Goal: Information Seeking & Learning: Find specific fact

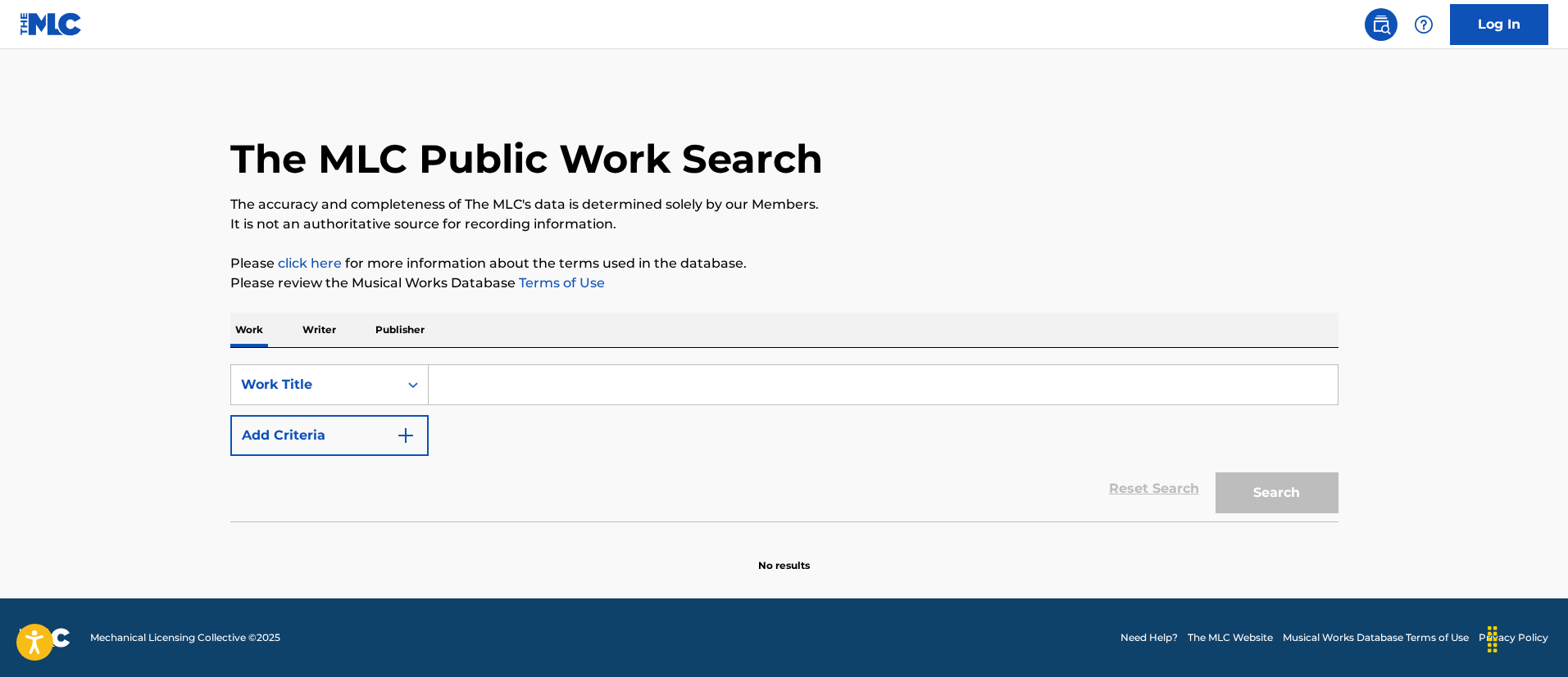
click at [496, 379] on input "Search Form" at bounding box center [883, 384] width 909 height 39
paste input "AIN'T ENOUGH"
type input "AIN'T ENOUGH"
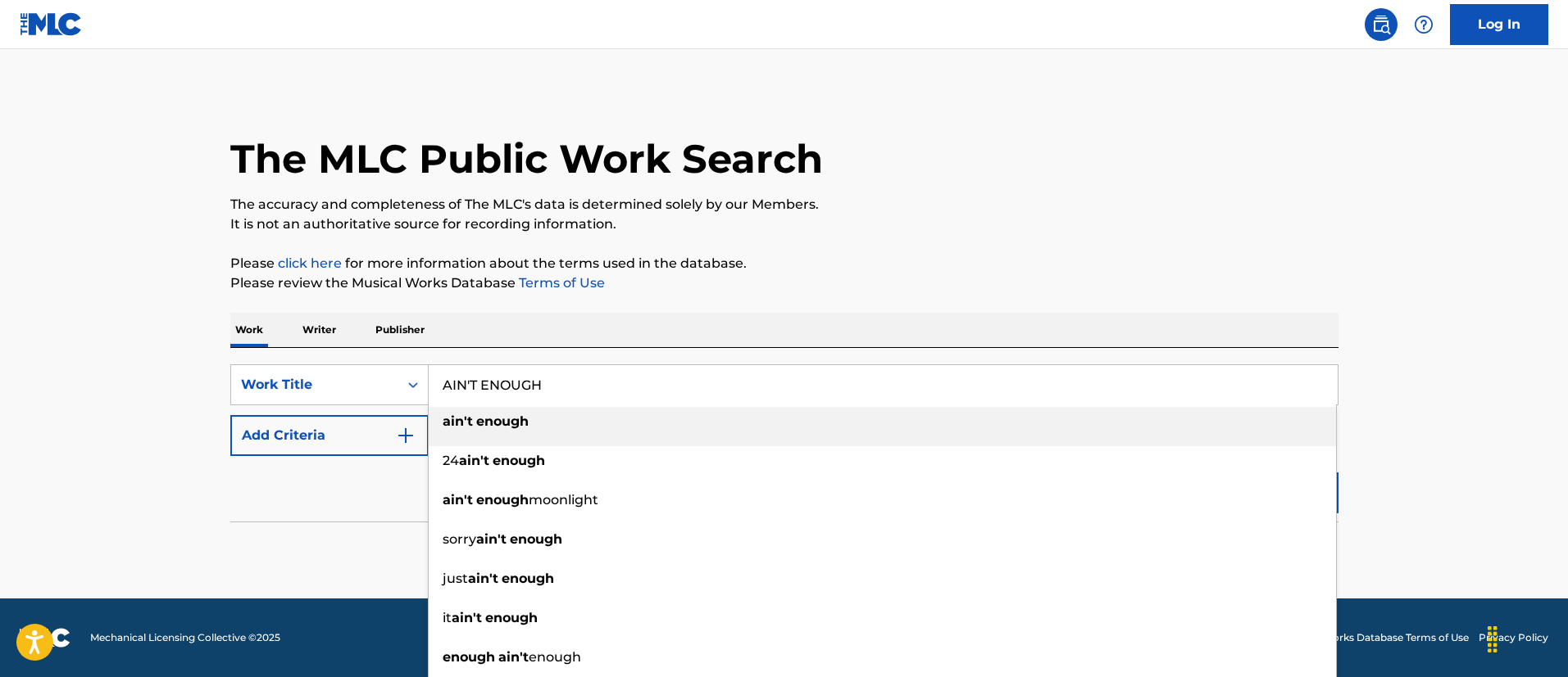
click at [630, 344] on div "Work Writer Publisher" at bounding box center [784, 329] width 1108 height 34
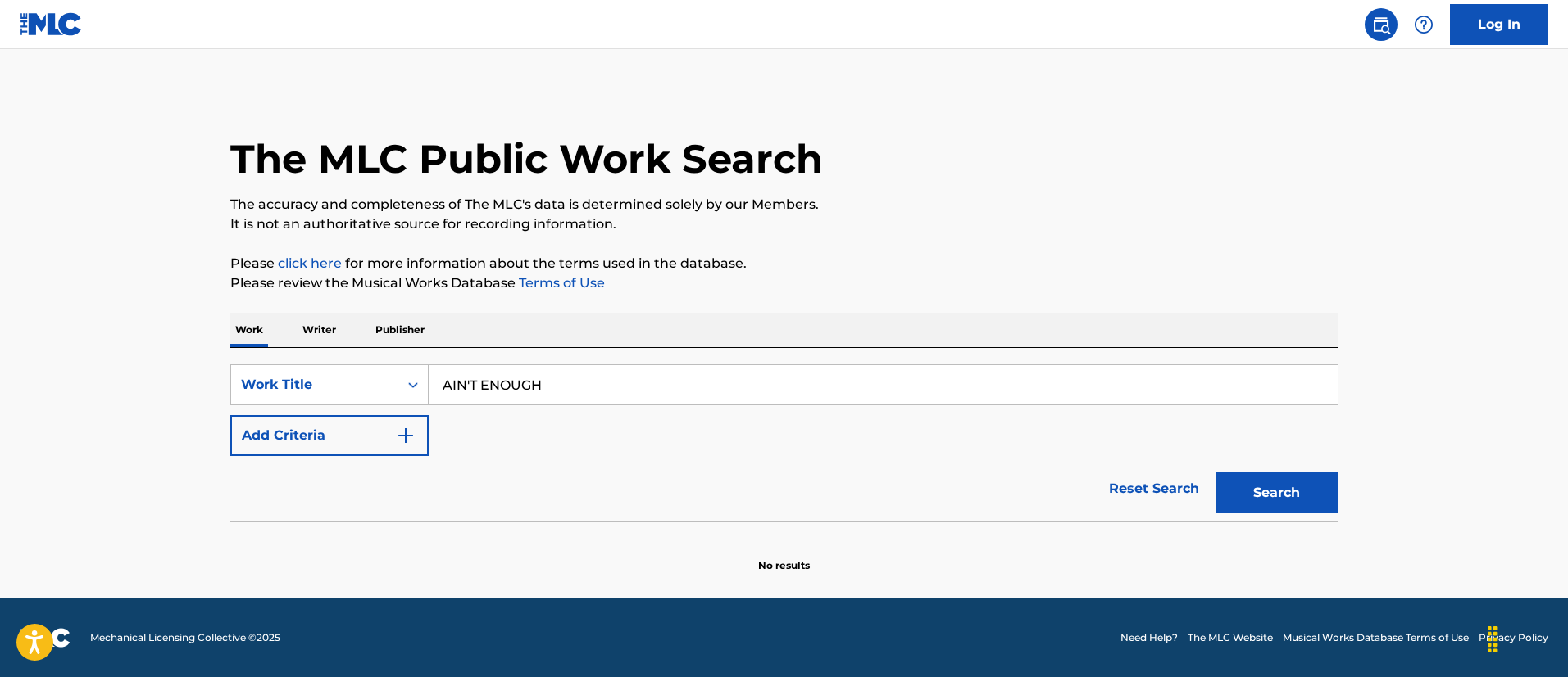
click at [369, 444] on button "Add Criteria" at bounding box center [329, 435] width 198 height 41
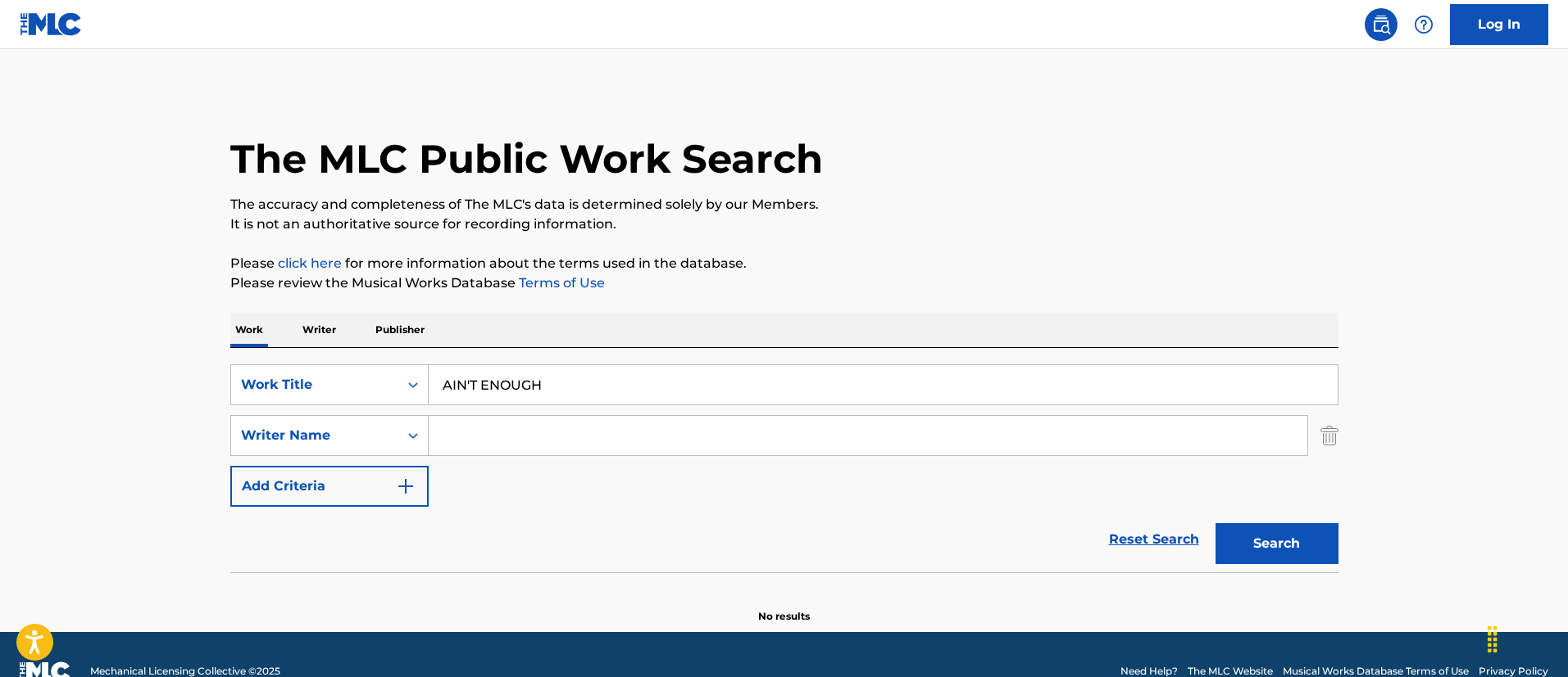
click at [508, 448] on input "Search Form" at bounding box center [868, 435] width 878 height 39
paste input "GRUESCHOW HENNING"
type input "GRUESCHOW HENNING"
click at [1215, 523] on button "Search" at bounding box center [1276, 543] width 123 height 41
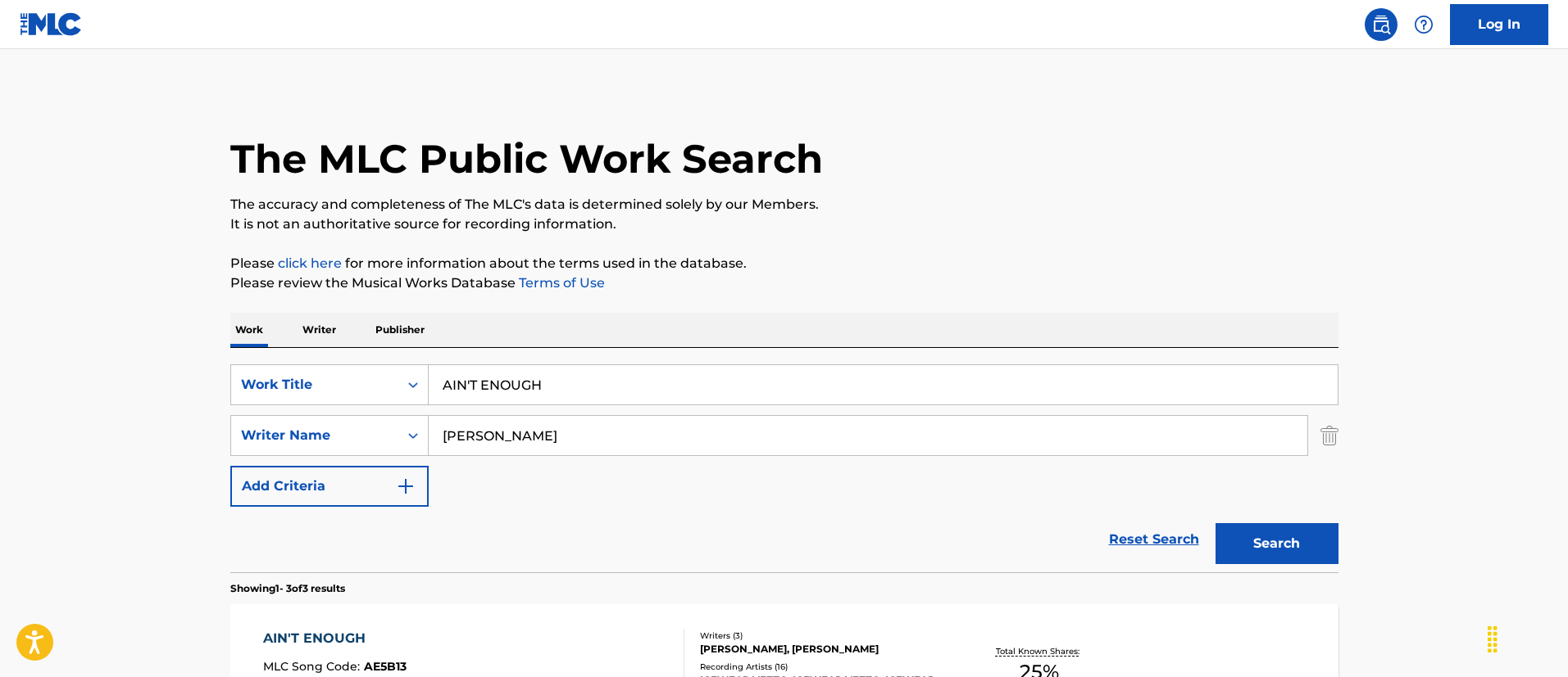
click at [564, 387] on input "AIN'T ENOUGH" at bounding box center [883, 384] width 909 height 39
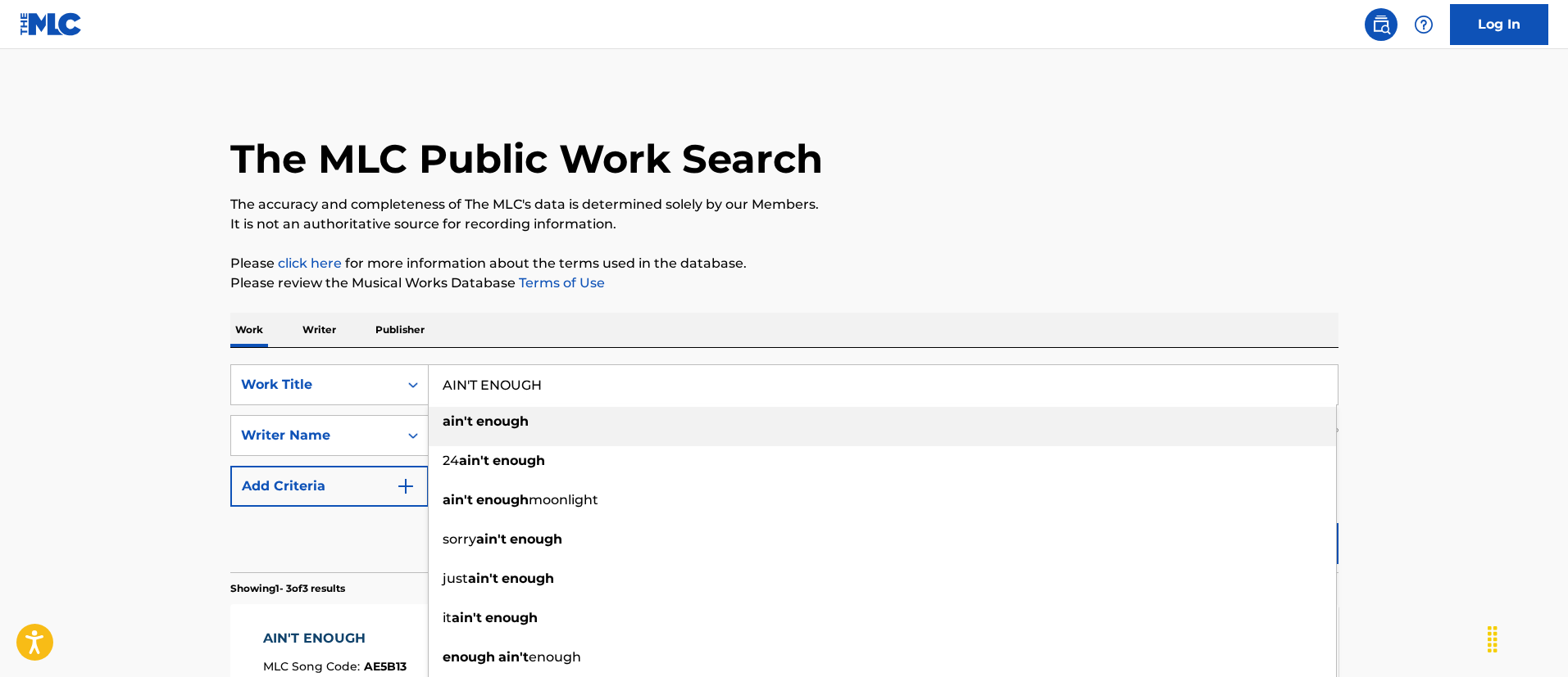
paste input "Endet Serat"
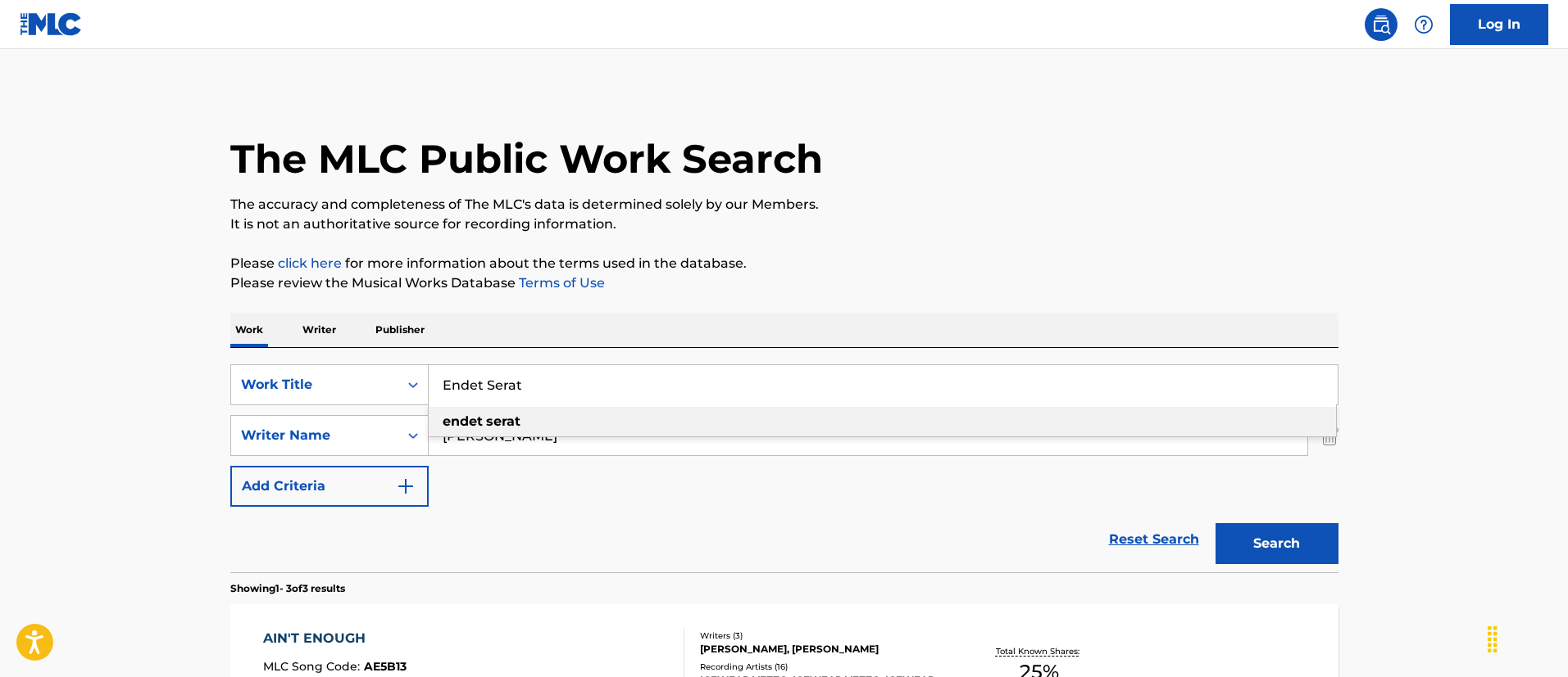
type input "Endet Serat"
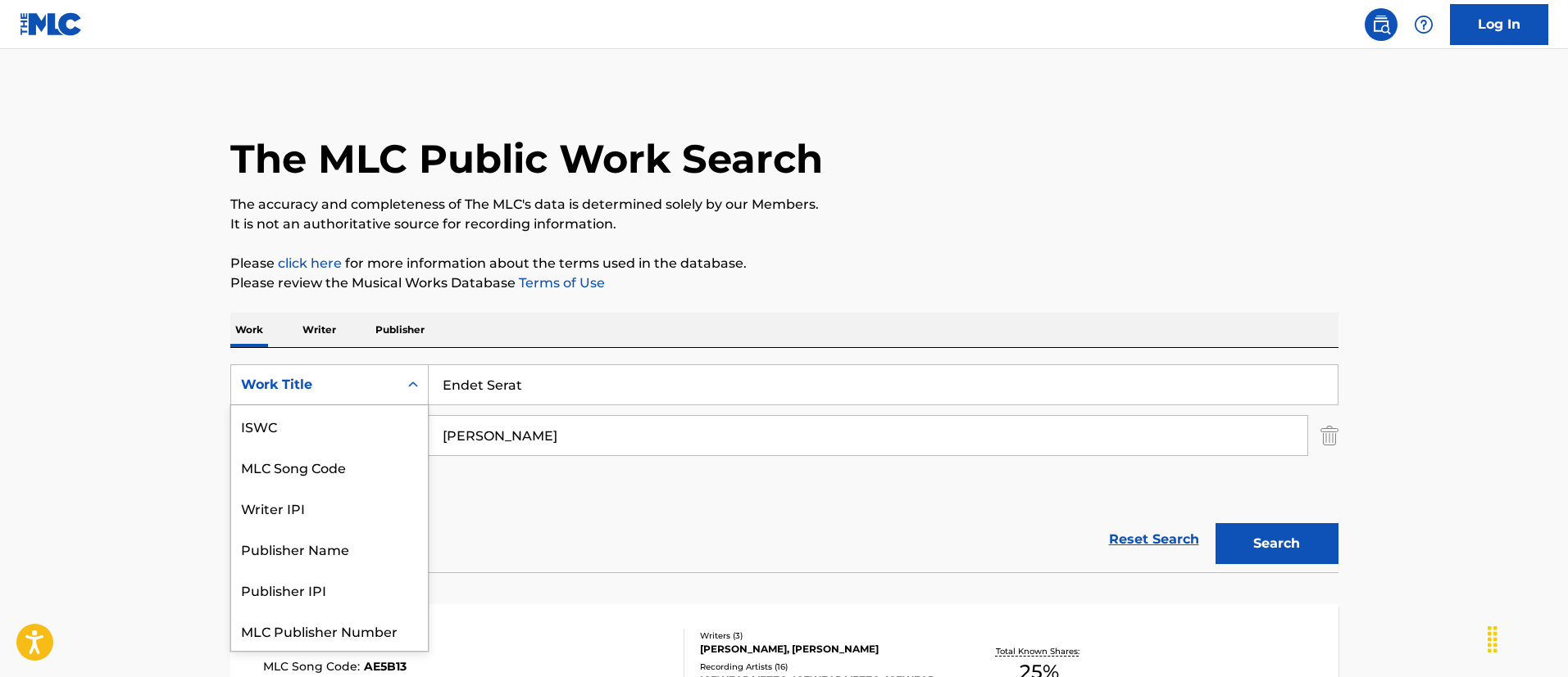
click at [237, 372] on div "Work Title" at bounding box center [314, 384] width 167 height 31
click at [534, 434] on input "GRUESCHOW HENNING" at bounding box center [868, 435] width 878 height 39
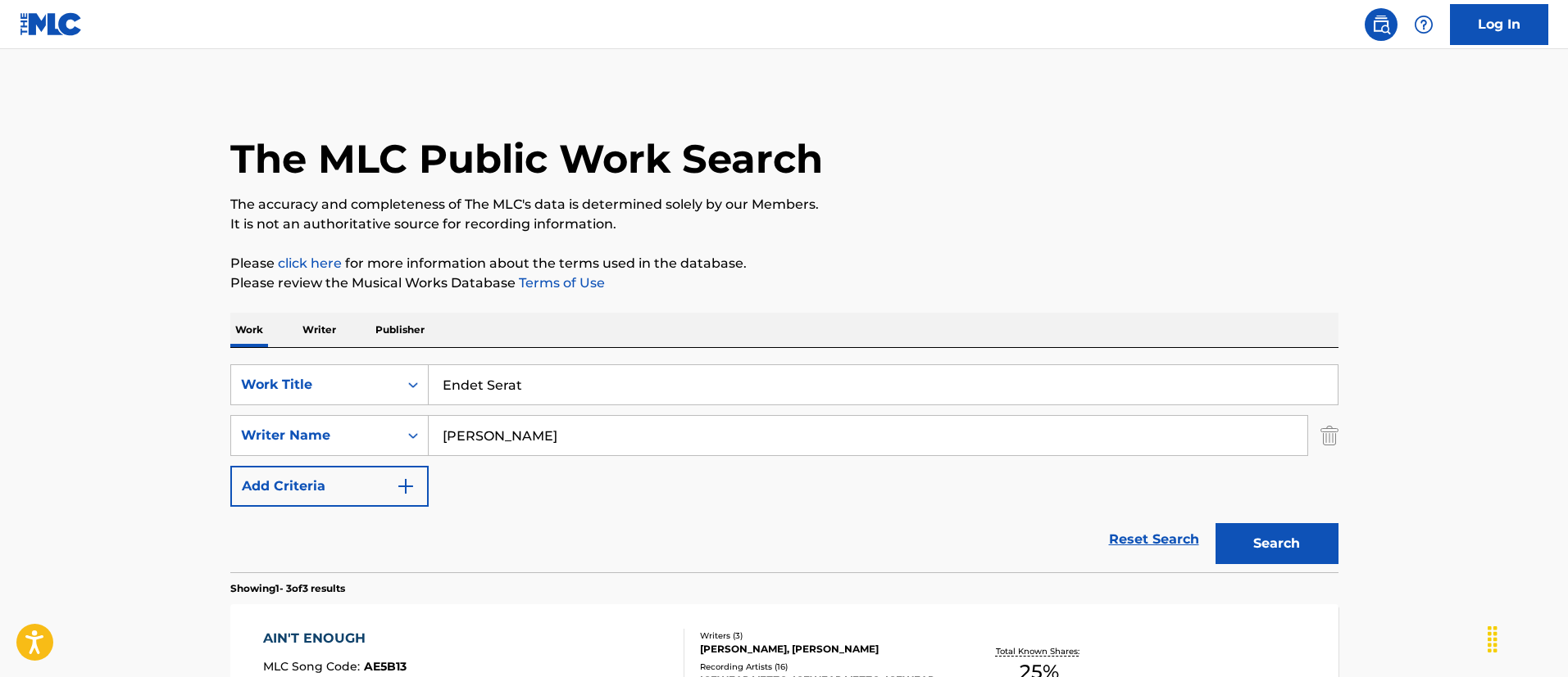
click at [534, 434] on input "GRUESCHOW HENNING" at bounding box center [868, 435] width 878 height 39
paste input "BEHZAD ABDI"
type input "BEHZAD ABDI"
click at [1215, 523] on button "Search" at bounding box center [1276, 543] width 123 height 41
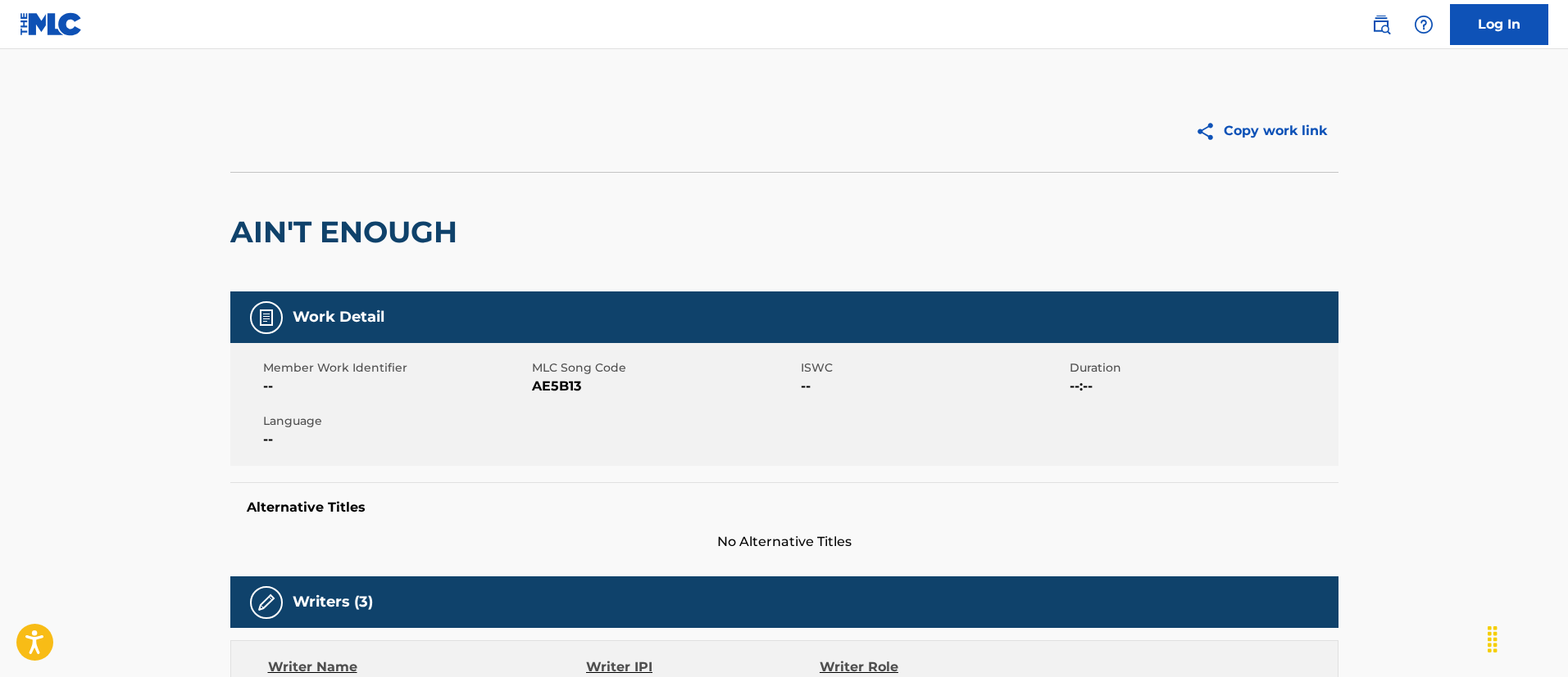
click at [509, 110] on div at bounding box center [507, 130] width 554 height 41
click at [59, 20] on img at bounding box center [51, 24] width 63 height 23
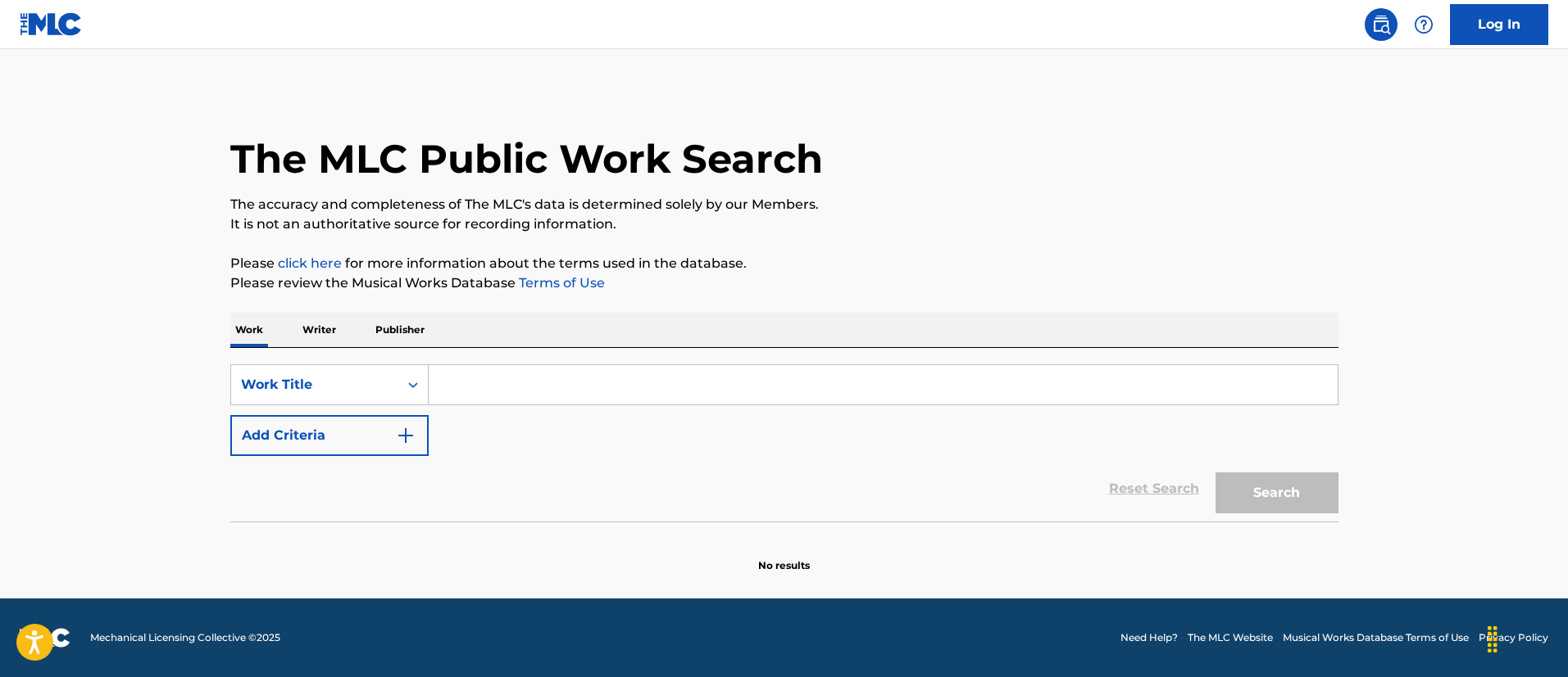
click at [396, 440] on img "Search Form" at bounding box center [406, 436] width 20 height 20
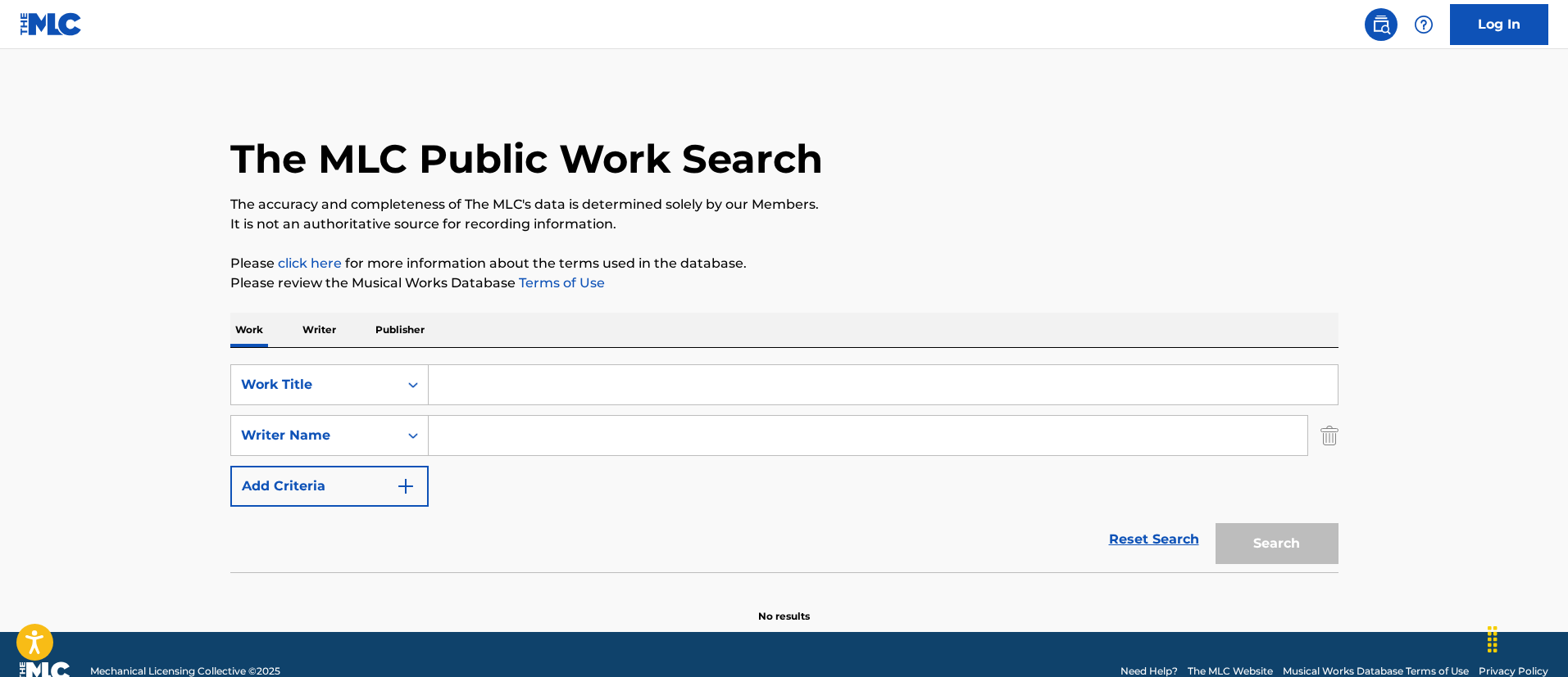
click at [517, 374] on input "Search Form" at bounding box center [883, 384] width 909 height 39
paste input "ARTIST"
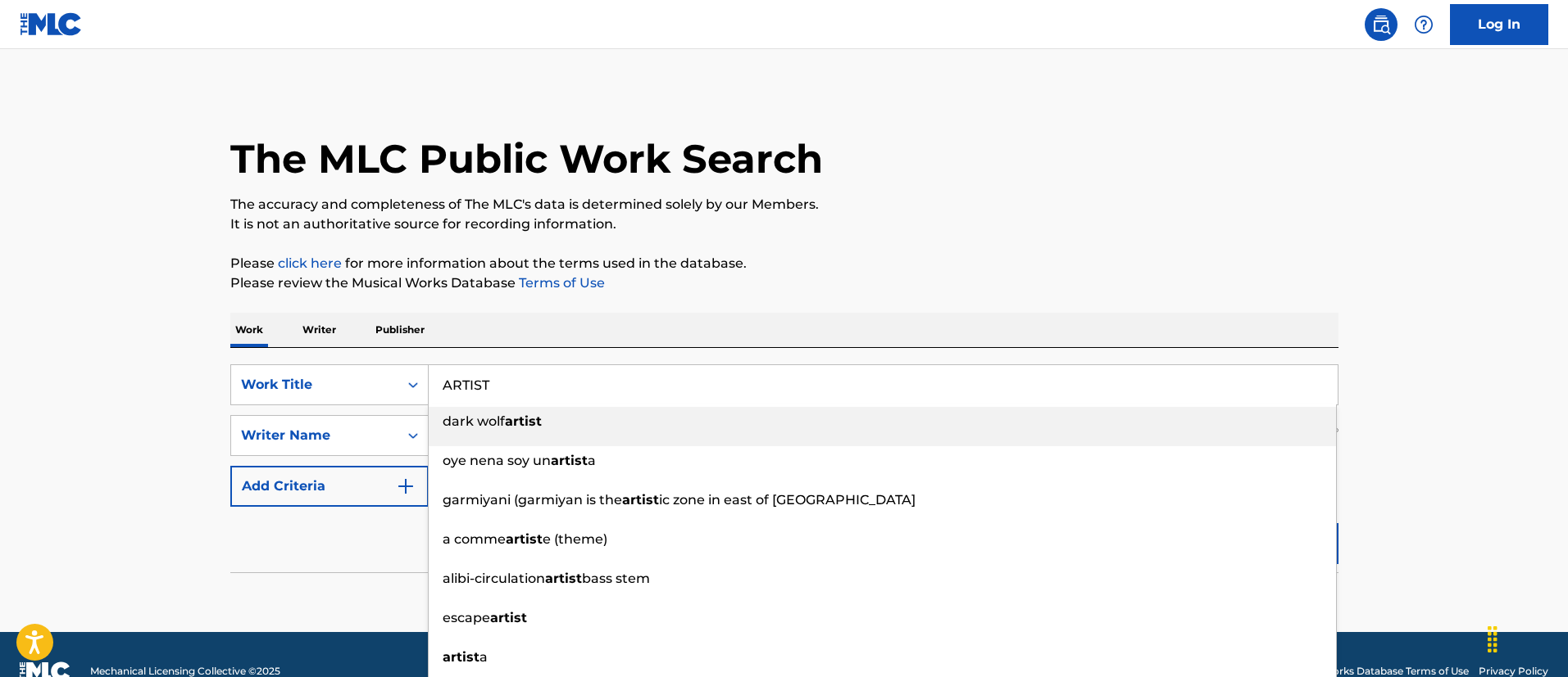
type input "ARTIST"
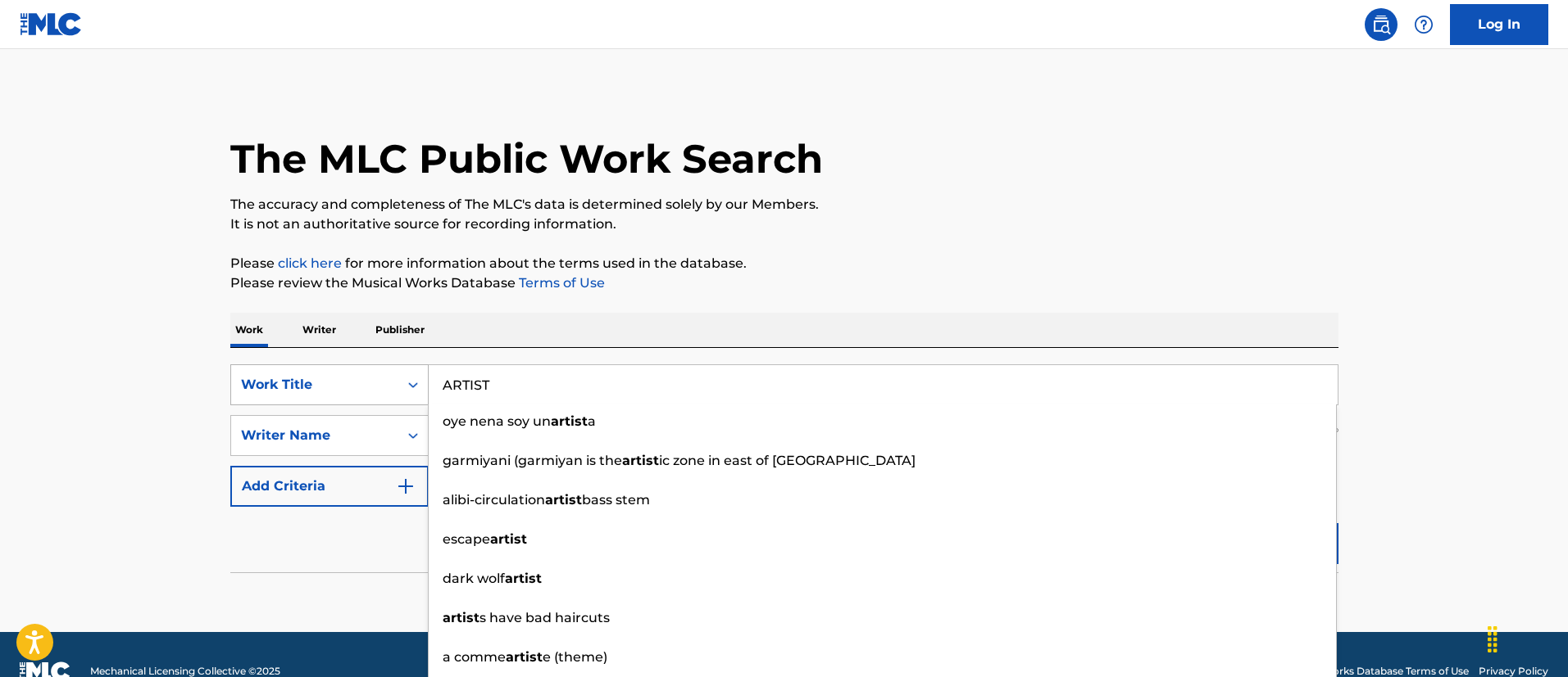
drag, startPoint x: 208, startPoint y: 323, endPoint x: 255, endPoint y: 366, distance: 63.7
click at [207, 323] on main "The MLC Public Work Search The accuracy and completeness of The MLC's data is d…" at bounding box center [784, 341] width 1568 height 583
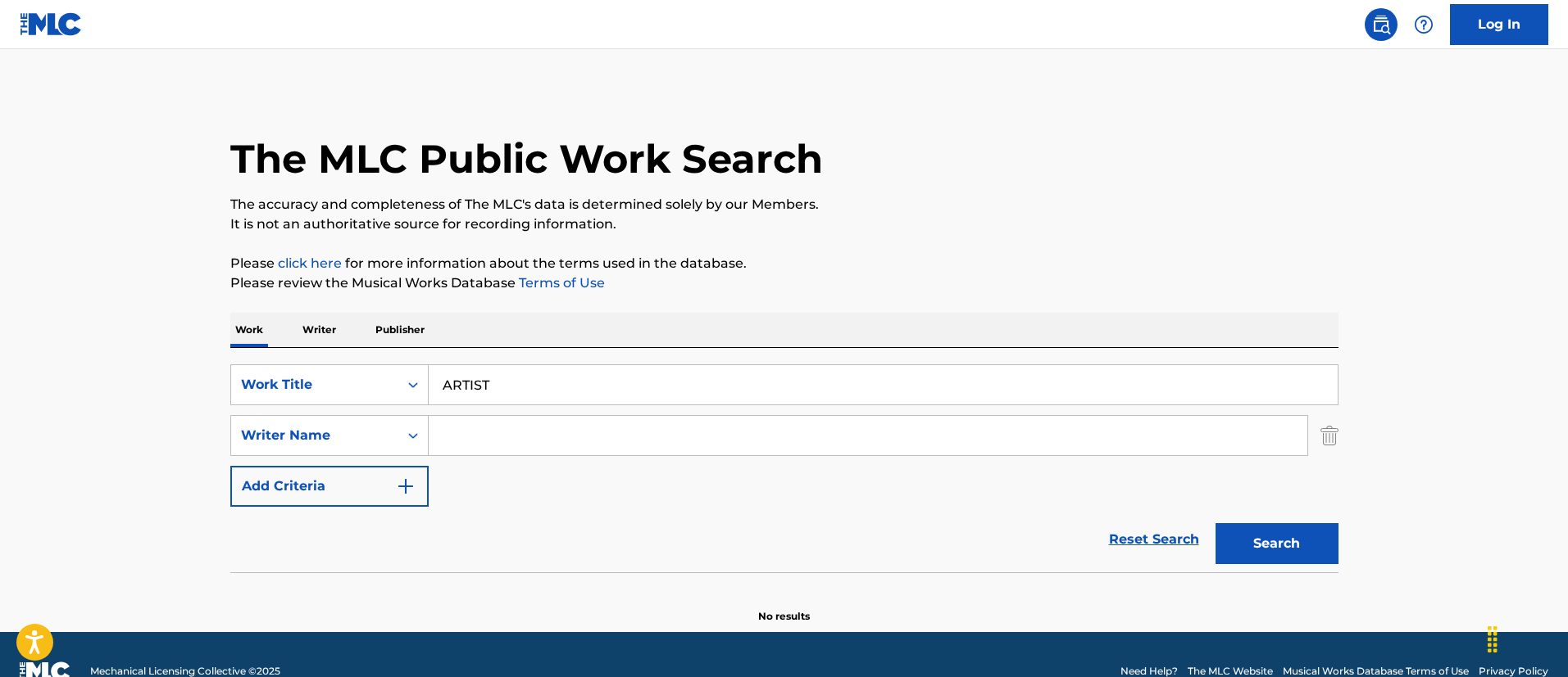
click at [528, 436] on input "Search Form" at bounding box center [868, 435] width 878 height 39
paste input "[PERSON_NAME]"
type input "[PERSON_NAME]"
click at [1215, 523] on button "Search" at bounding box center [1276, 543] width 123 height 41
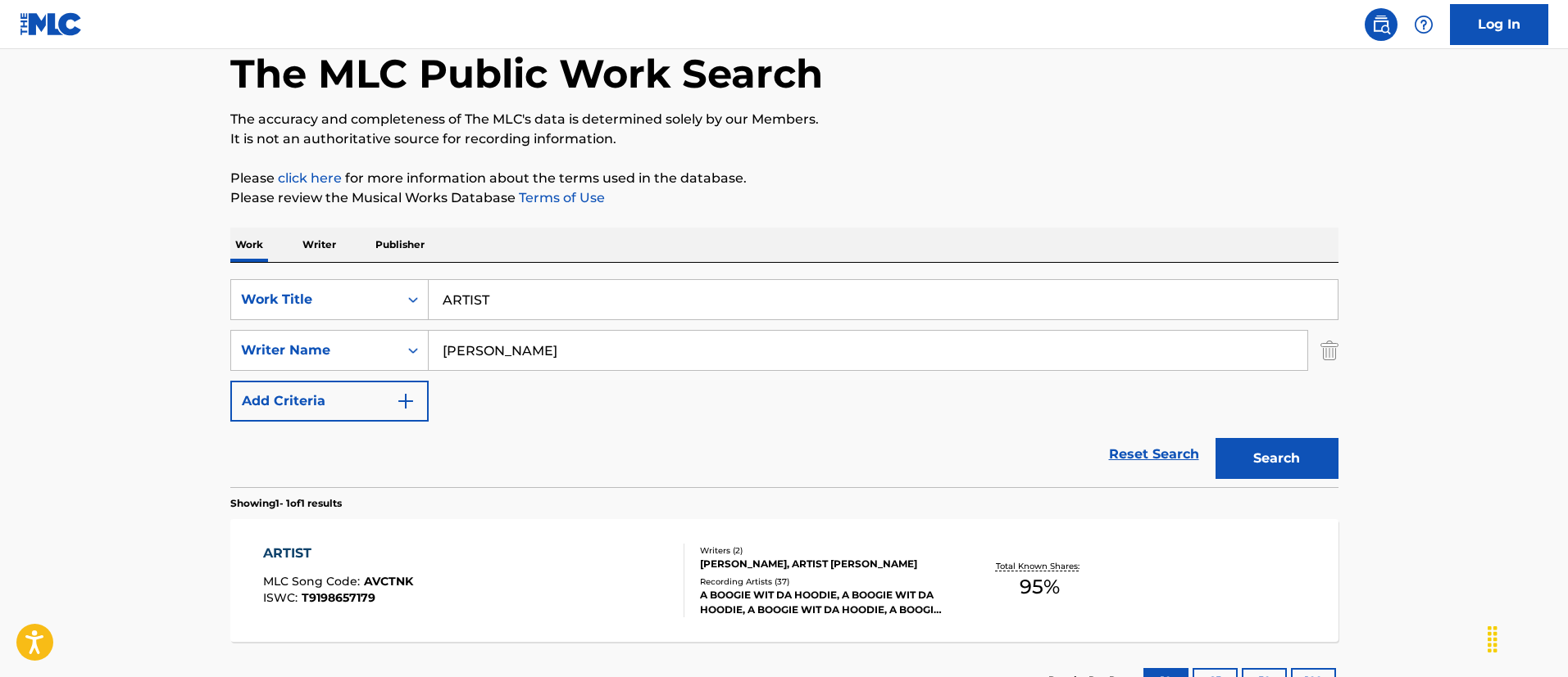
scroll to position [123, 0]
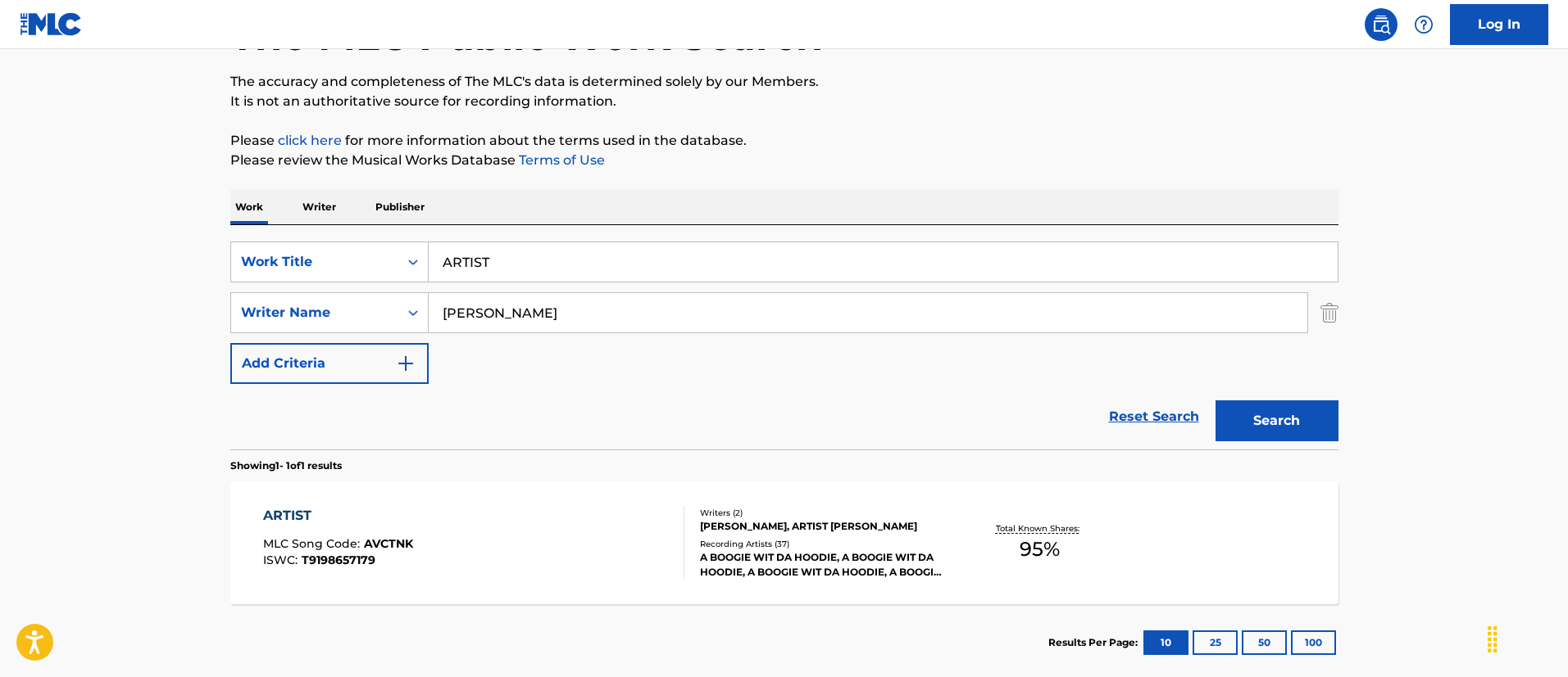
click at [615, 513] on div "ARTIST MLC Song Code : AVCTNK ISWC : T9198657179" at bounding box center [474, 543] width 421 height 74
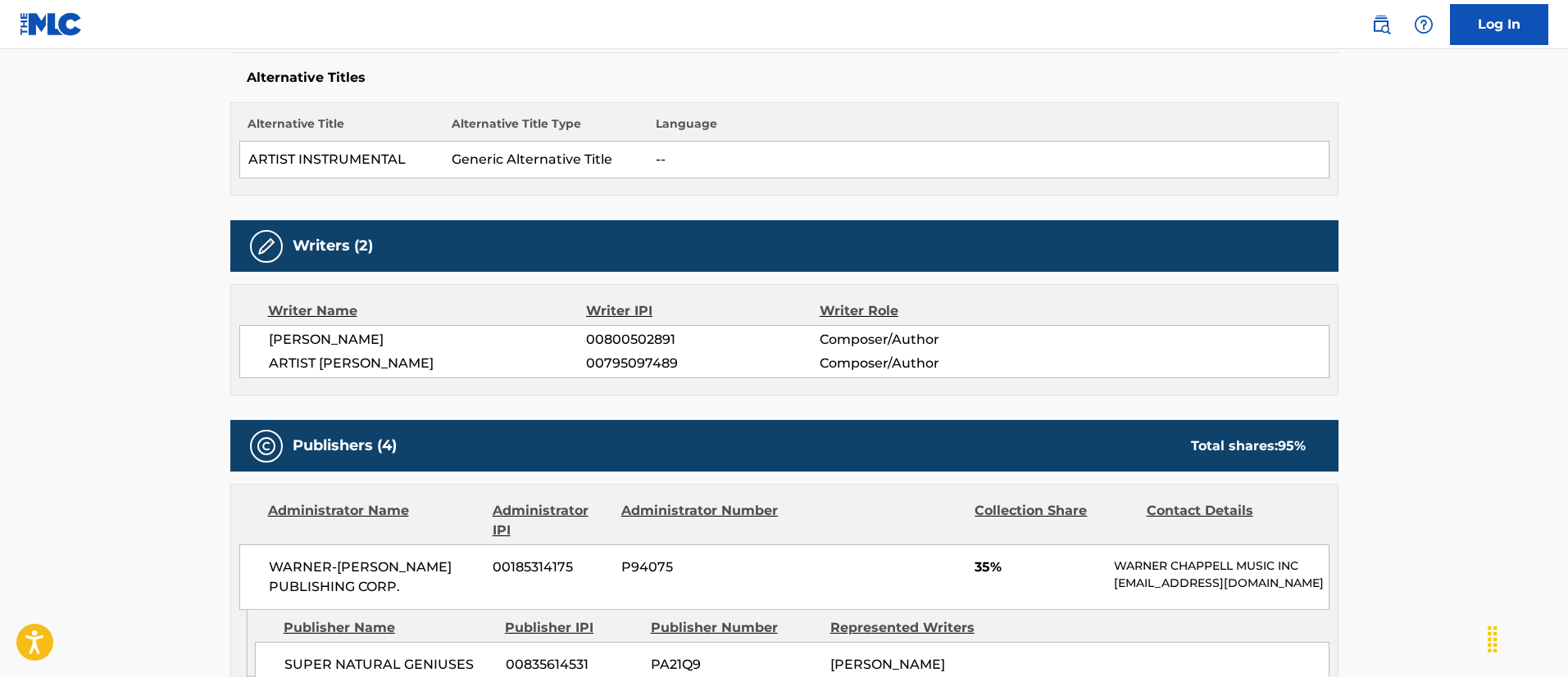
scroll to position [61, 0]
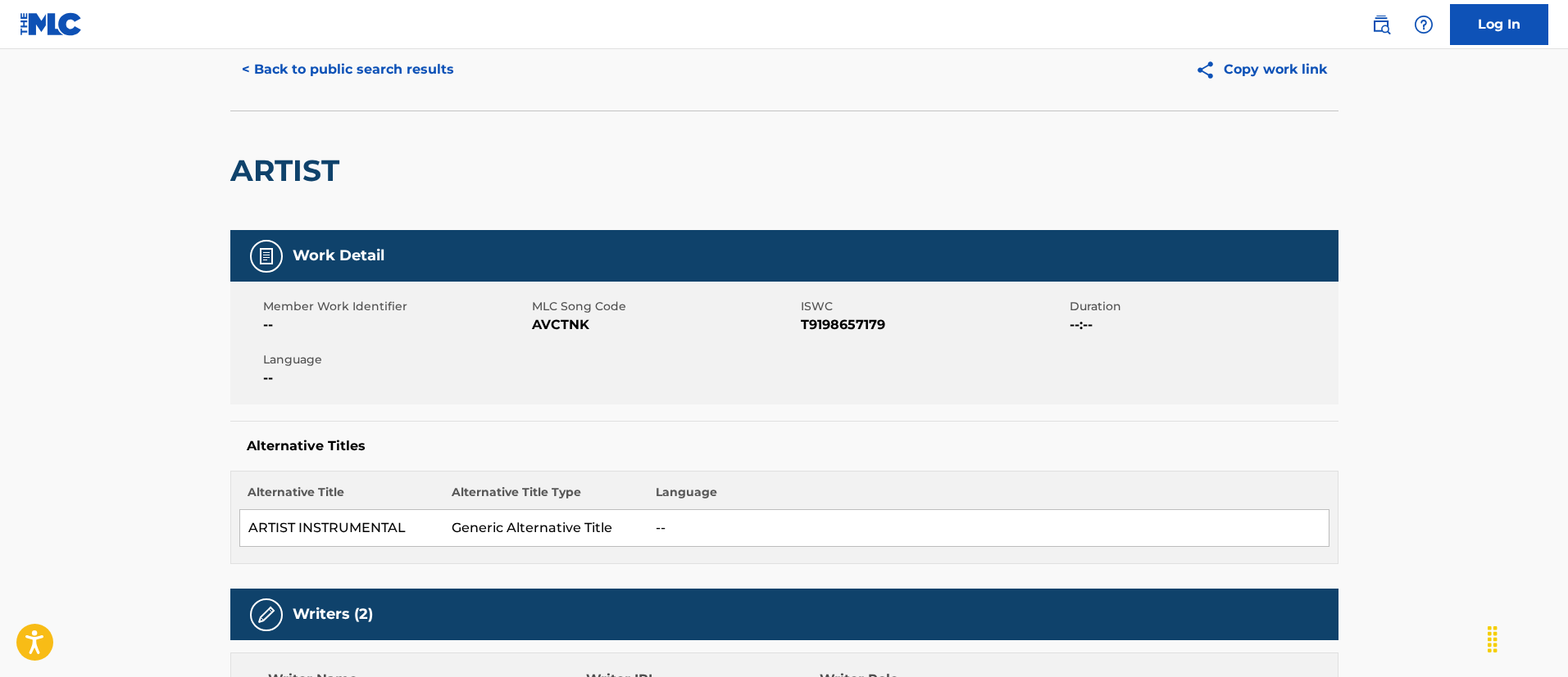
click at [361, 91] on div "< Back to public search results Copy work link" at bounding box center [784, 69] width 1108 height 82
click at [385, 75] on button "< Back to public search results" at bounding box center [347, 69] width 235 height 41
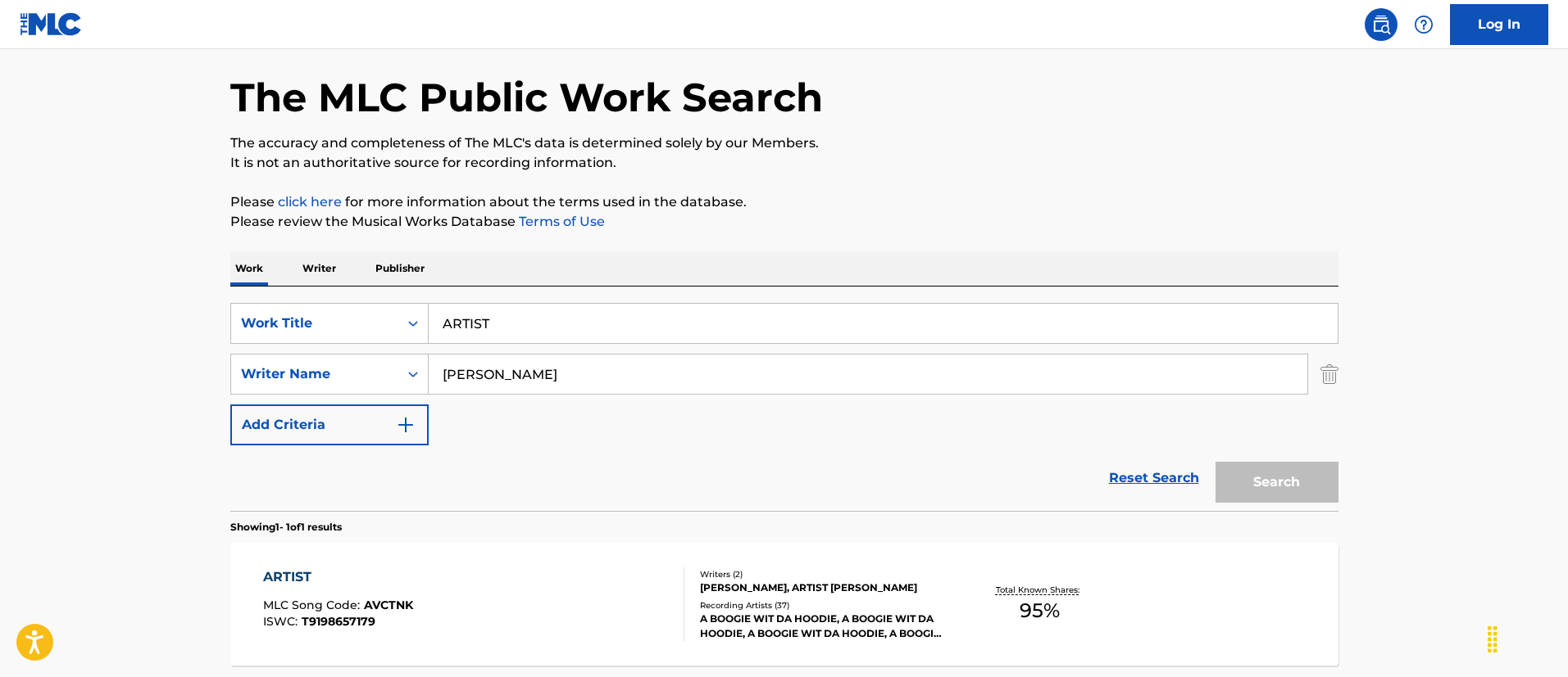
scroll to position [120, 0]
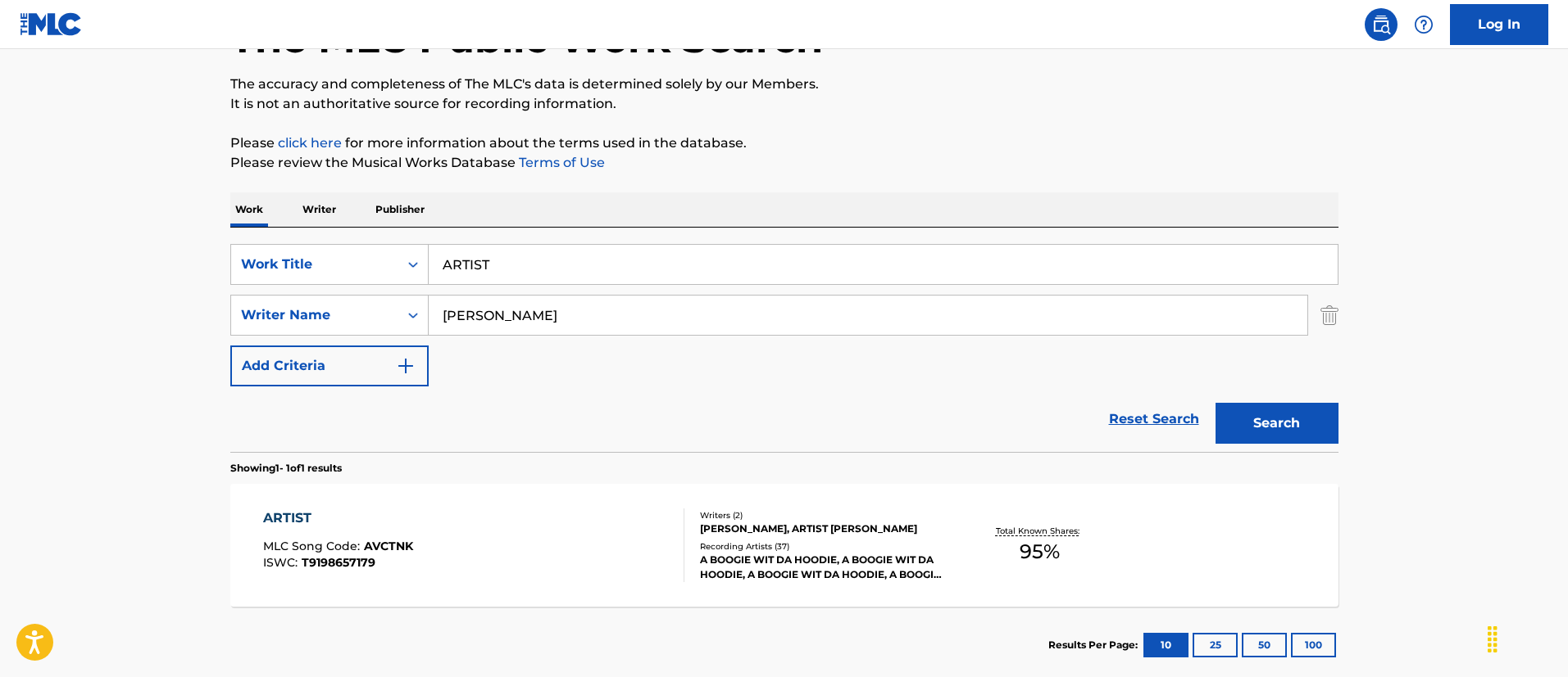
click at [623, 263] on input "ARTIST" at bounding box center [883, 264] width 909 height 39
paste input "MAMA, I'M SORRY"
click at [507, 257] on input "MAMA, I'M SORRY" at bounding box center [883, 264] width 909 height 39
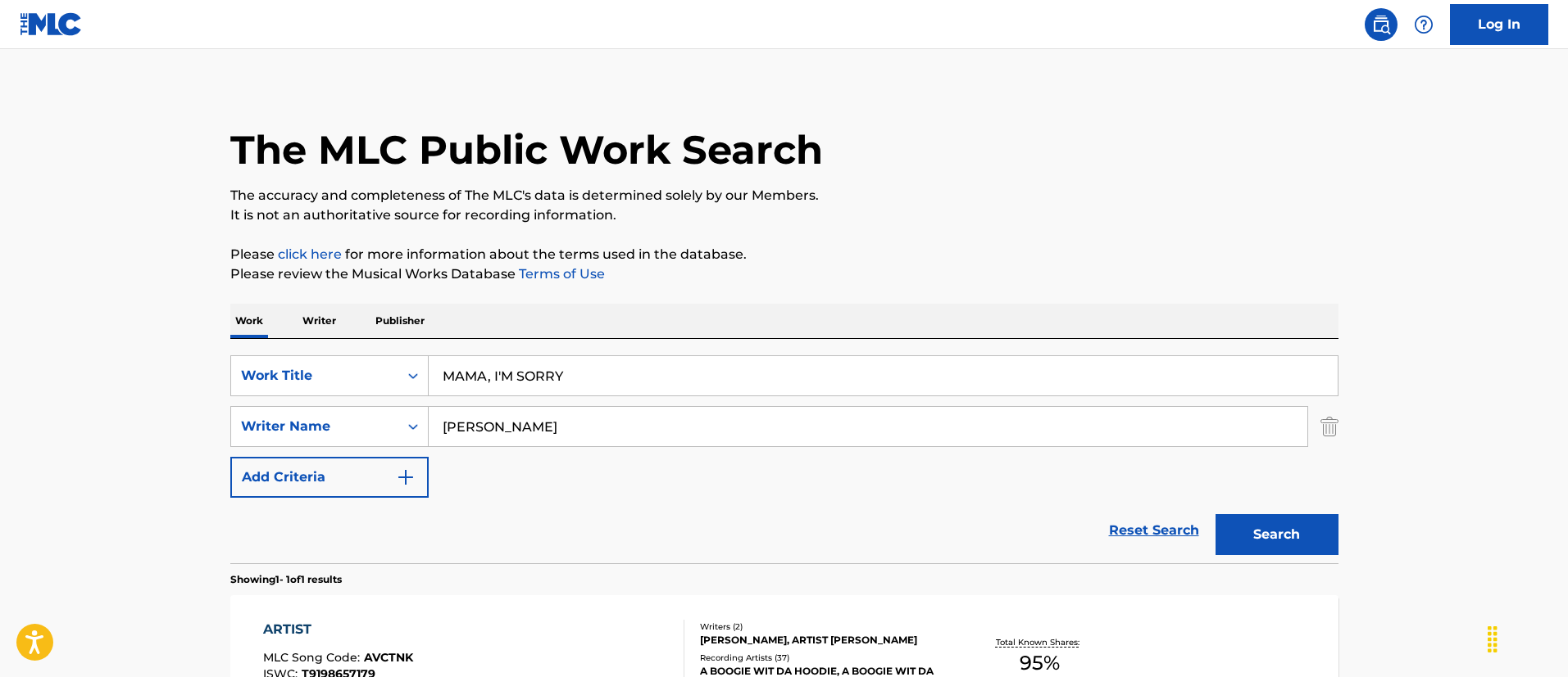
scroll to position [0, 0]
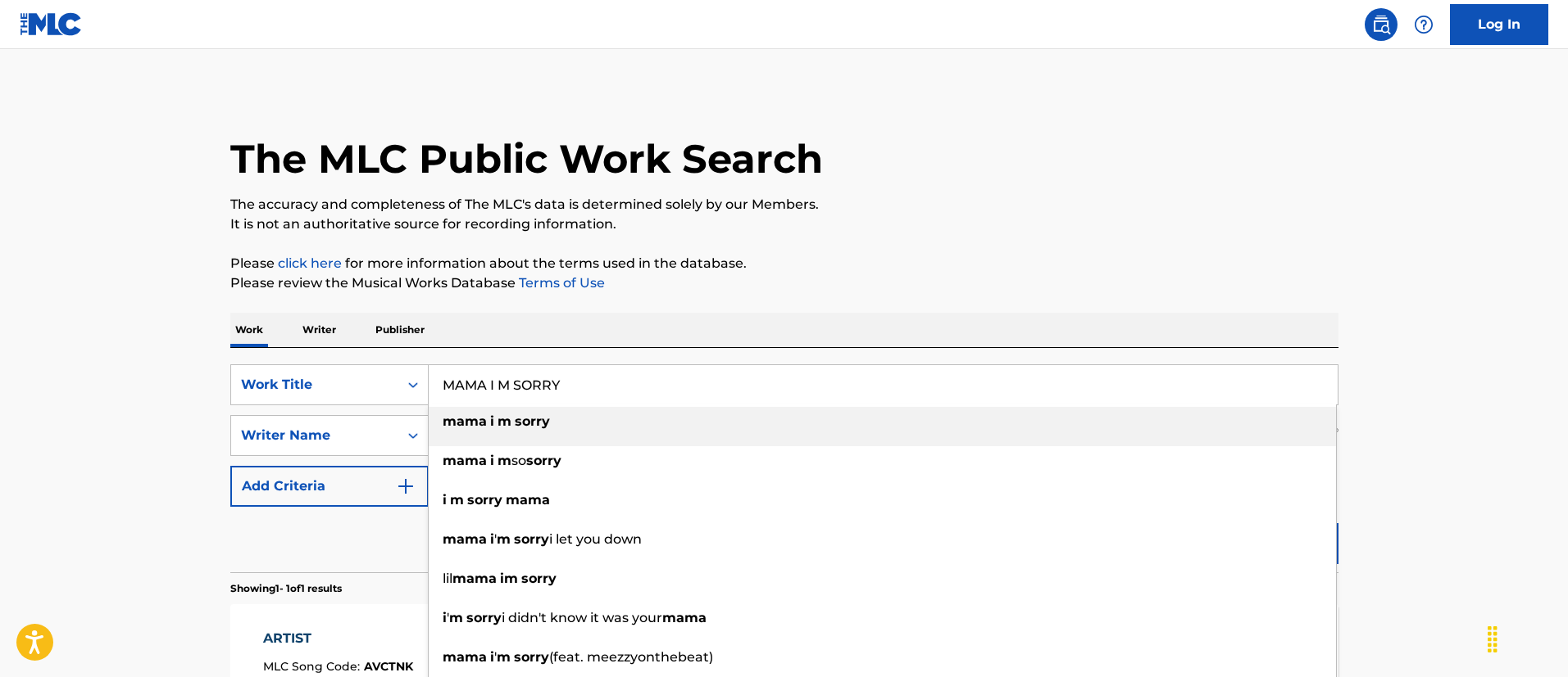
click at [554, 376] on input "MAMA I M SORRY" at bounding box center [883, 384] width 909 height 39
type input "MAMA I M SORRY"
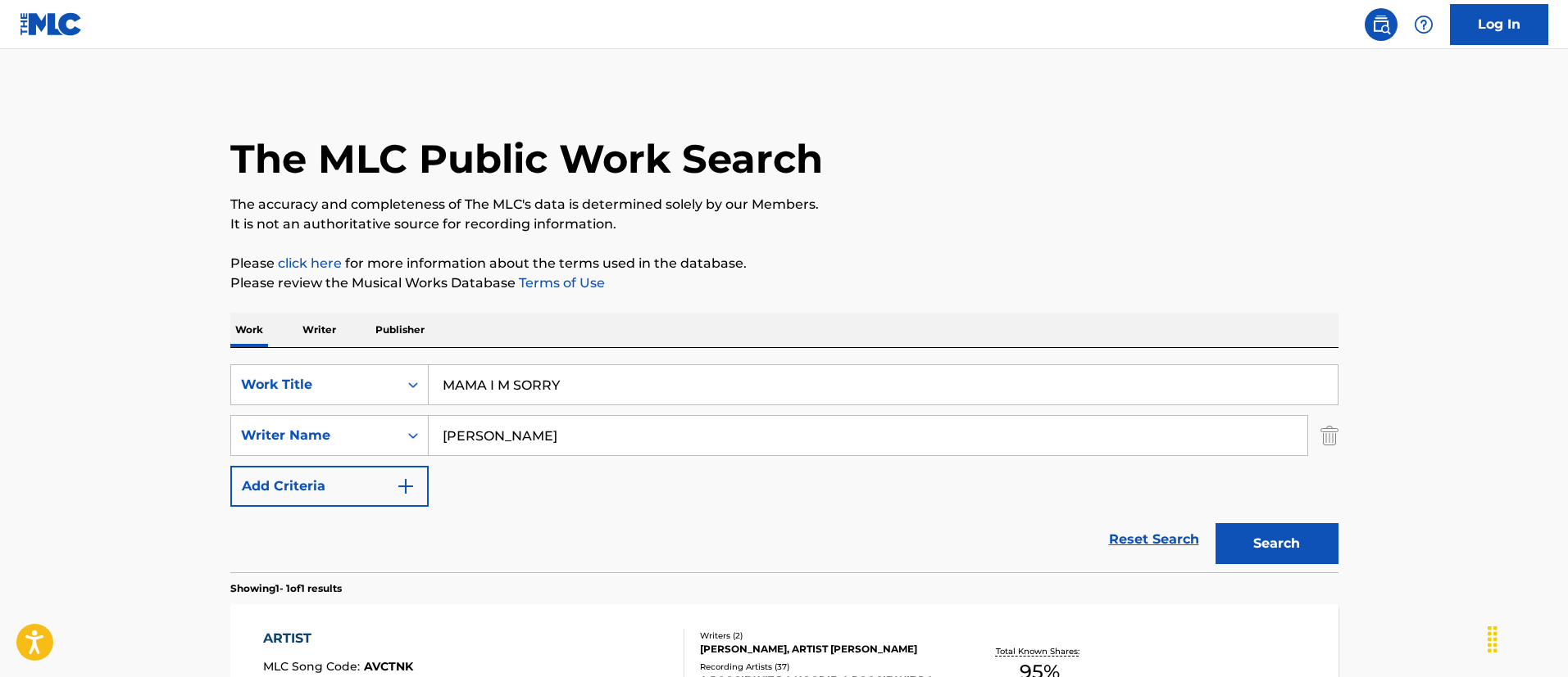
click at [76, 295] on main "The MLC Public Work Search The accuracy and completeness of The MLC's data is d…" at bounding box center [784, 430] width 1568 height 763
click at [560, 426] on input "DARIS JAQUON MEACHEM" at bounding box center [868, 435] width 878 height 39
paste input "NIEL LUIS PEREZ"
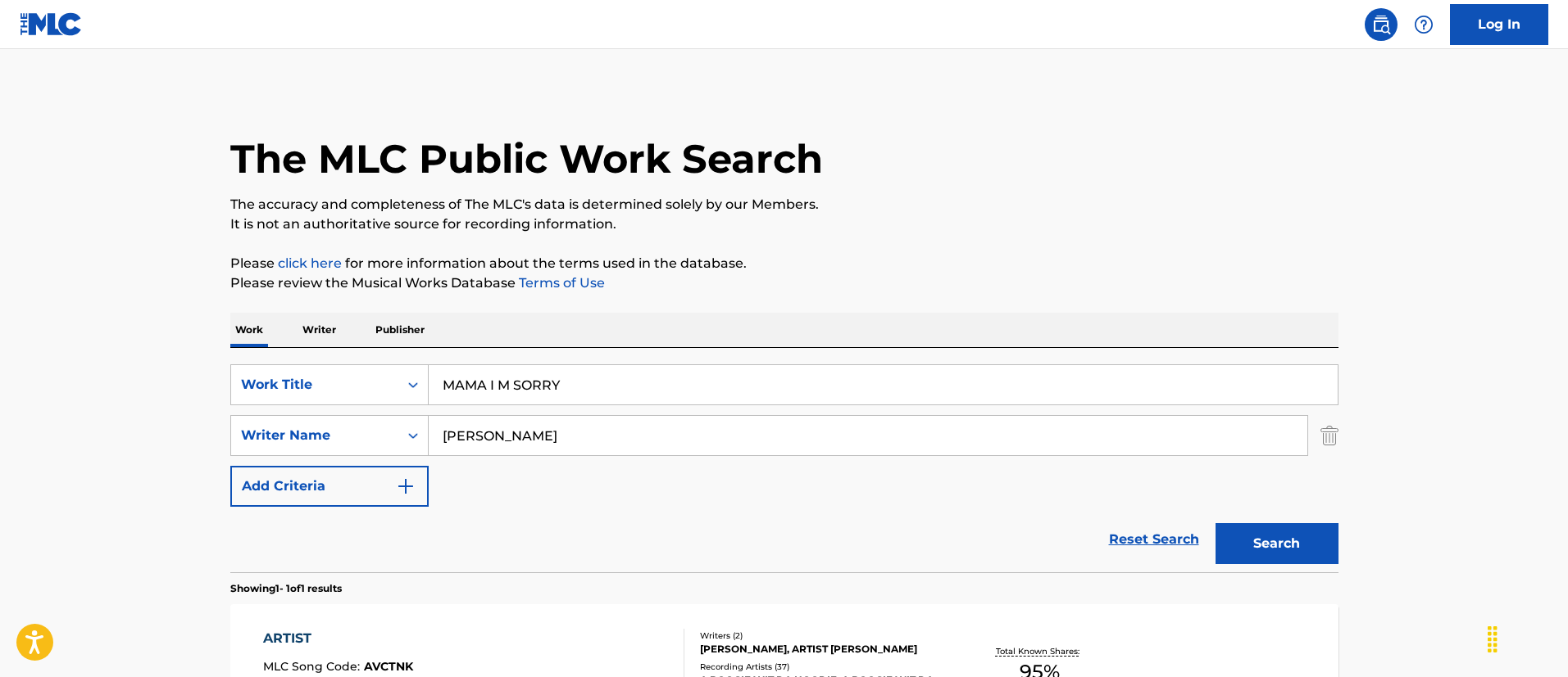
type input "DANIEL LUIS PEREZ"
click at [1215, 523] on button "Search" at bounding box center [1276, 543] width 123 height 41
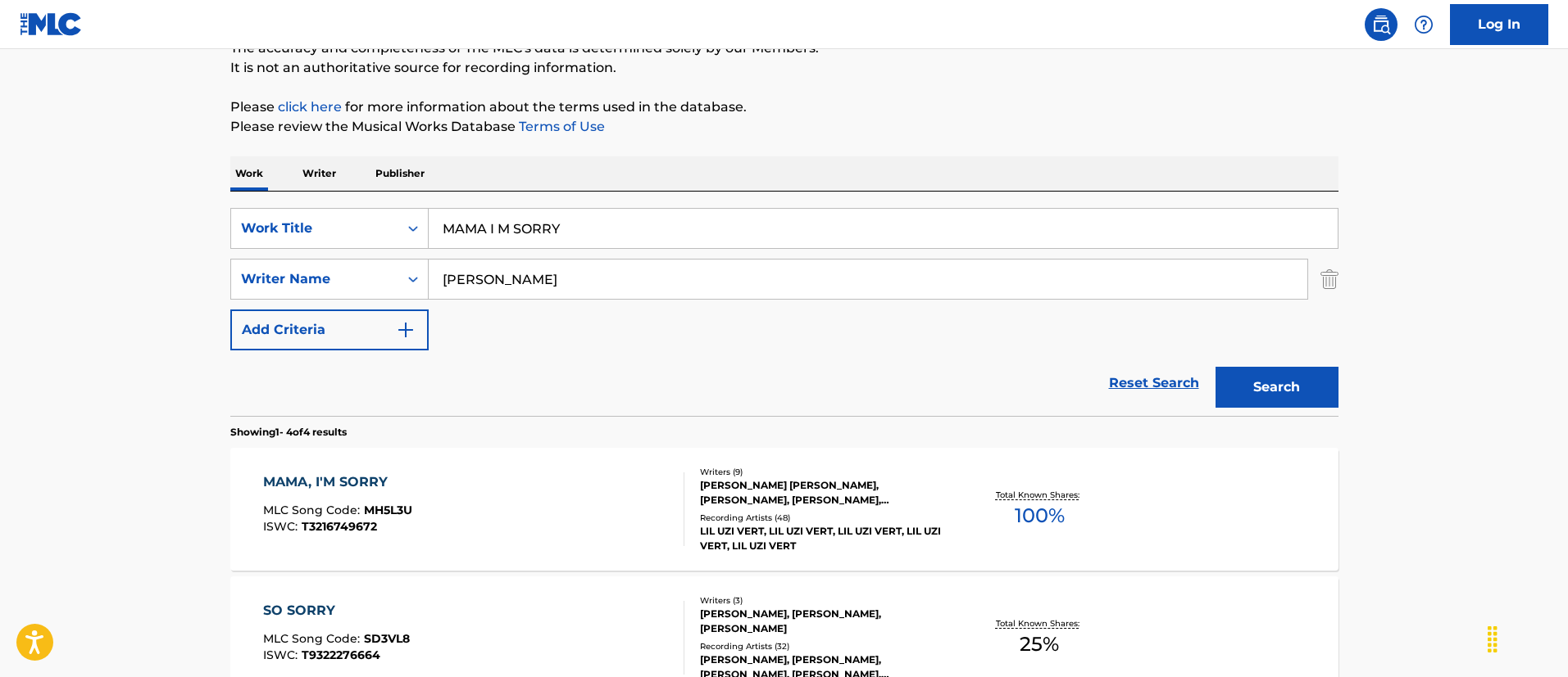
scroll to position [246, 0]
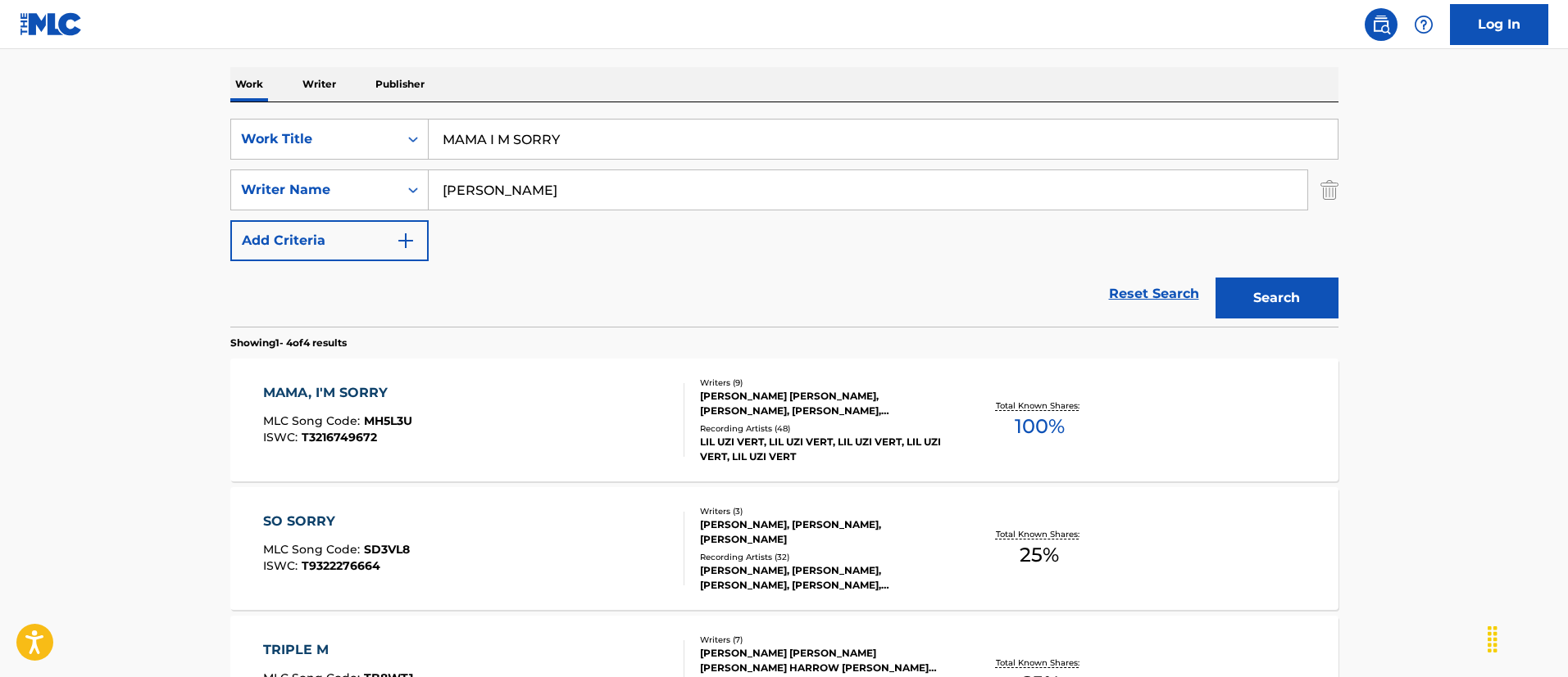
click at [569, 390] on div "MAMA, I'M SORRY MLC Song Code : MH5L3U ISWC : T3216749672" at bounding box center [474, 420] width 421 height 74
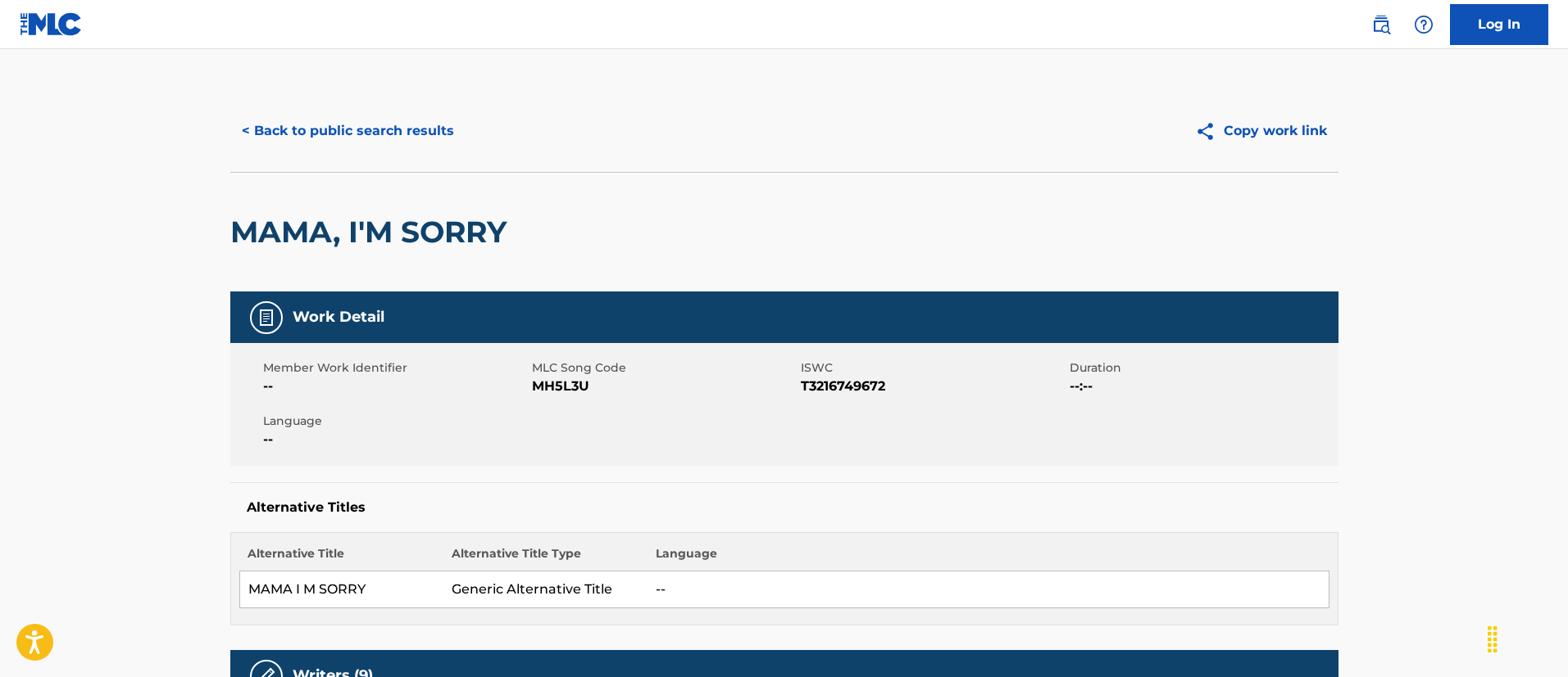
click at [393, 123] on button "< Back to public search results" at bounding box center [347, 130] width 235 height 41
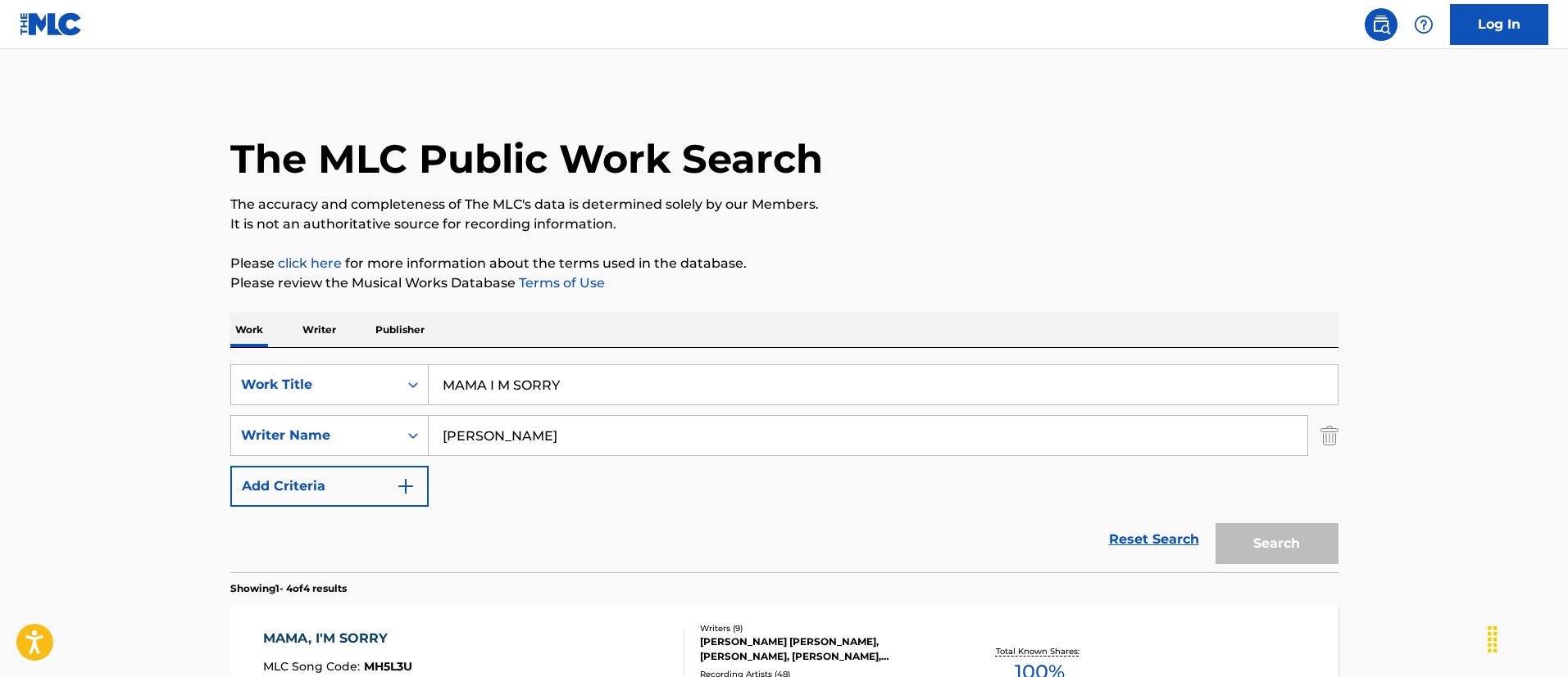
scroll to position [246, 0]
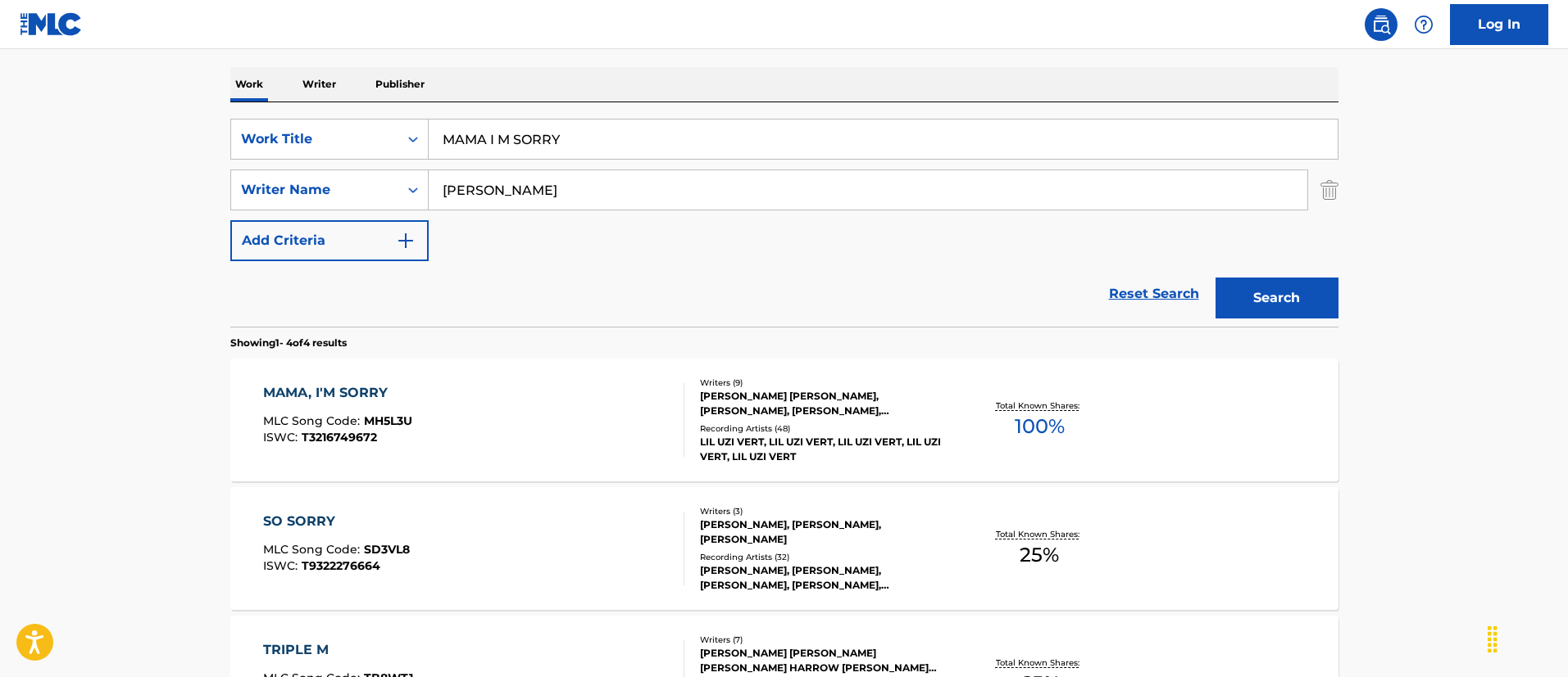
click at [619, 126] on input "MAMA I M SORRY" at bounding box center [883, 139] width 909 height 39
paste input "CORACAO DA NATUREZA"
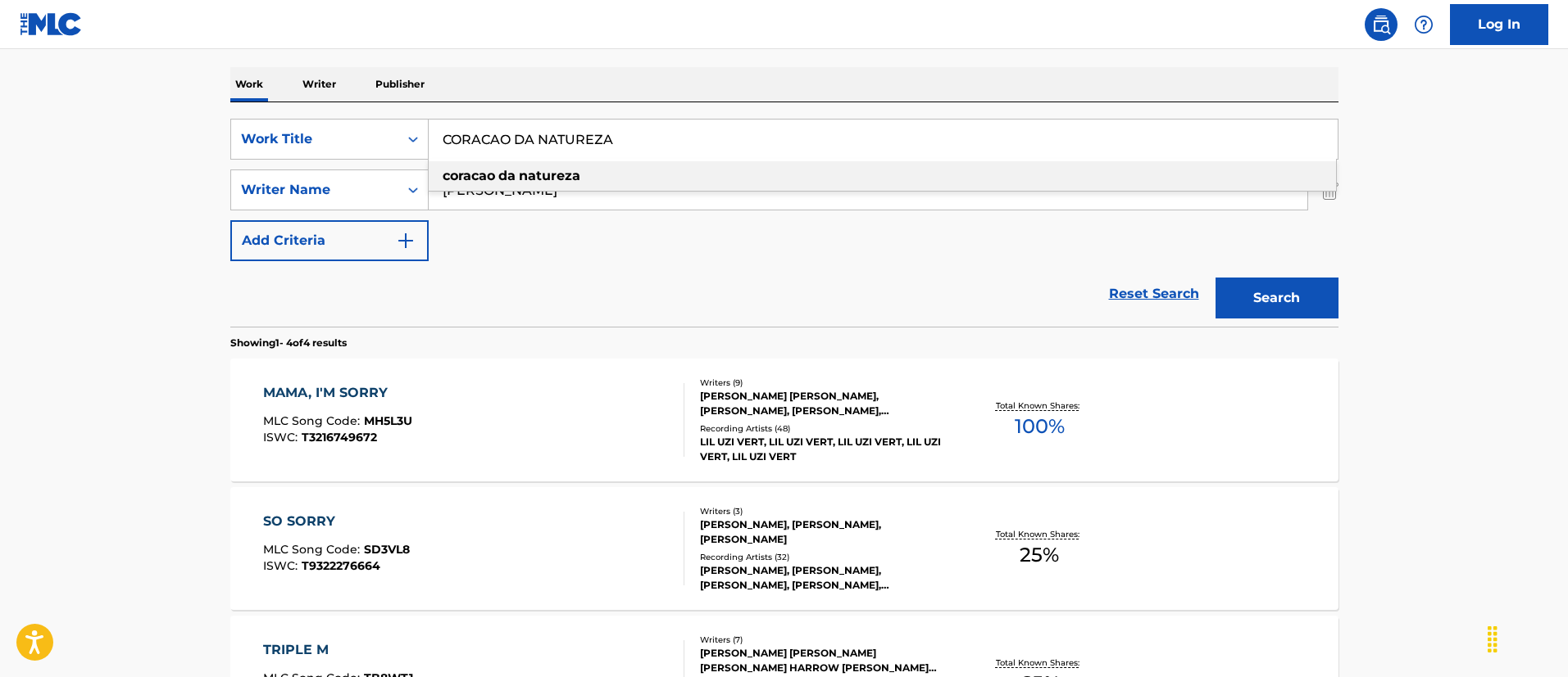
type input "CORACAO DA NATUREZA"
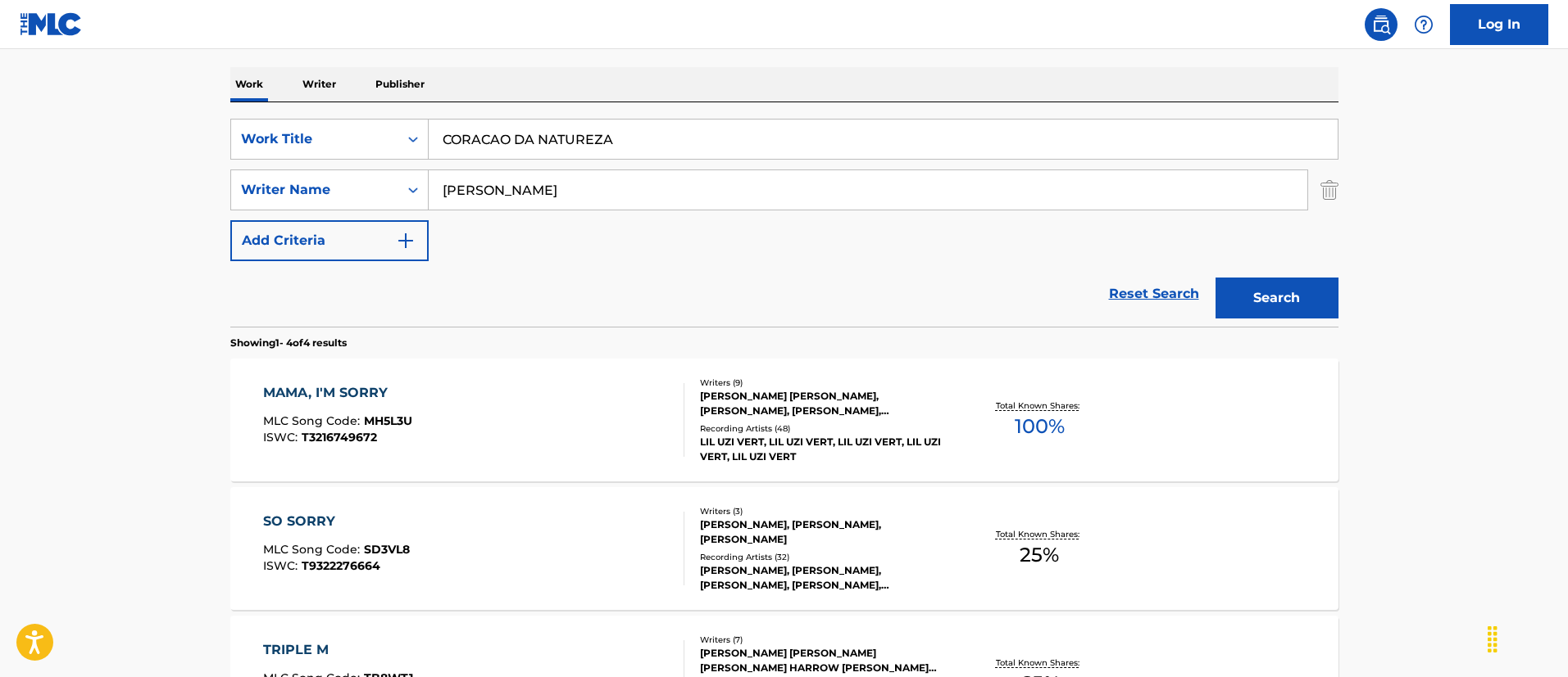
click at [509, 228] on div "SearchWithCriteria921e8e47-5d8d-4aca-a13a-f6e6ad4ef2f0 Work Title CORACAO DA NA…" at bounding box center [784, 190] width 1108 height 143
click at [518, 194] on input "DANIEL LUIS PEREZ" at bounding box center [868, 190] width 878 height 39
paste input "NUNES JOSE DIAS"
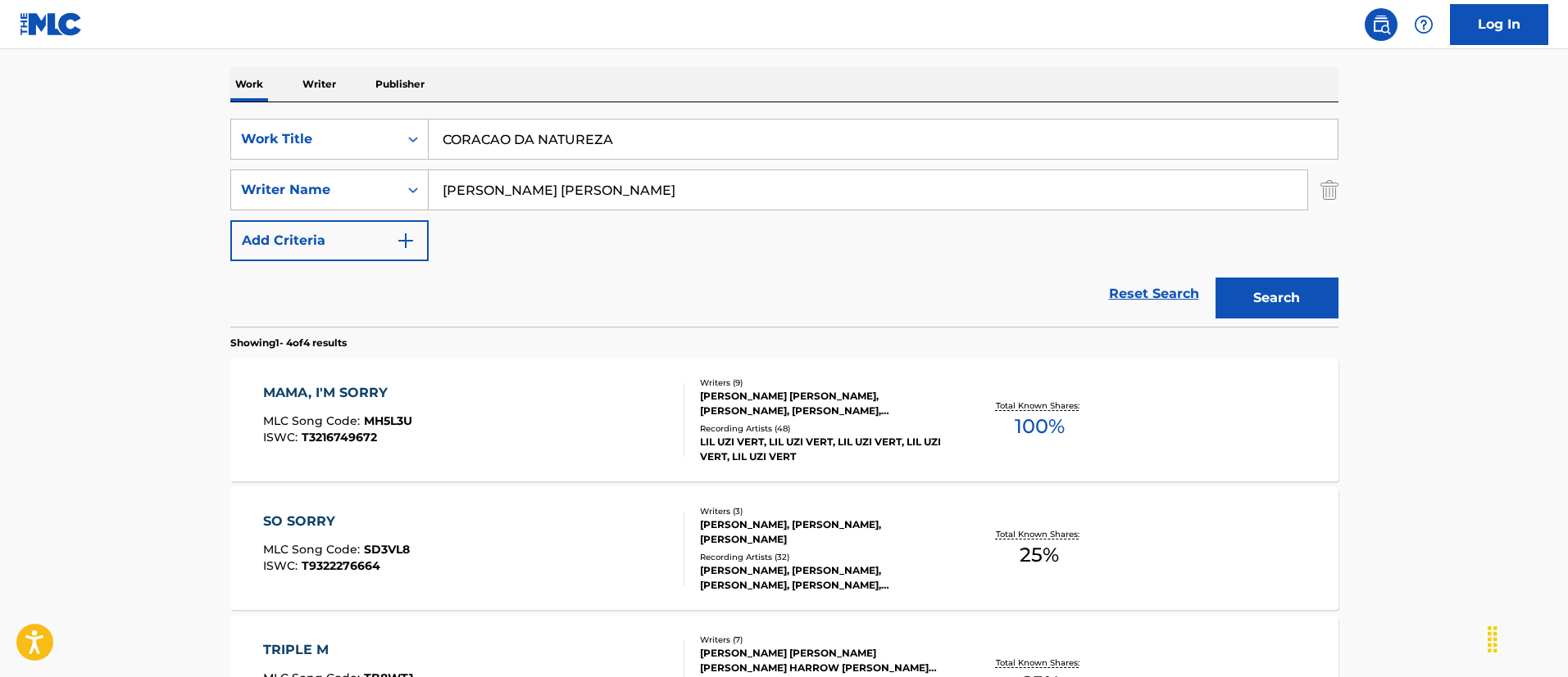
type input "NUNES JOSE DIAS"
click at [1215, 277] on button "Search" at bounding box center [1276, 298] width 123 height 41
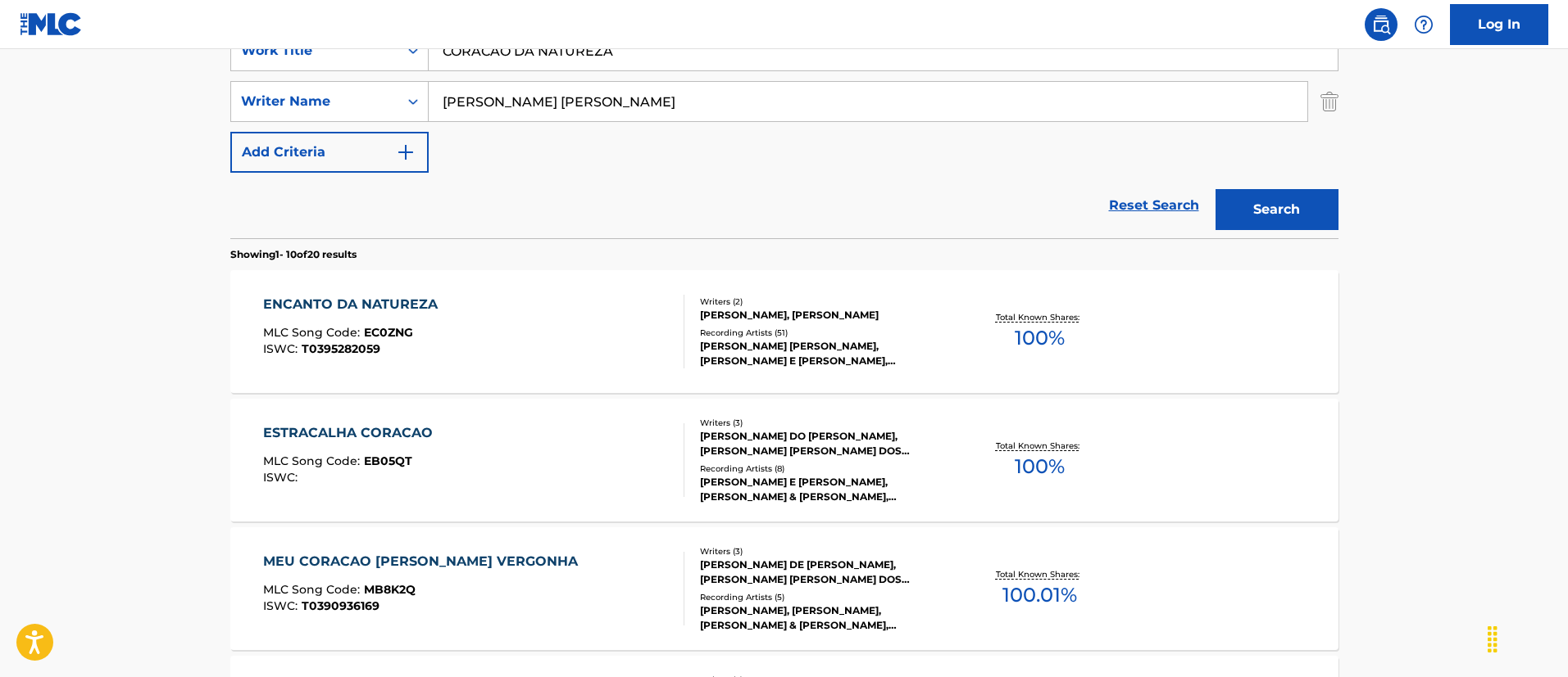
scroll to position [344, 0]
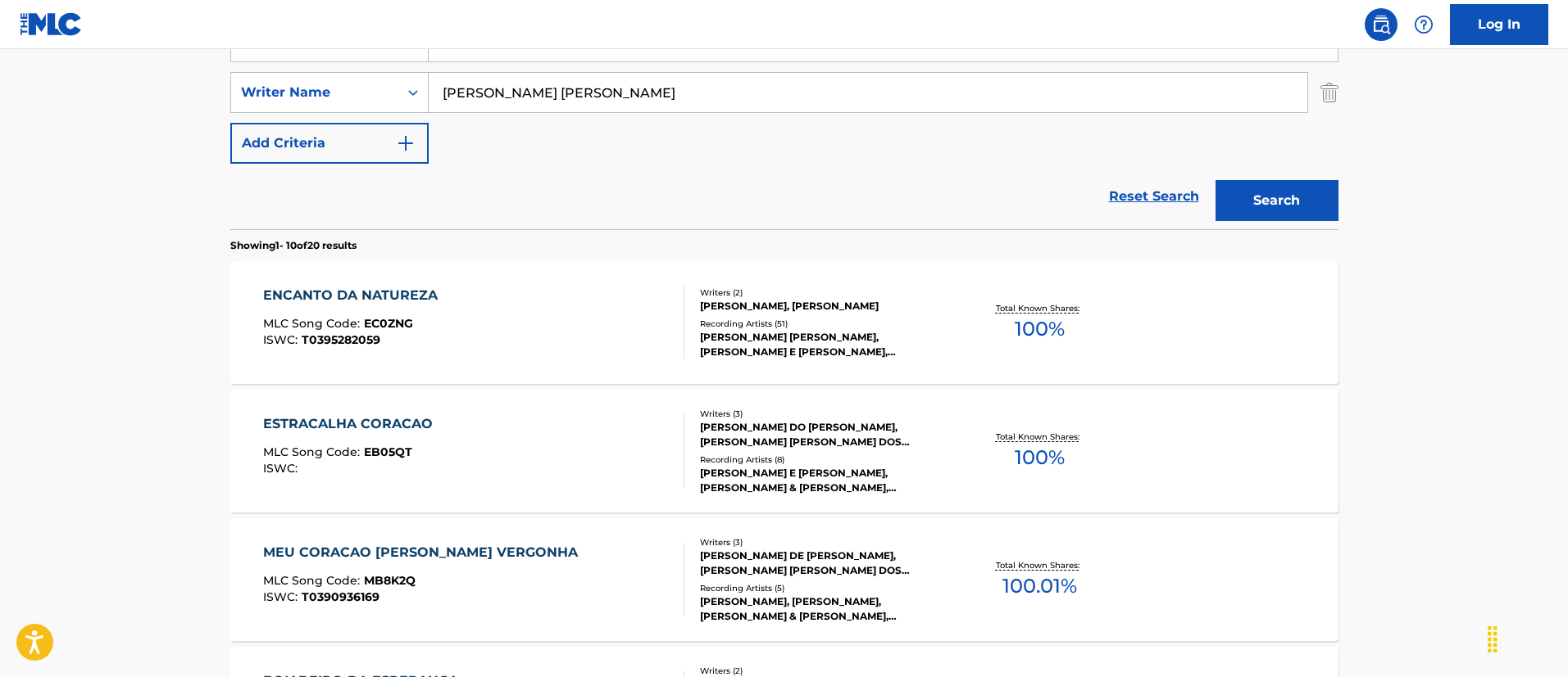
click at [564, 320] on div "ENCANTO DA NATUREZA MLC Song Code : EC0ZNG ISWC : T0395282059" at bounding box center [474, 323] width 421 height 74
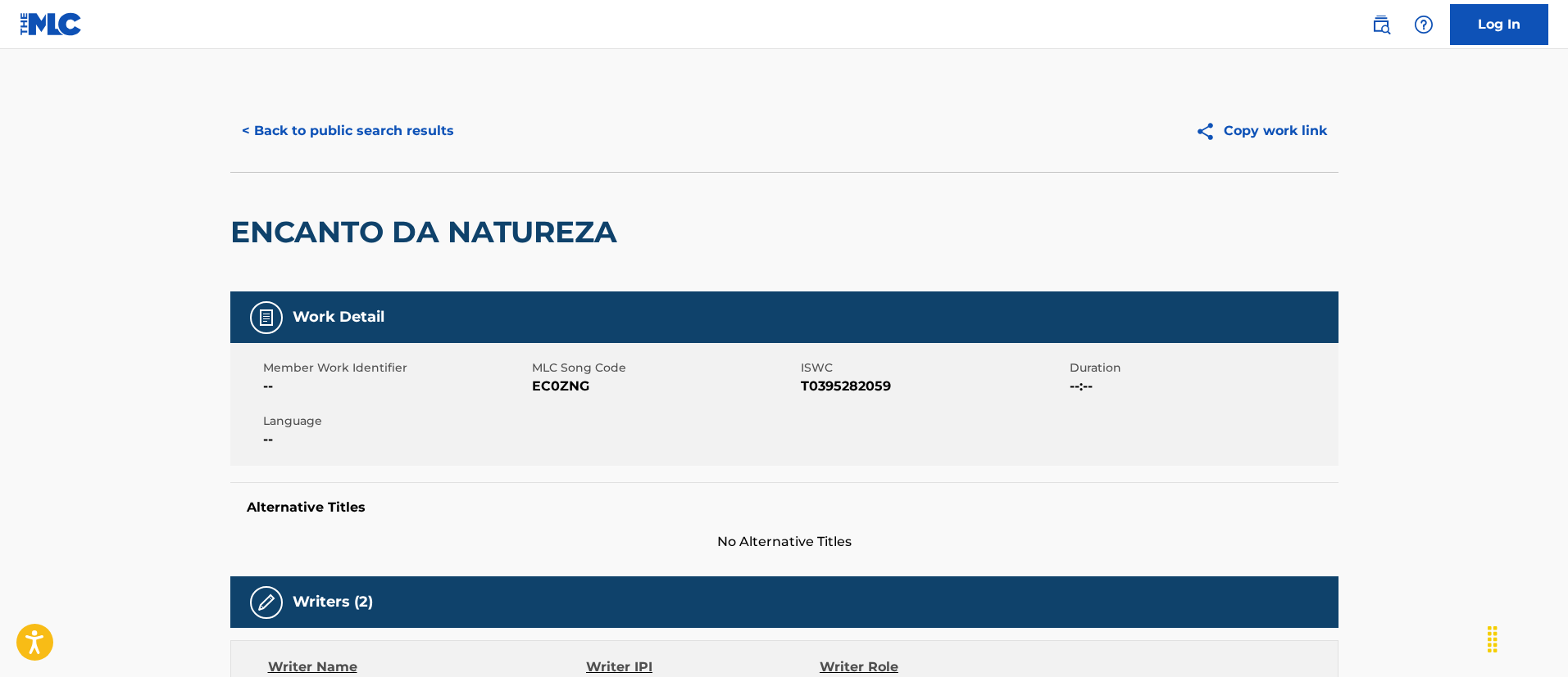
click at [356, 132] on button "< Back to public search results" at bounding box center [347, 130] width 235 height 41
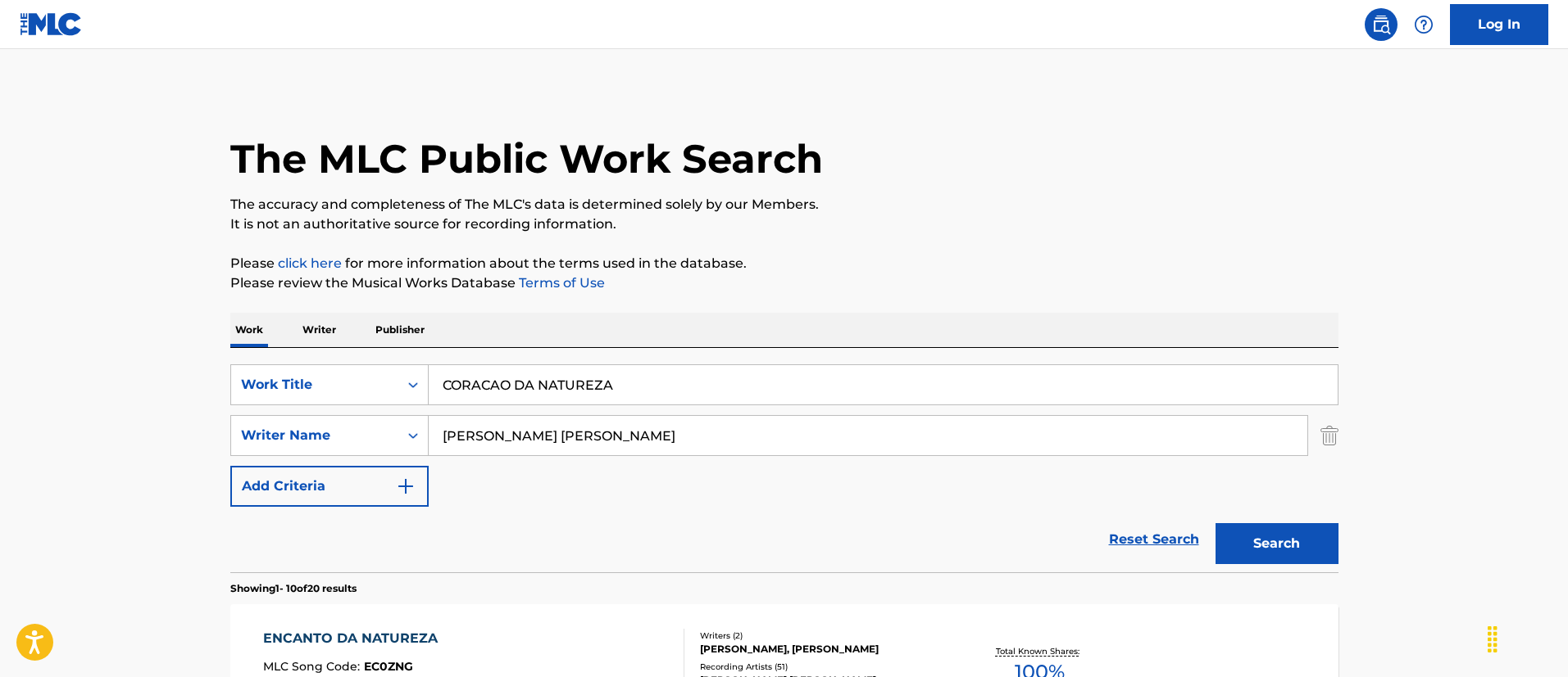
click at [633, 394] on input "CORACAO DA NATUREZA" at bounding box center [883, 384] width 909 height 39
paste input "No Diggity"
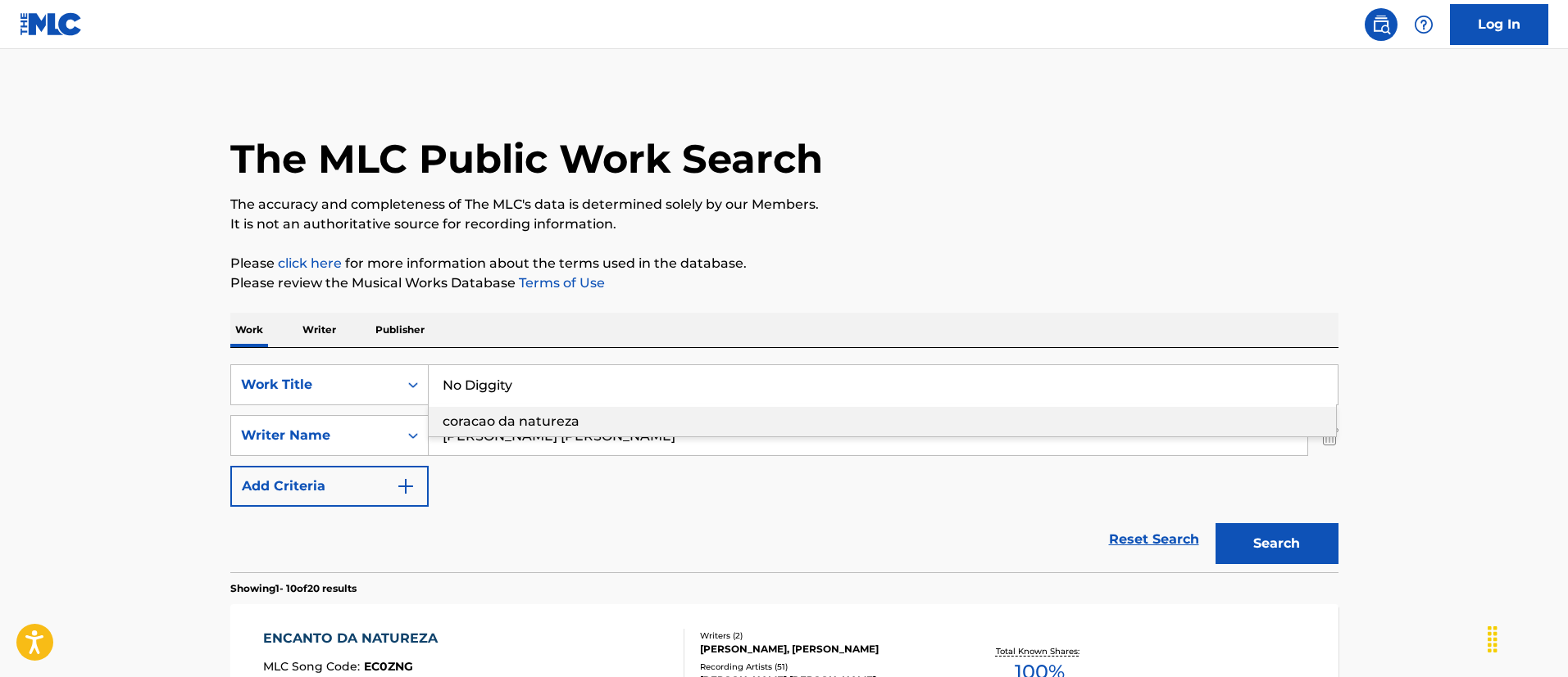
type input "No Diggity"
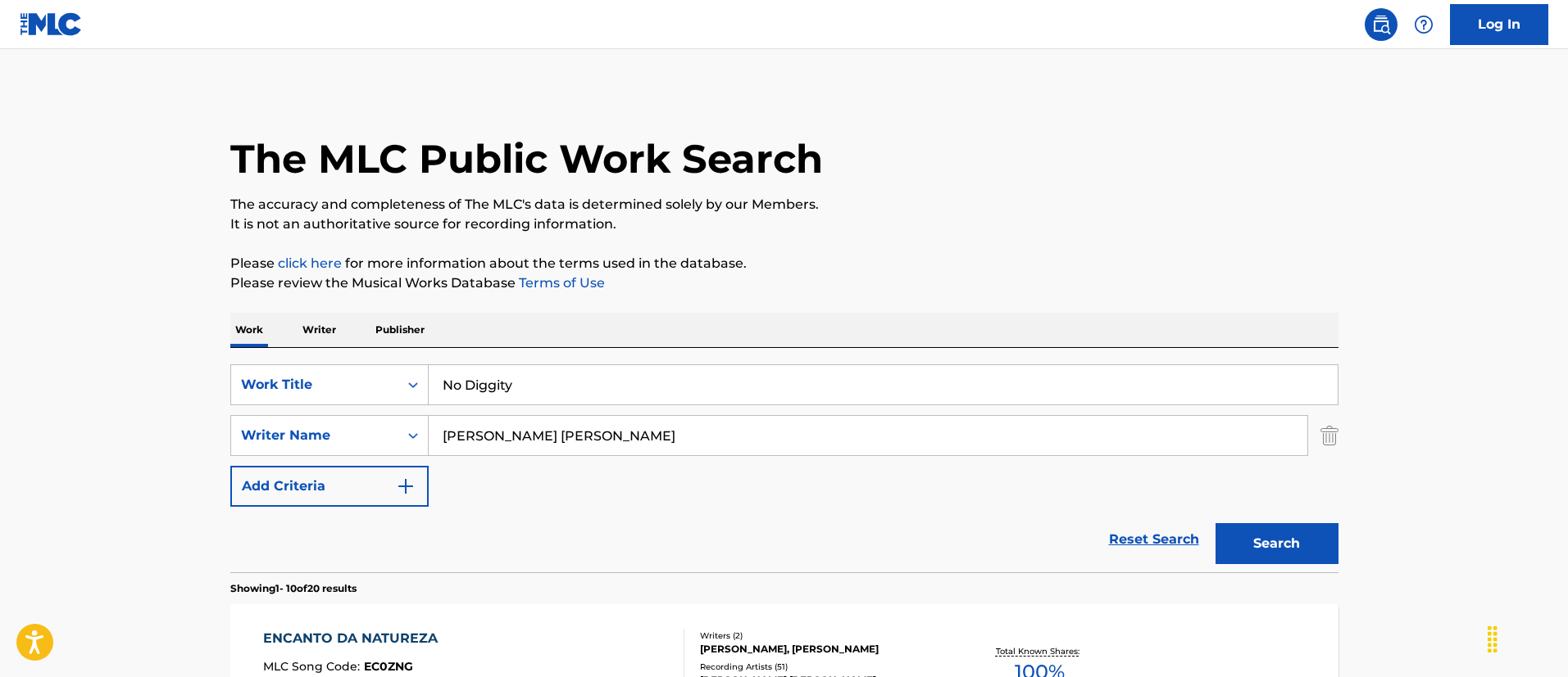
click at [558, 445] on input "NUNES JOSE DIAS" at bounding box center [868, 435] width 878 height 39
paste input "FINLEY NIKETE ALCYON"
click at [1215, 523] on button "Search" at bounding box center [1276, 543] width 123 height 41
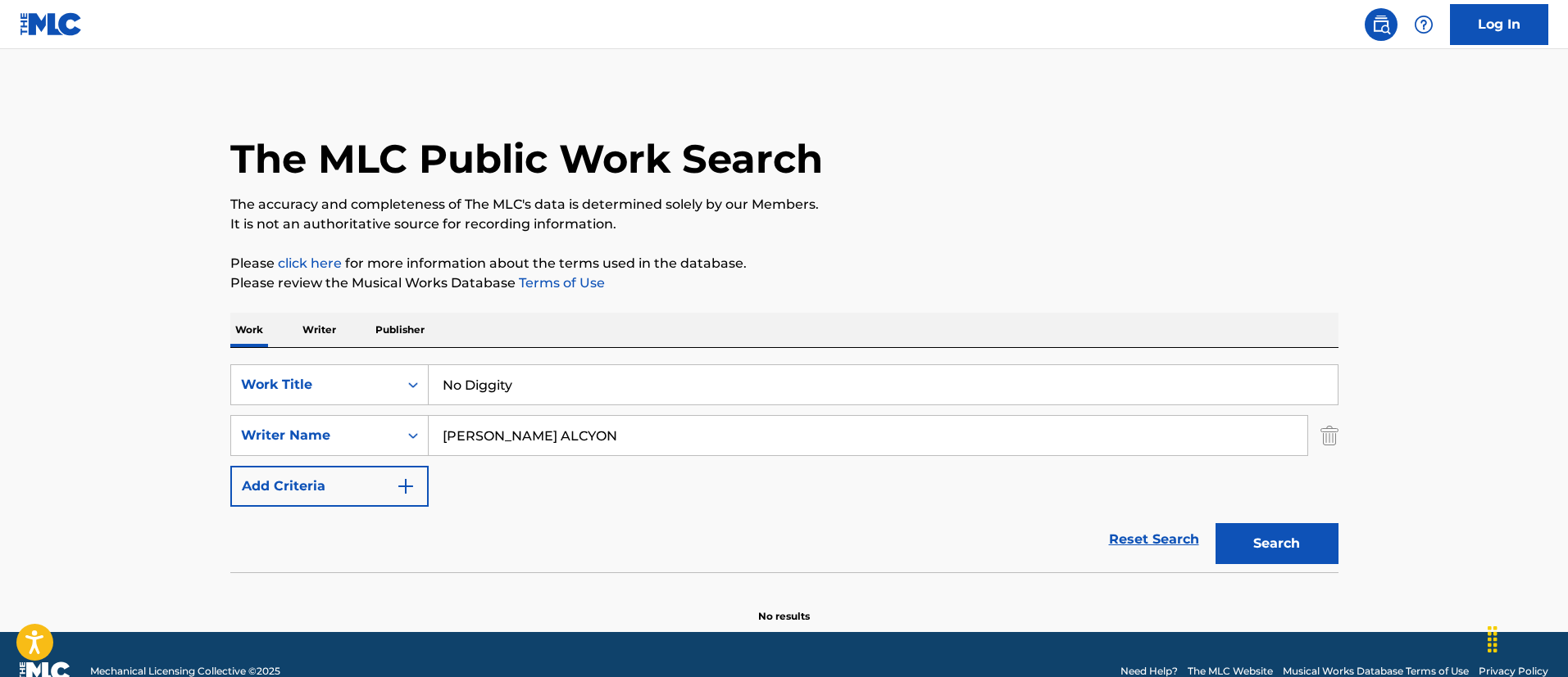
click at [541, 440] on input "FINLEY NIKETE ALCYON" at bounding box center [868, 435] width 878 height 39
paste input "ONEUS"
type input "ONEUS"
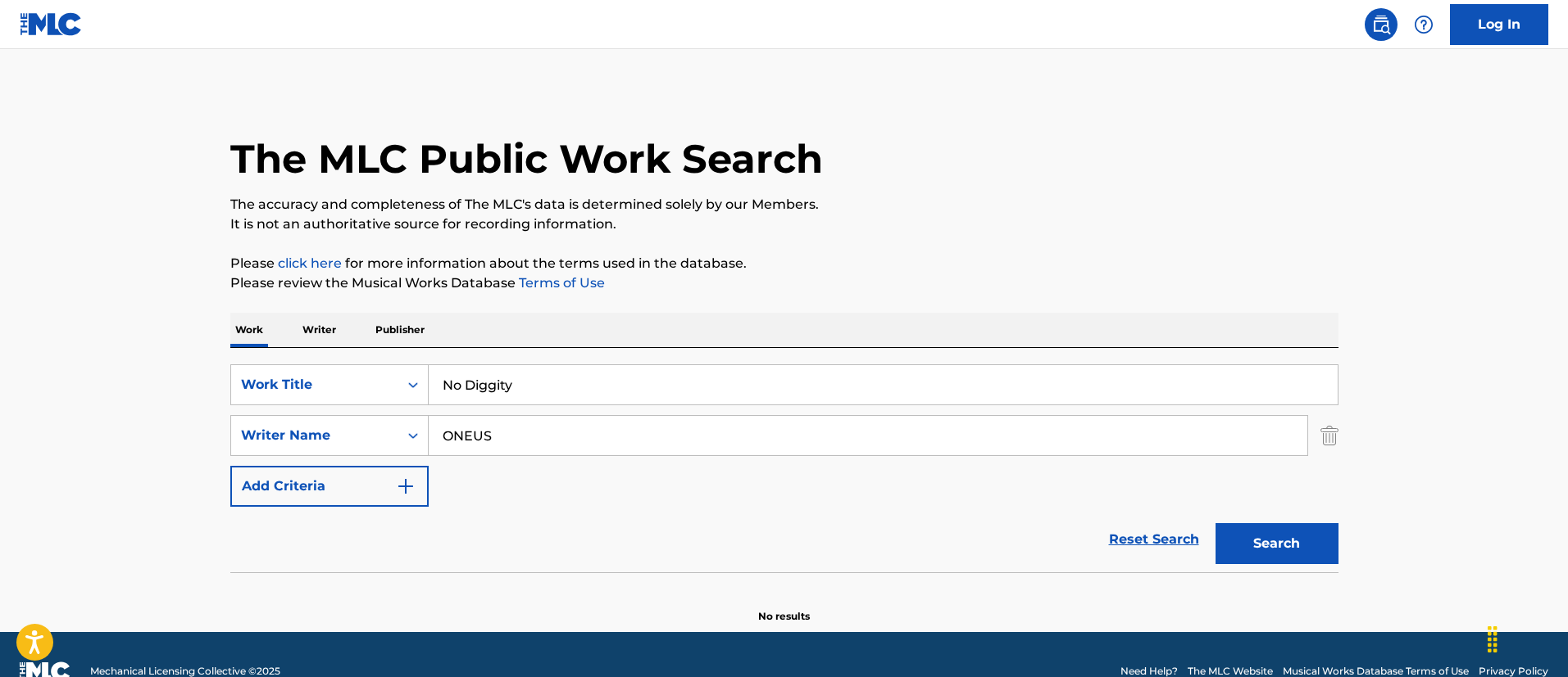
click at [1215, 523] on button "Search" at bounding box center [1276, 543] width 123 height 41
click at [524, 389] on input "No Diggity" at bounding box center [883, 384] width 909 height 39
paste input "I KNOW"
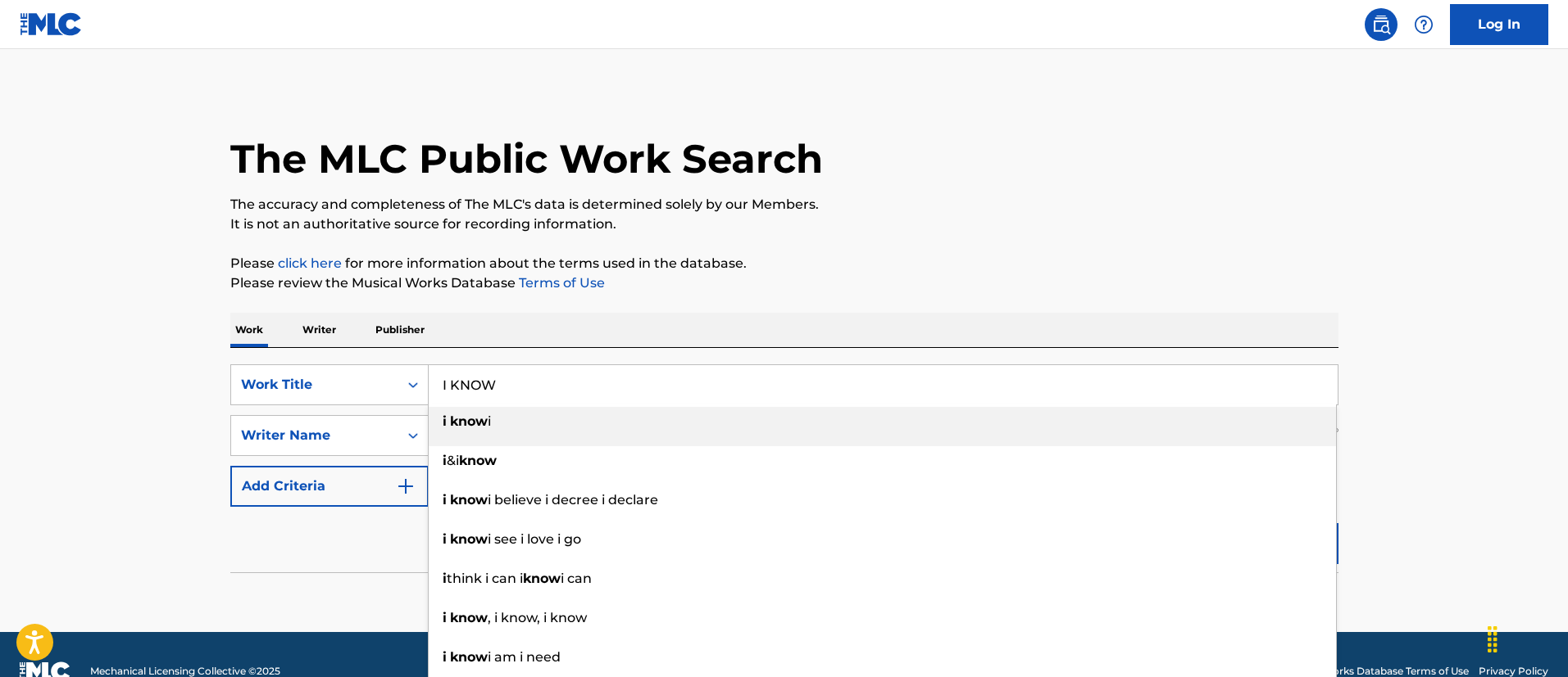
type input "I KNOW"
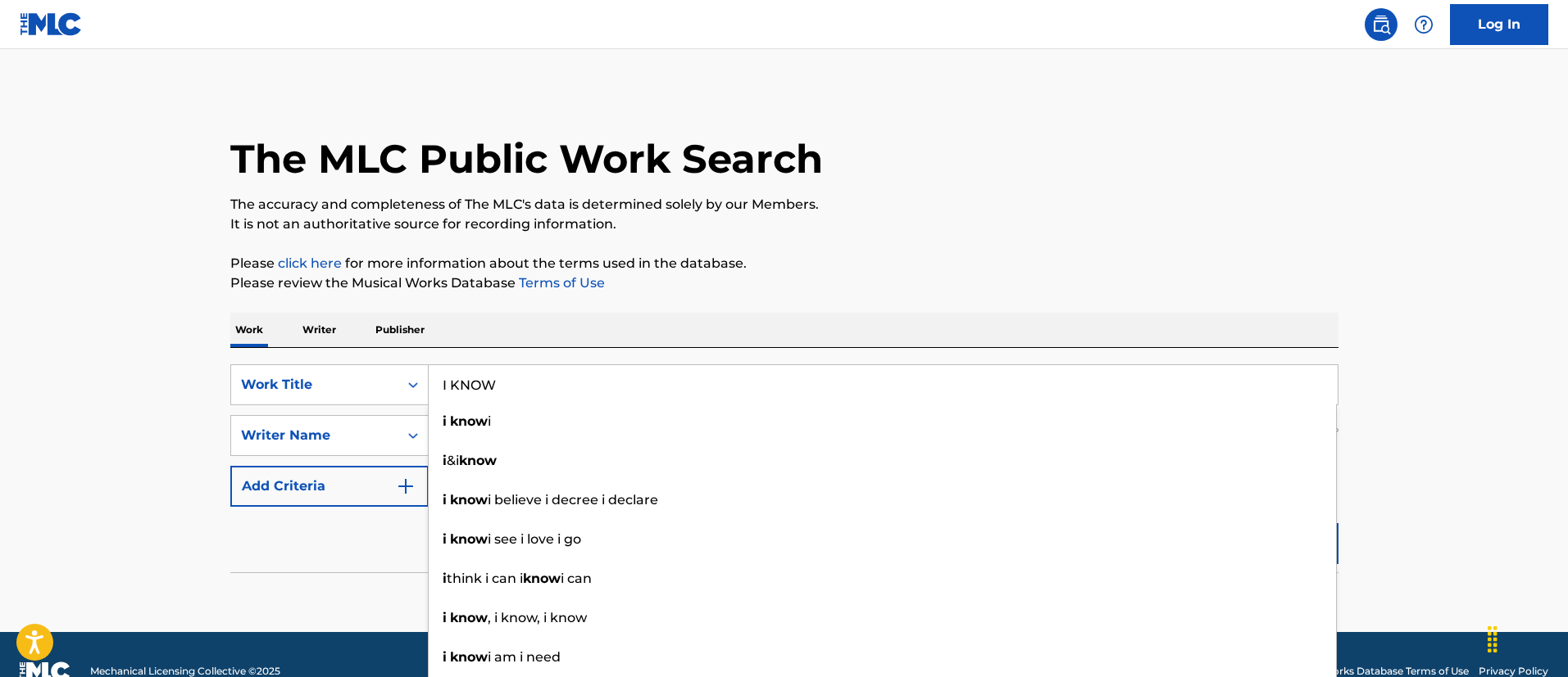
click at [157, 349] on main "The MLC Public Work Search The accuracy and completeness of The MLC's data is d…" at bounding box center [784, 341] width 1568 height 583
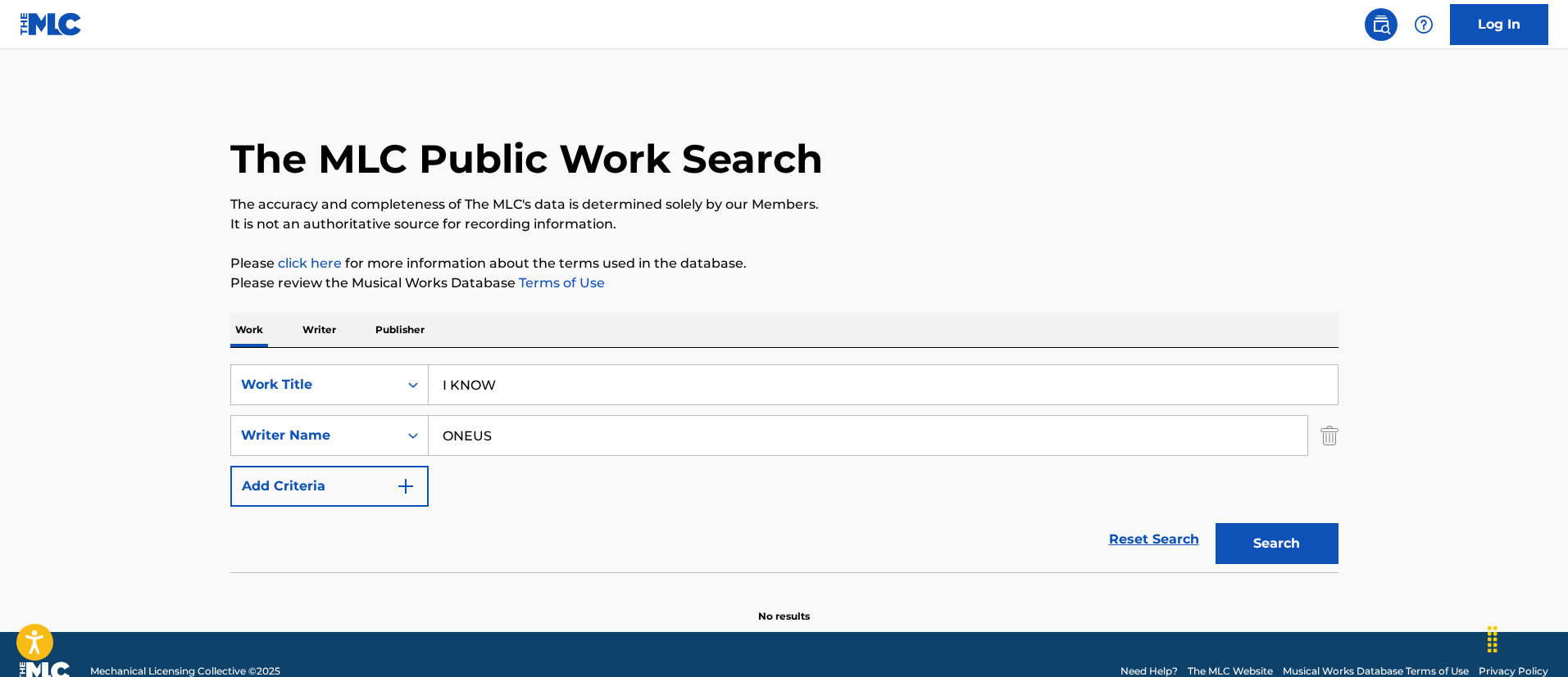
click at [595, 450] on input "ONEUS" at bounding box center [868, 435] width 878 height 39
paste input "WHEELER JANARIOUS MYKEL"
type input "WHEELER JANARIOUS MYKEL"
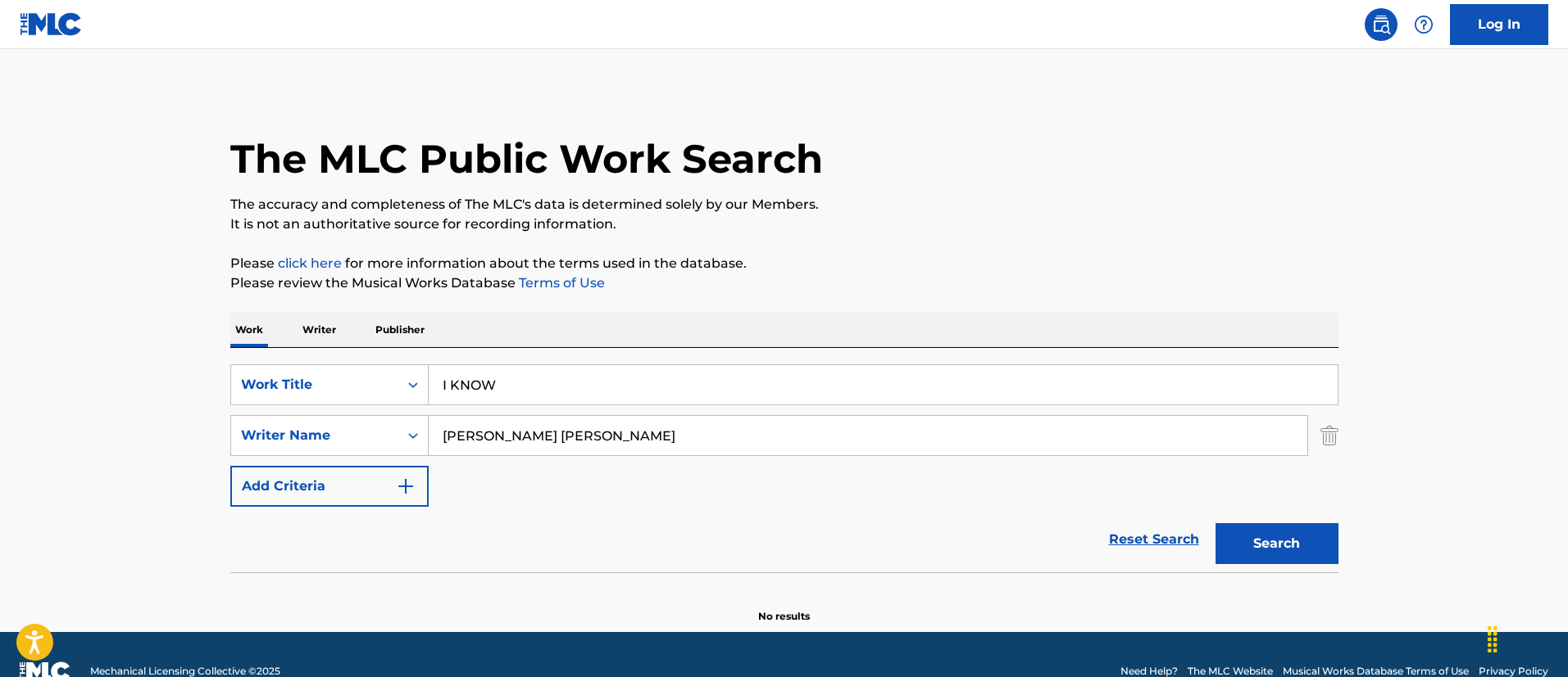
click at [1215, 523] on button "Search" at bounding box center [1276, 543] width 123 height 41
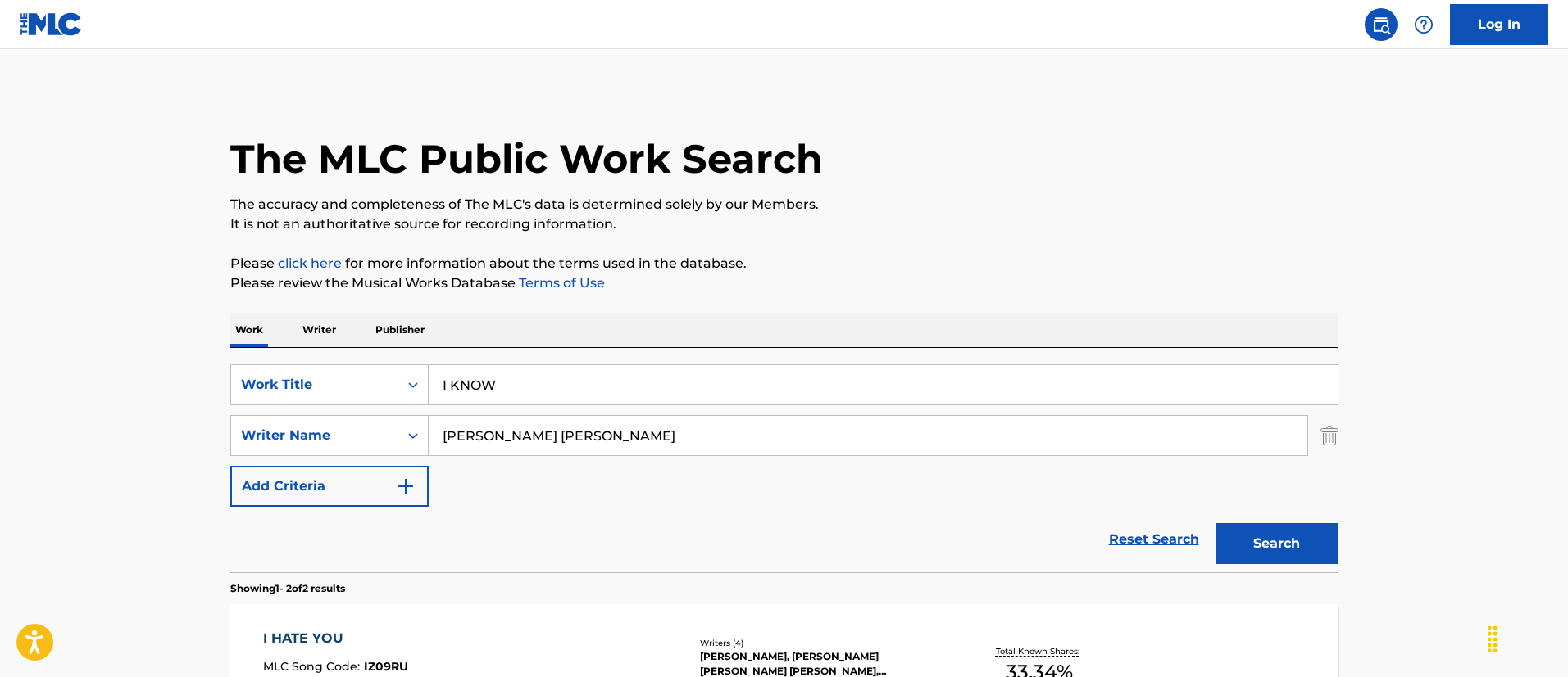
click at [572, 397] on input "I KNOW" at bounding box center [883, 384] width 909 height 39
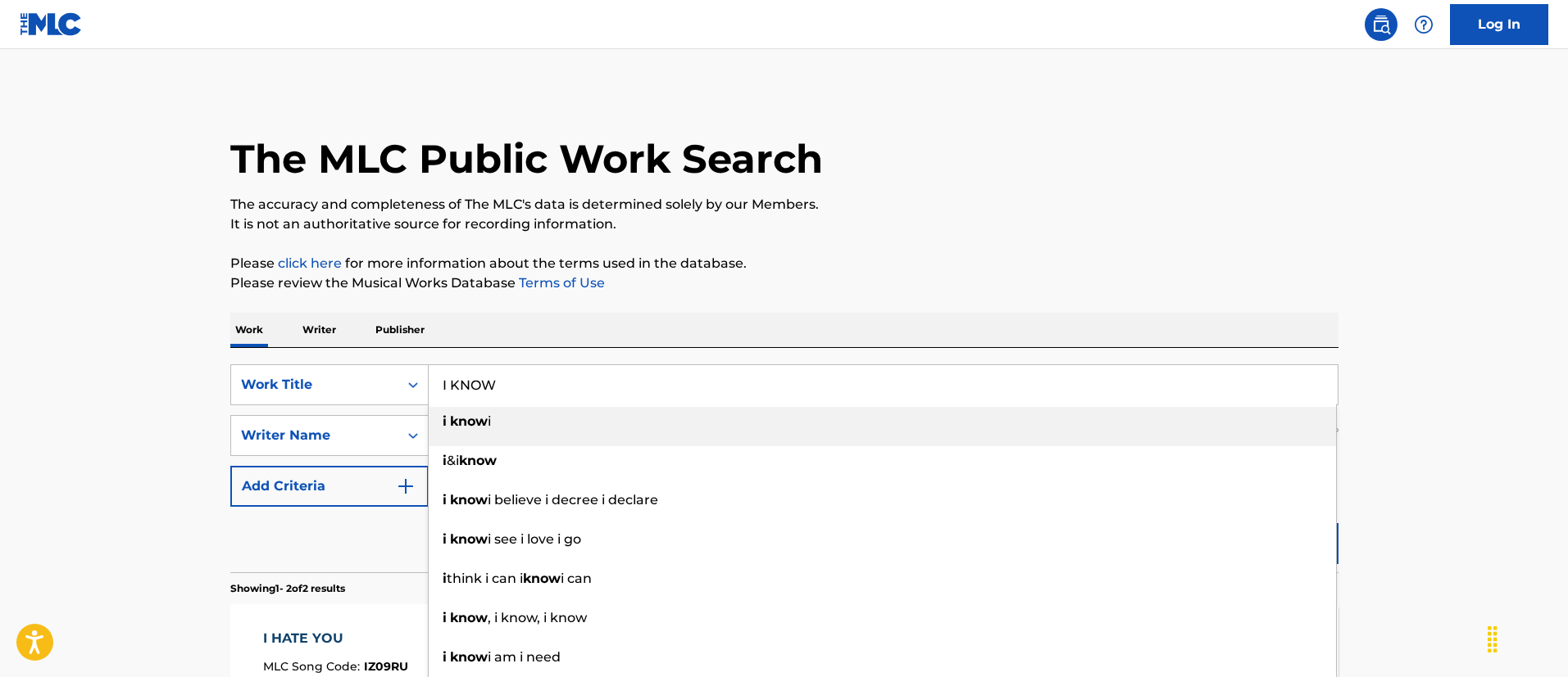
click at [572, 397] on input "I KNOW" at bounding box center [883, 384] width 909 height 39
paste input "TERREMOTO"
type input "TERREMOTO"
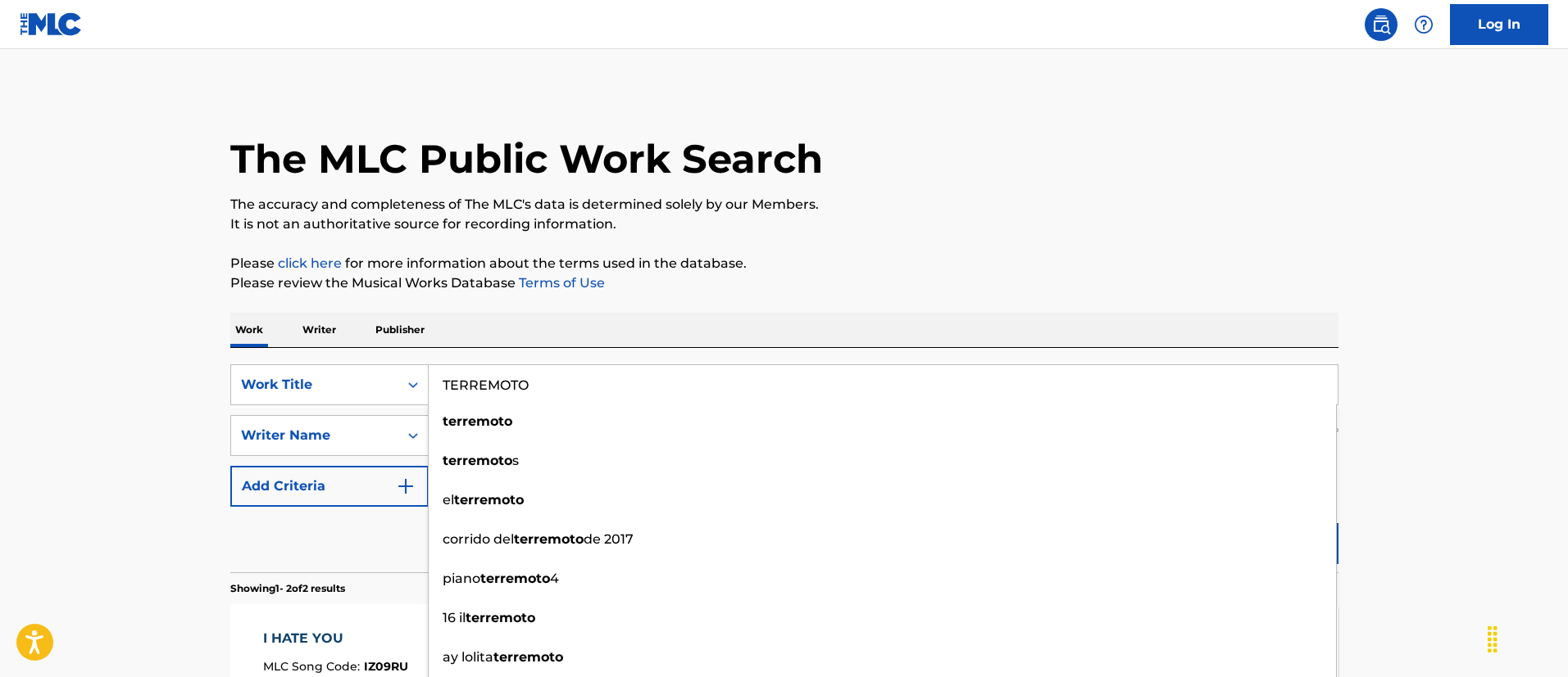
click at [33, 407] on main "The MLC Public Work Search The accuracy and completeness of The MLC's data is d…" at bounding box center [784, 495] width 1568 height 892
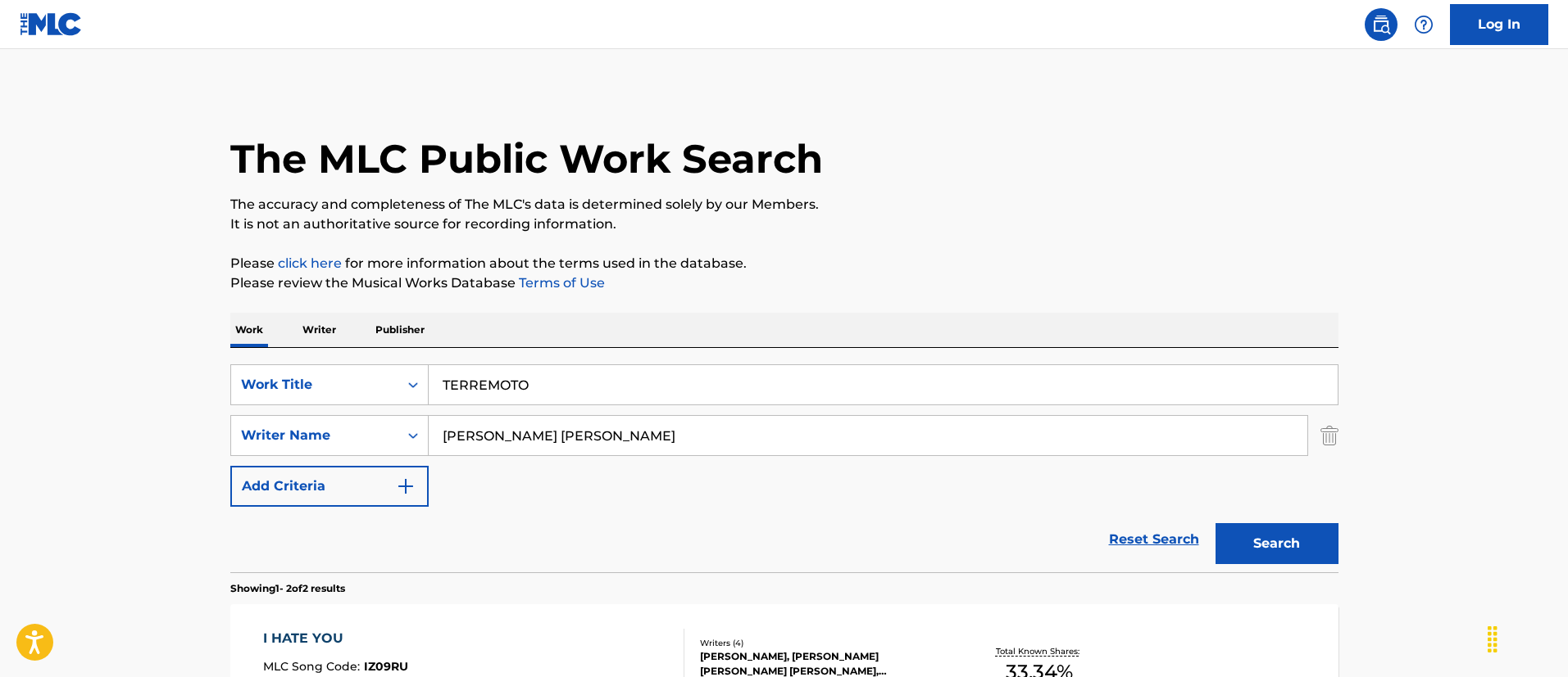
click at [528, 421] on input "WHEELER JANARIOUS MYKEL" at bounding box center [868, 435] width 878 height 39
paste input "FERNANDEZ MENDEZ MOHAMED SHARIFF"
click at [1215, 523] on button "Search" at bounding box center [1276, 543] width 123 height 41
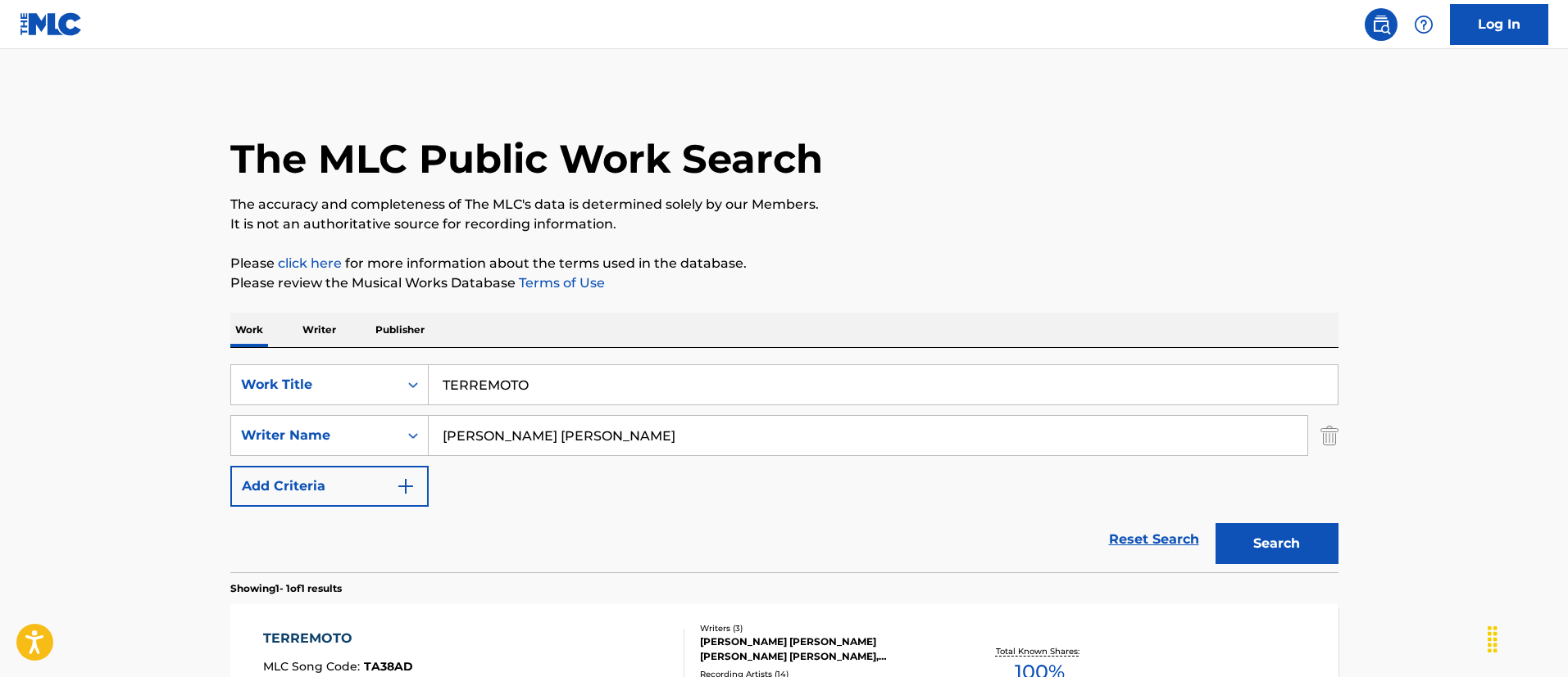
click at [641, 448] on input "FERNANDEZ MENDEZ MOHAMED SHARIFF" at bounding box center [868, 435] width 878 height 39
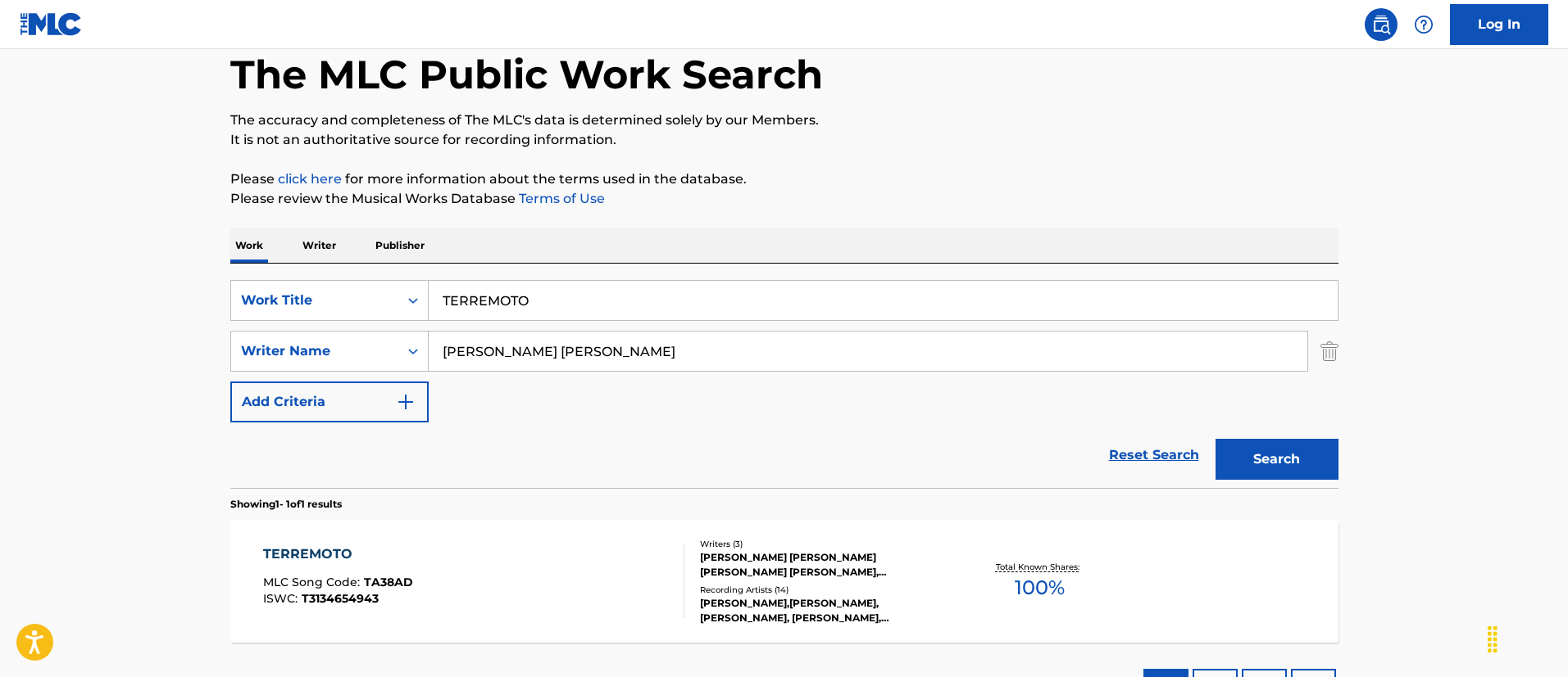
scroll to position [123, 0]
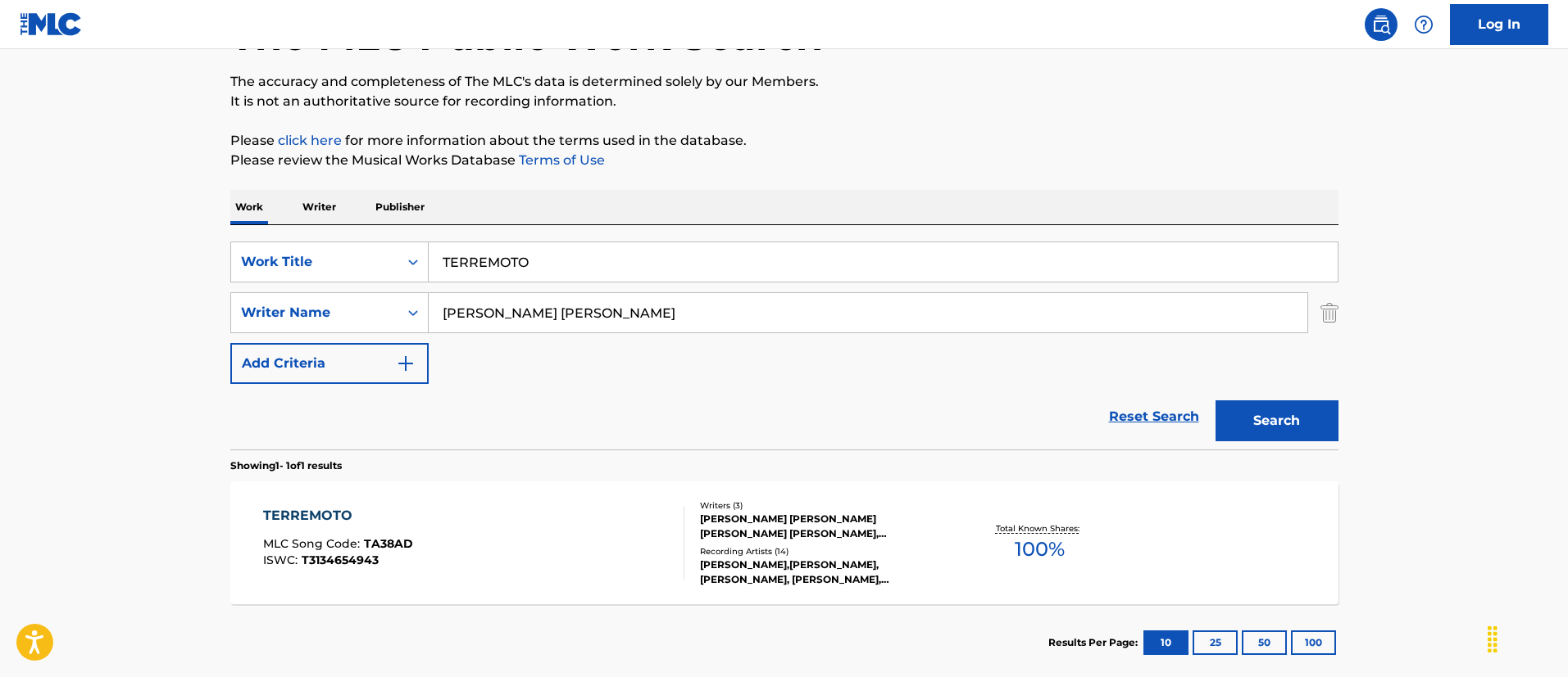
click at [691, 298] on input "FERNANDEZ MENDEZ MOHAMED SHARIFF" at bounding box center [868, 313] width 878 height 39
click at [691, 310] on input "FERNANDEZ MENDEZ MOHAMED SHARIFF" at bounding box center [868, 313] width 878 height 39
paste input "JONATHAN LYNDALE KIRK"
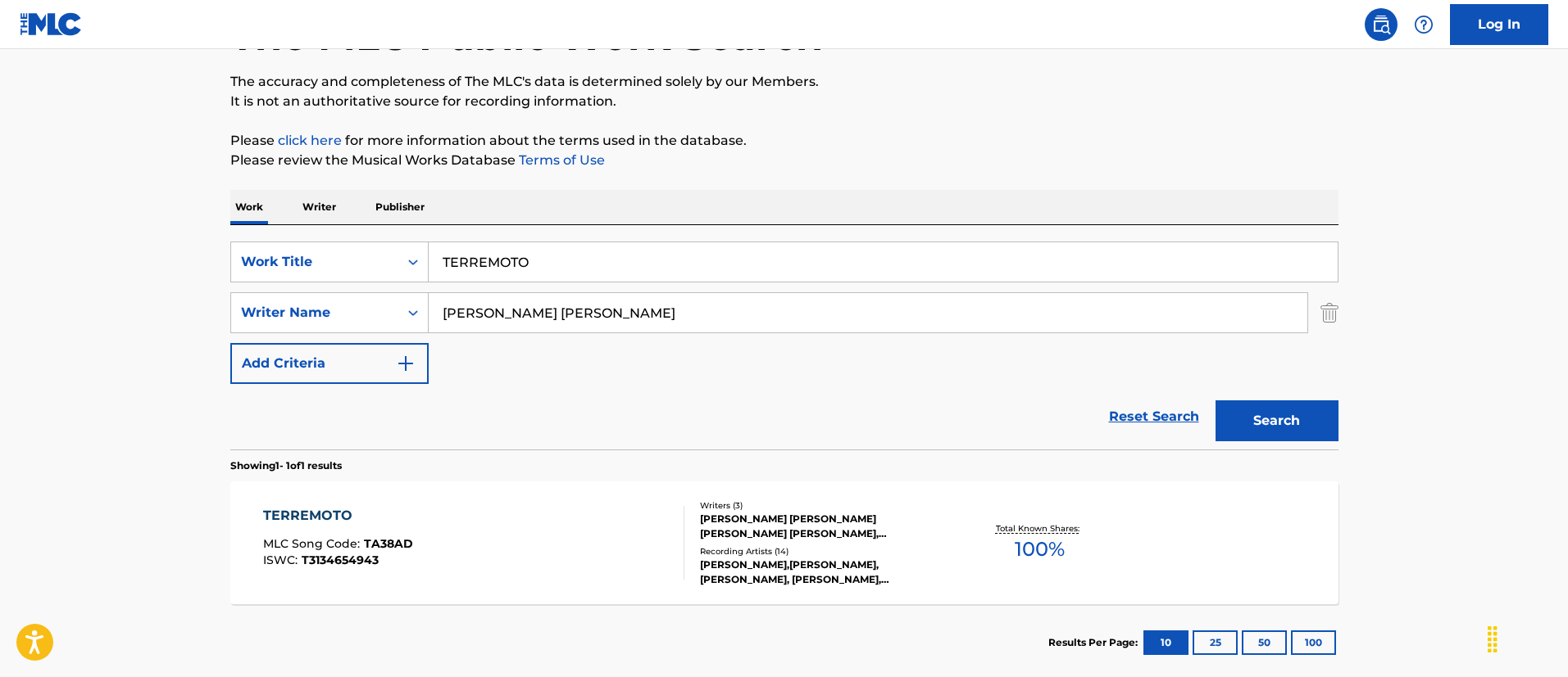
click at [1318, 422] on button "Search" at bounding box center [1276, 420] width 123 height 41
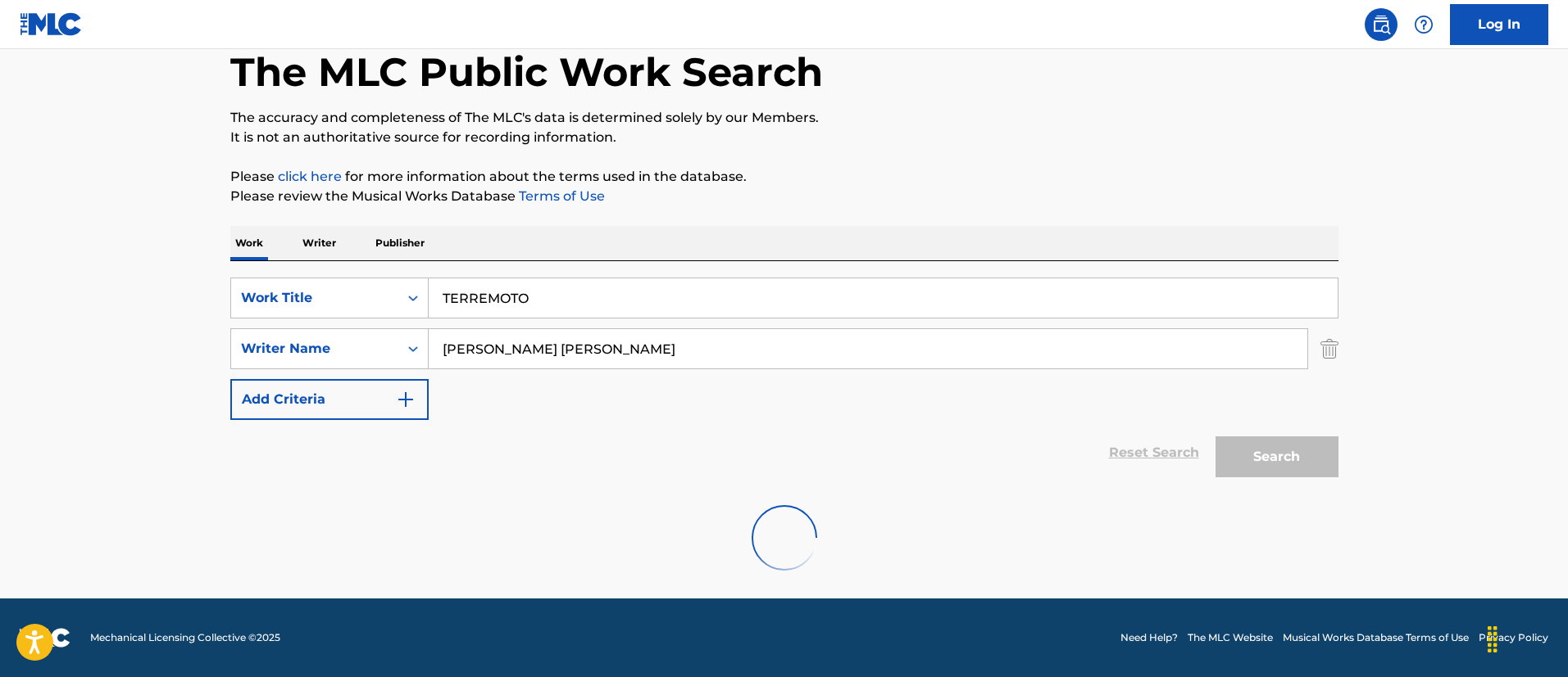
scroll to position [33, 0]
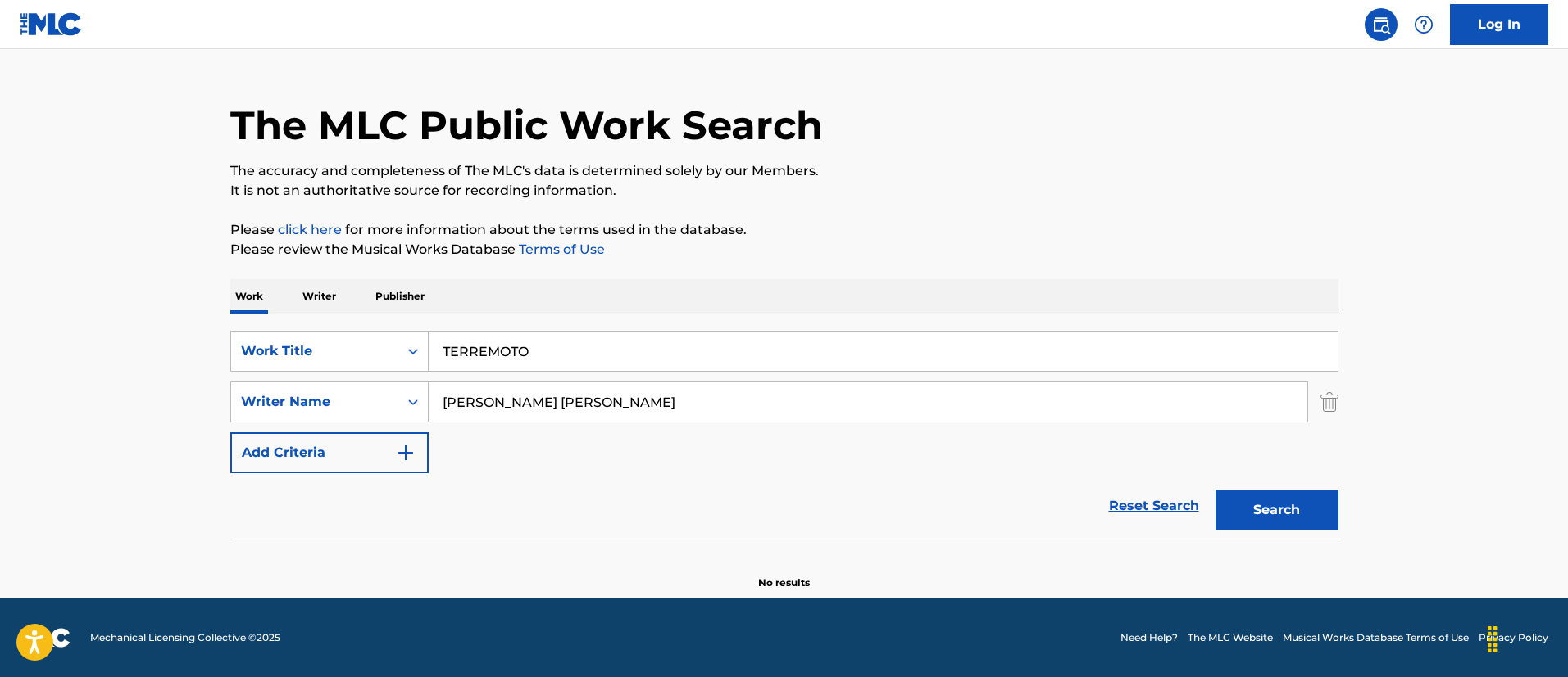
click at [621, 411] on input "JONATHAN LYNDALE KIRK" at bounding box center [868, 402] width 878 height 39
click at [685, 390] on input "JONATHAN LYNDALE KIRK" at bounding box center [868, 402] width 878 height 39
click at [683, 388] on input "JONATHAN LYNDALE KIRK" at bounding box center [868, 402] width 878 height 39
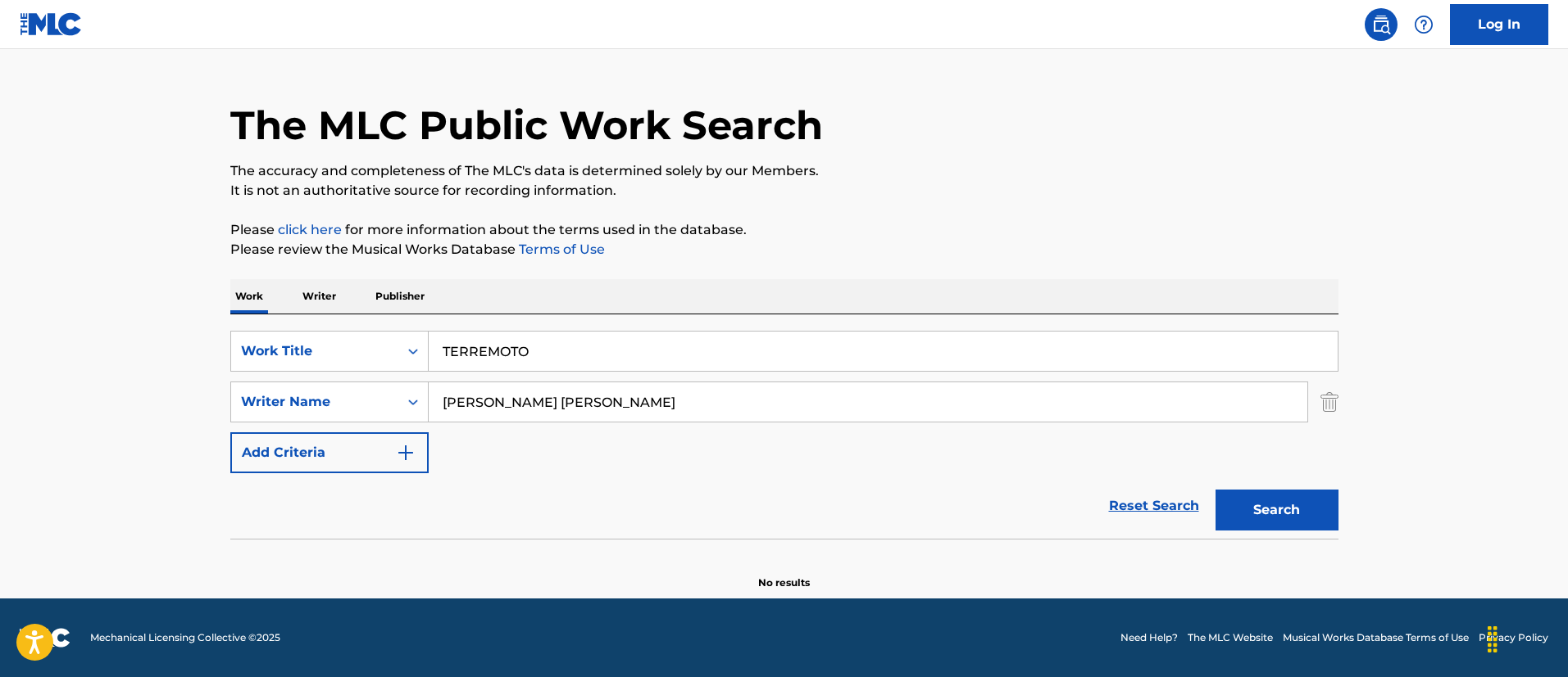
click at [683, 388] on input "JONATHAN LYNDALE KIRK" at bounding box center [868, 402] width 878 height 39
paste input "KIRK JONATHAN LYNDALE"
click at [1215, 490] on button "Search" at bounding box center [1276, 510] width 123 height 41
click at [556, 391] on input "KIRK JONATHAN LYNDALE" at bounding box center [868, 402] width 878 height 39
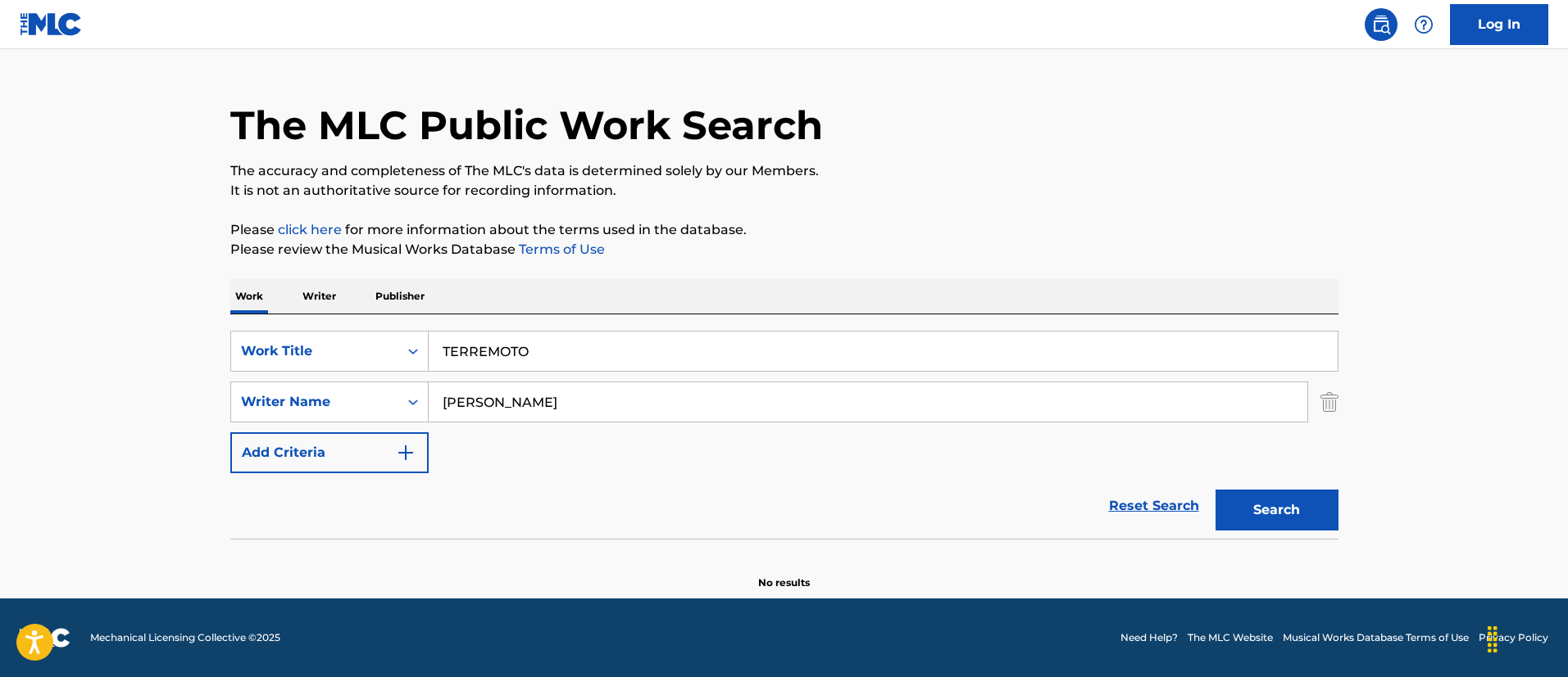
click at [556, 391] on input "KIRK JONATHAN LYNDALE" at bounding box center [868, 402] width 878 height 39
paste input "DOTSON CHRISTOPHER CHRISHAN"
type input "DOTSON CHRISTOPHER CHRISHAN"
click at [1215, 490] on button "Search" at bounding box center [1276, 510] width 123 height 41
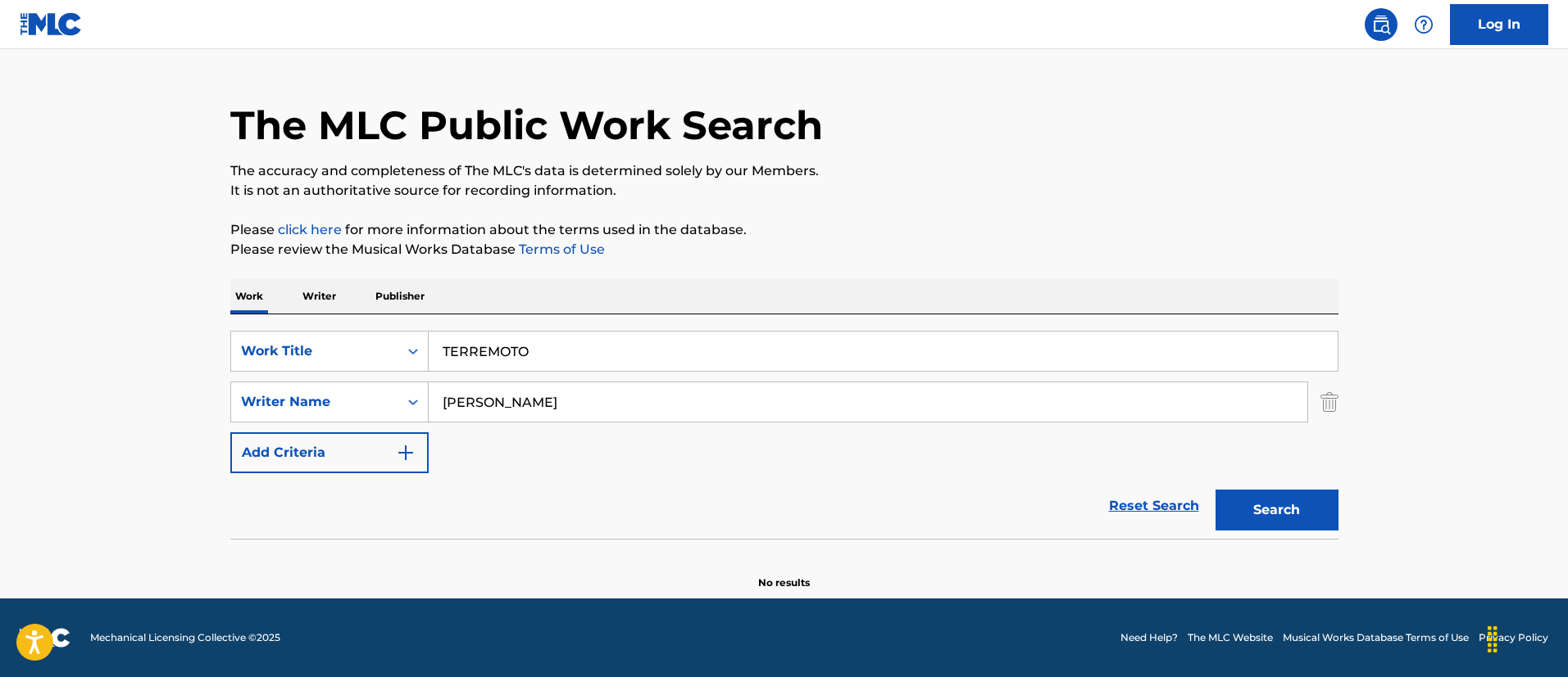
click at [505, 343] on input "TERREMOTO" at bounding box center [883, 351] width 909 height 39
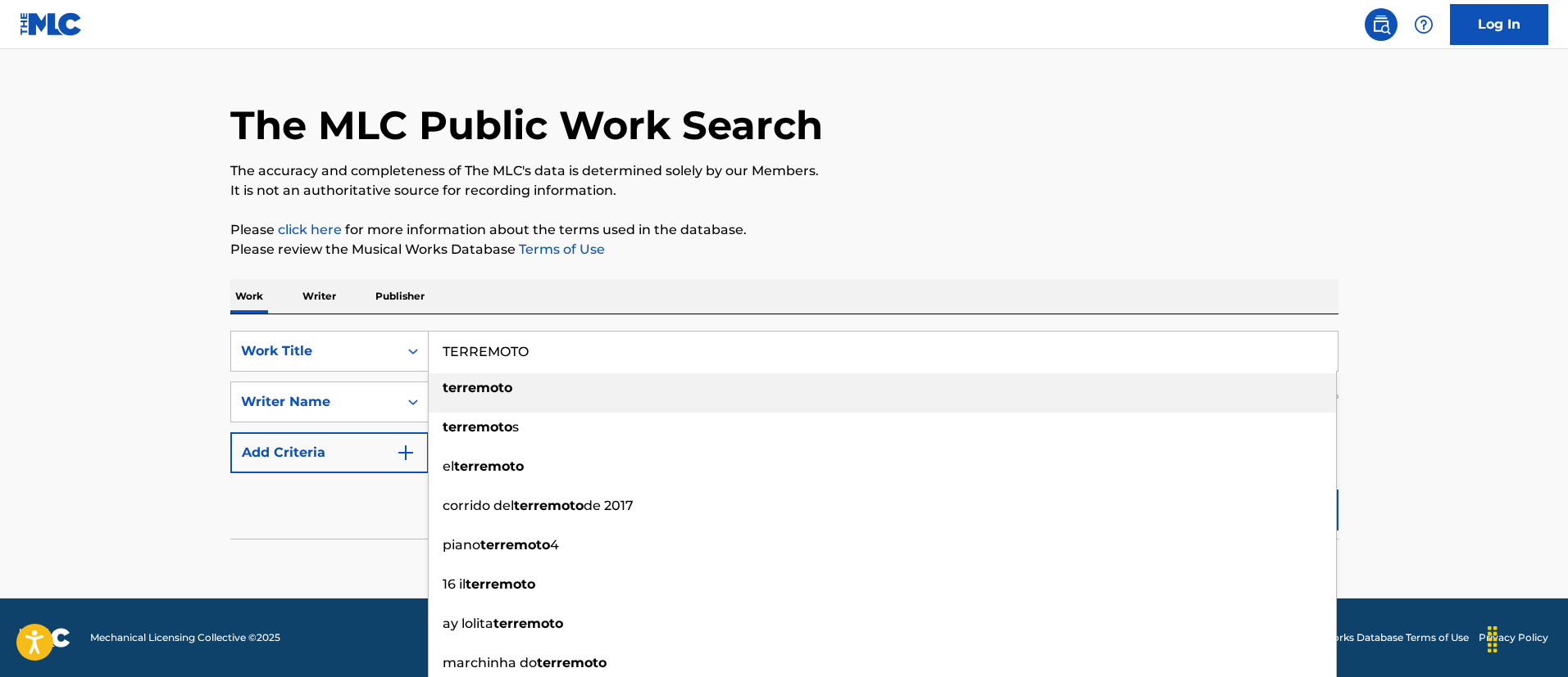
paste input "GO FIRST"
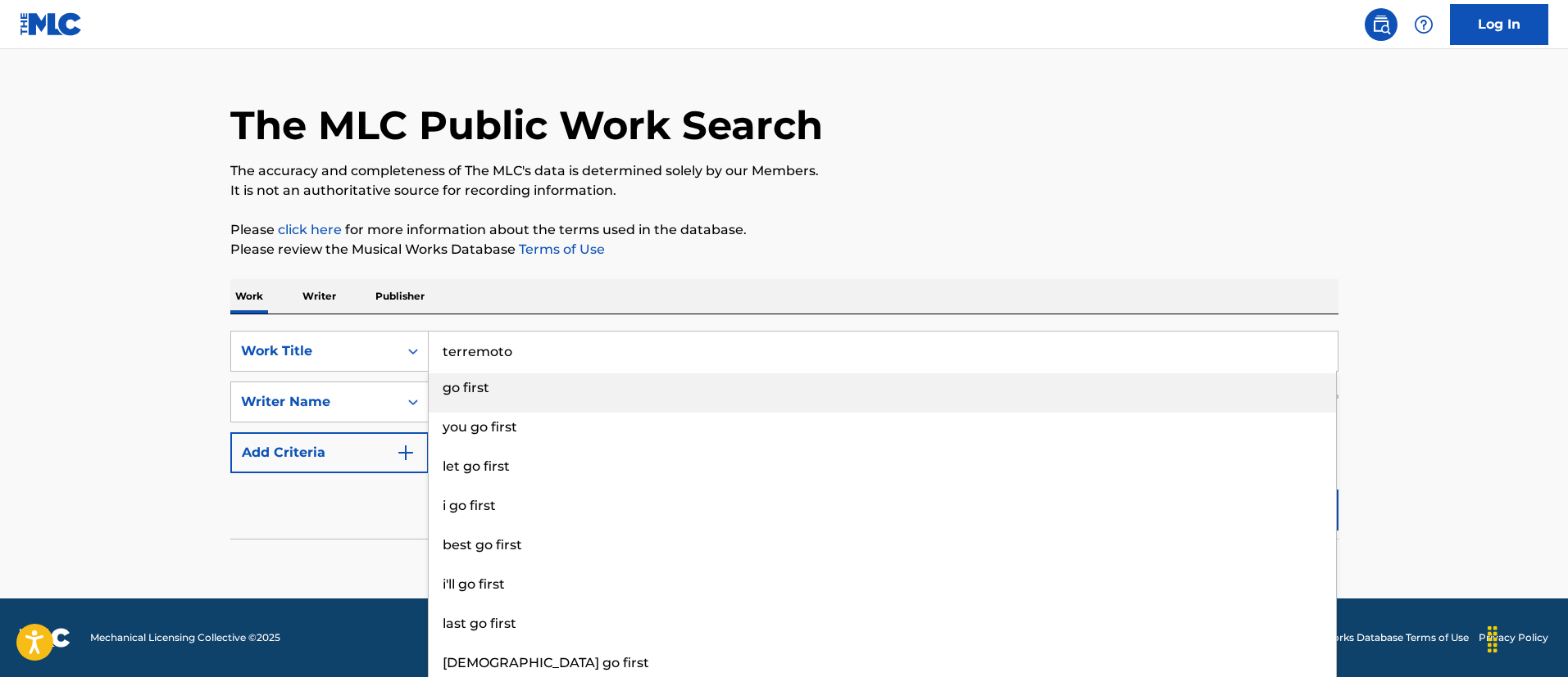
click at [505, 343] on input "terremoto" at bounding box center [883, 351] width 909 height 39
paste input "GO FIRST"
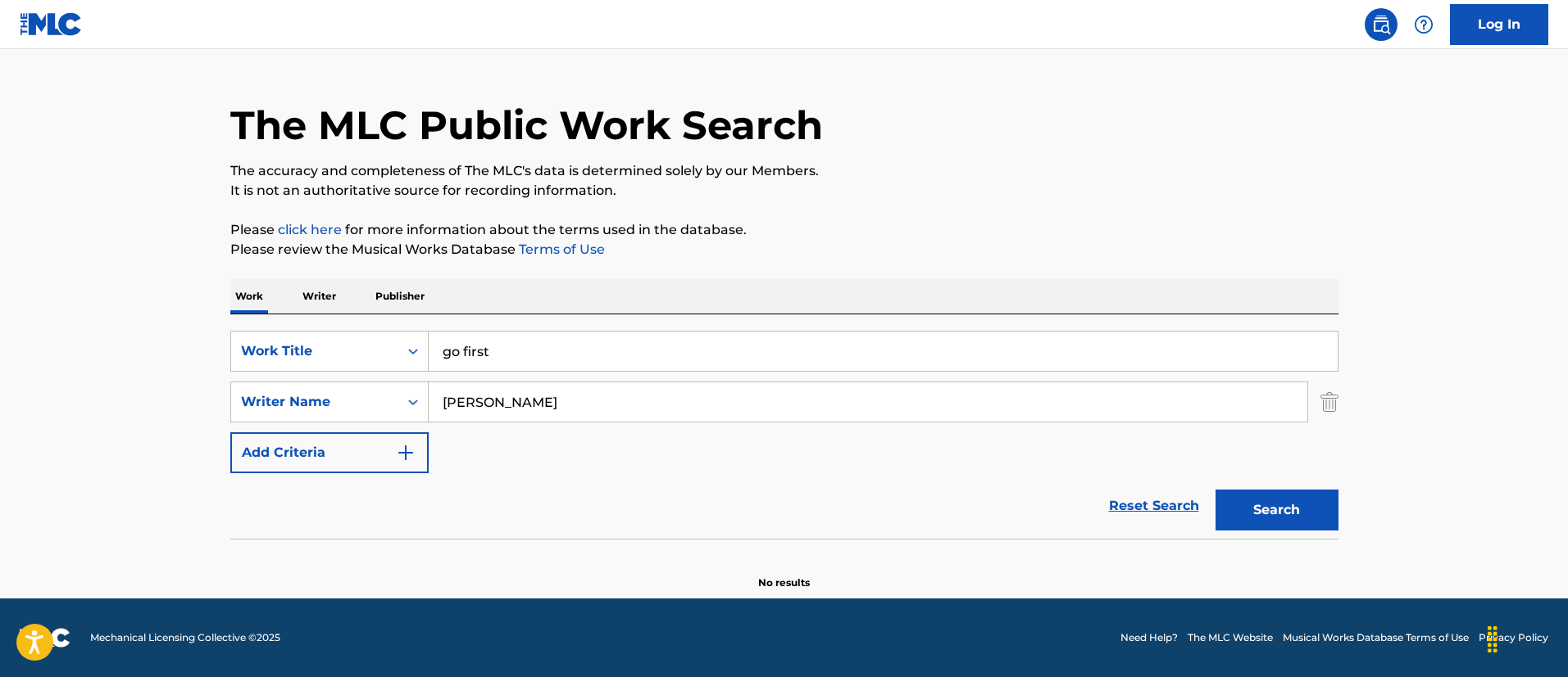
type input "go first"
click at [1318, 506] on button "Search" at bounding box center [1276, 510] width 123 height 41
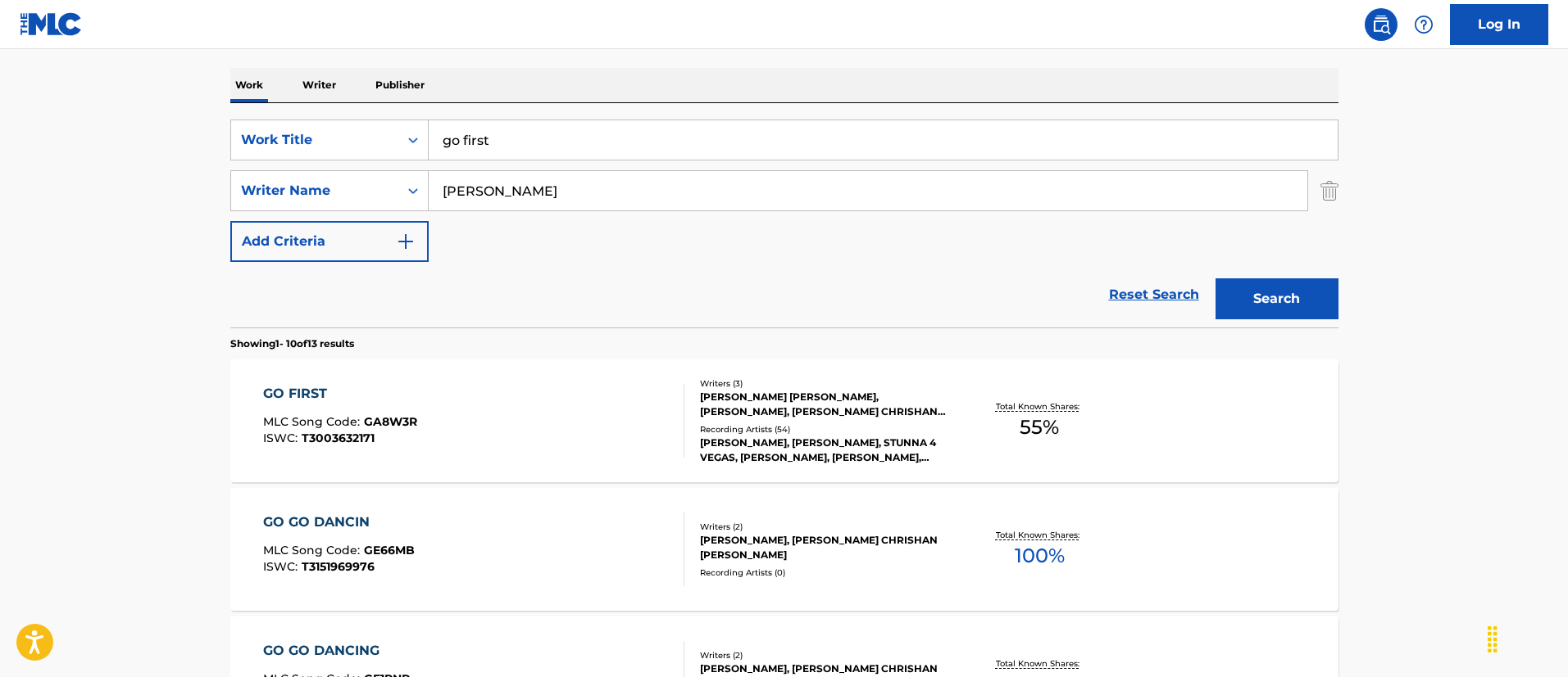
scroll to position [246, 0]
click at [835, 411] on div "JONATHAN LYNDALE KIRK, CHRISTIAN WARD, CHRISTOPHER CHRISHAN DOTSON" at bounding box center [824, 403] width 248 height 29
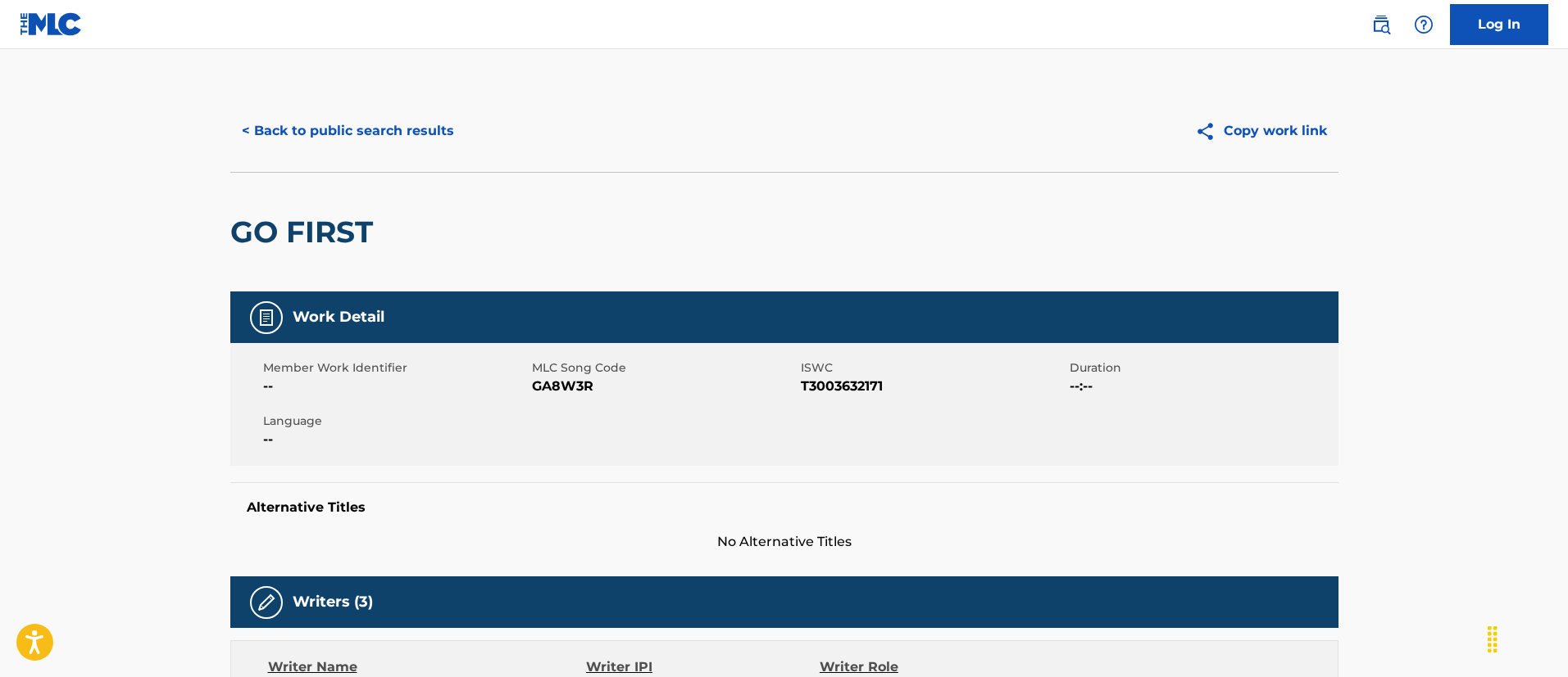
click at [421, 138] on button "< Back to public search results" at bounding box center [347, 130] width 235 height 41
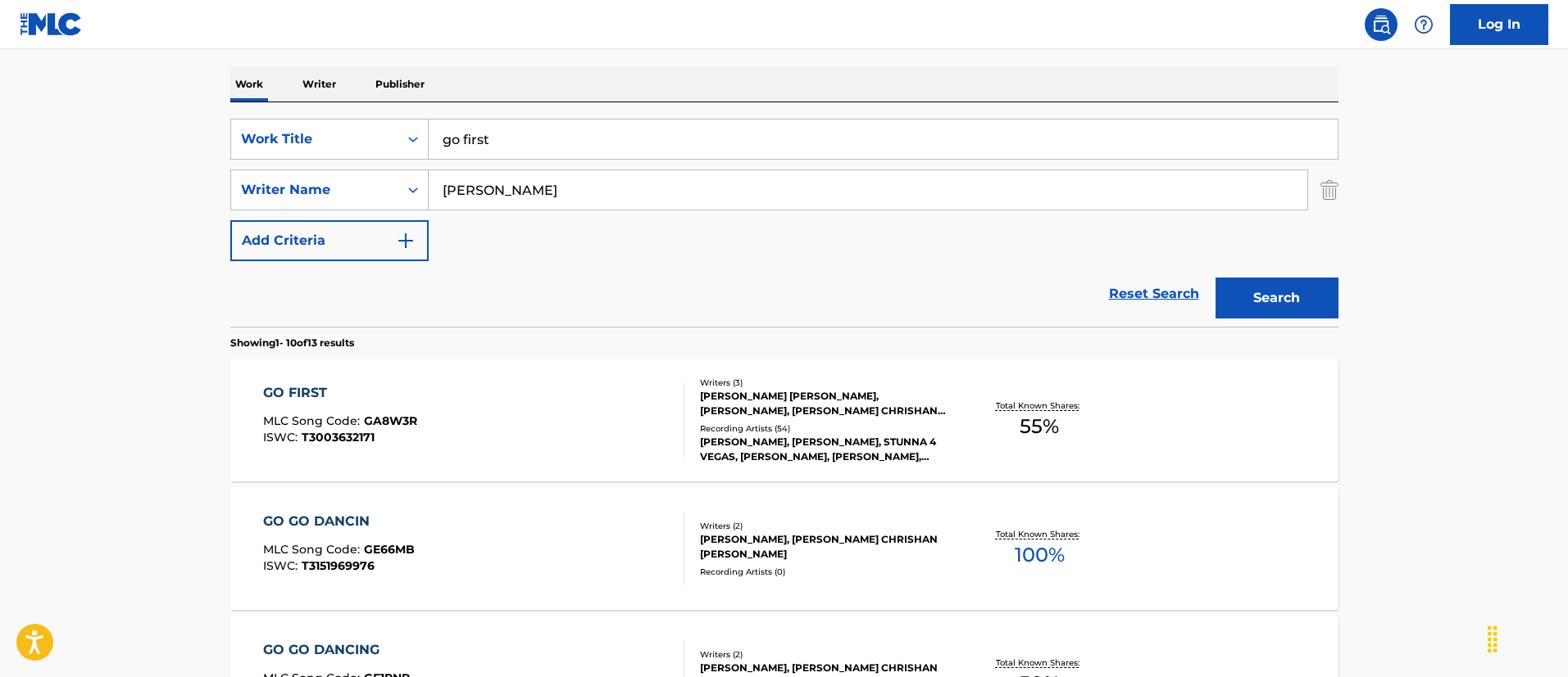
click at [615, 150] on input "go first" at bounding box center [883, 139] width 909 height 39
paste input "RUNAWAY LOVE"
type input "RUNAWAY LOVE"
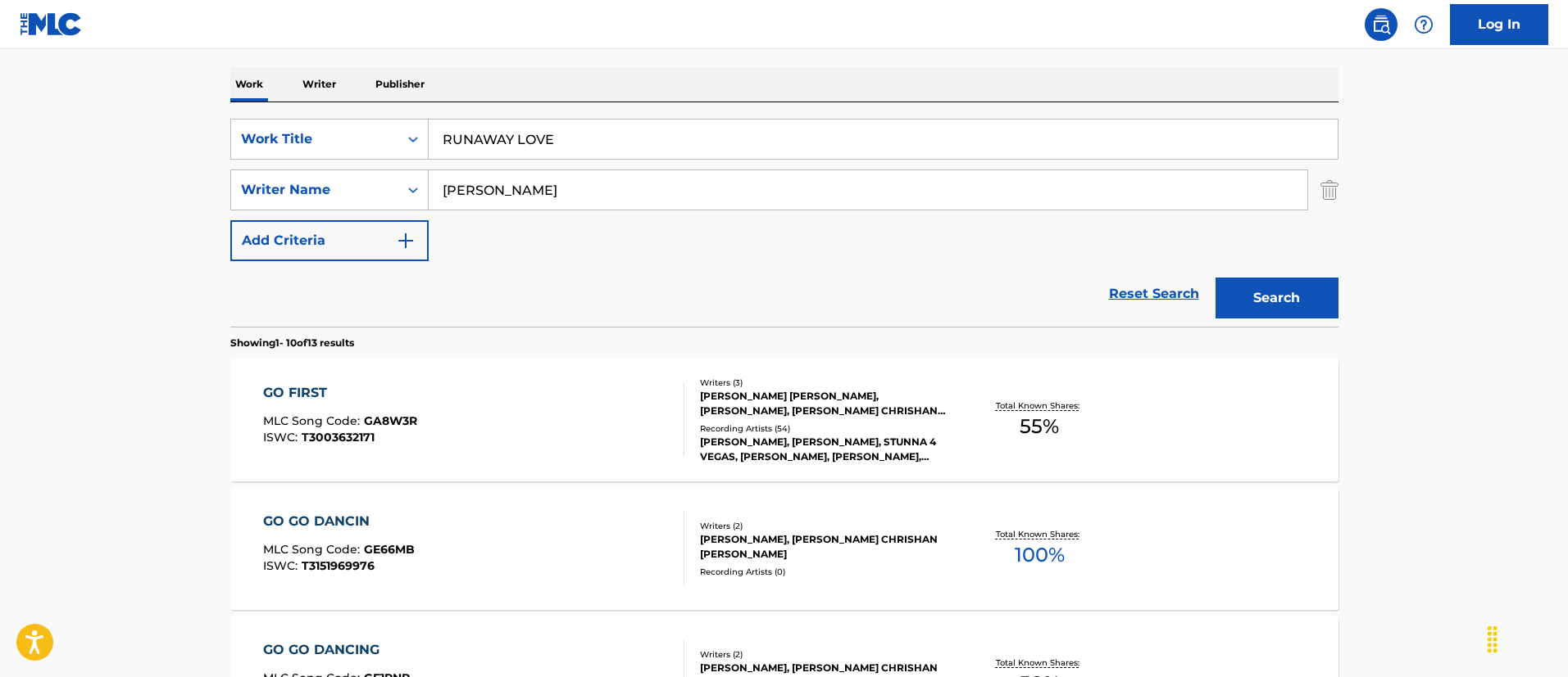
click at [550, 190] on input "DOTSON CHRISTOPHER CHRISHAN" at bounding box center [868, 190] width 878 height 39
paste input "Theron Thomas"
type input "Theron Thomas"
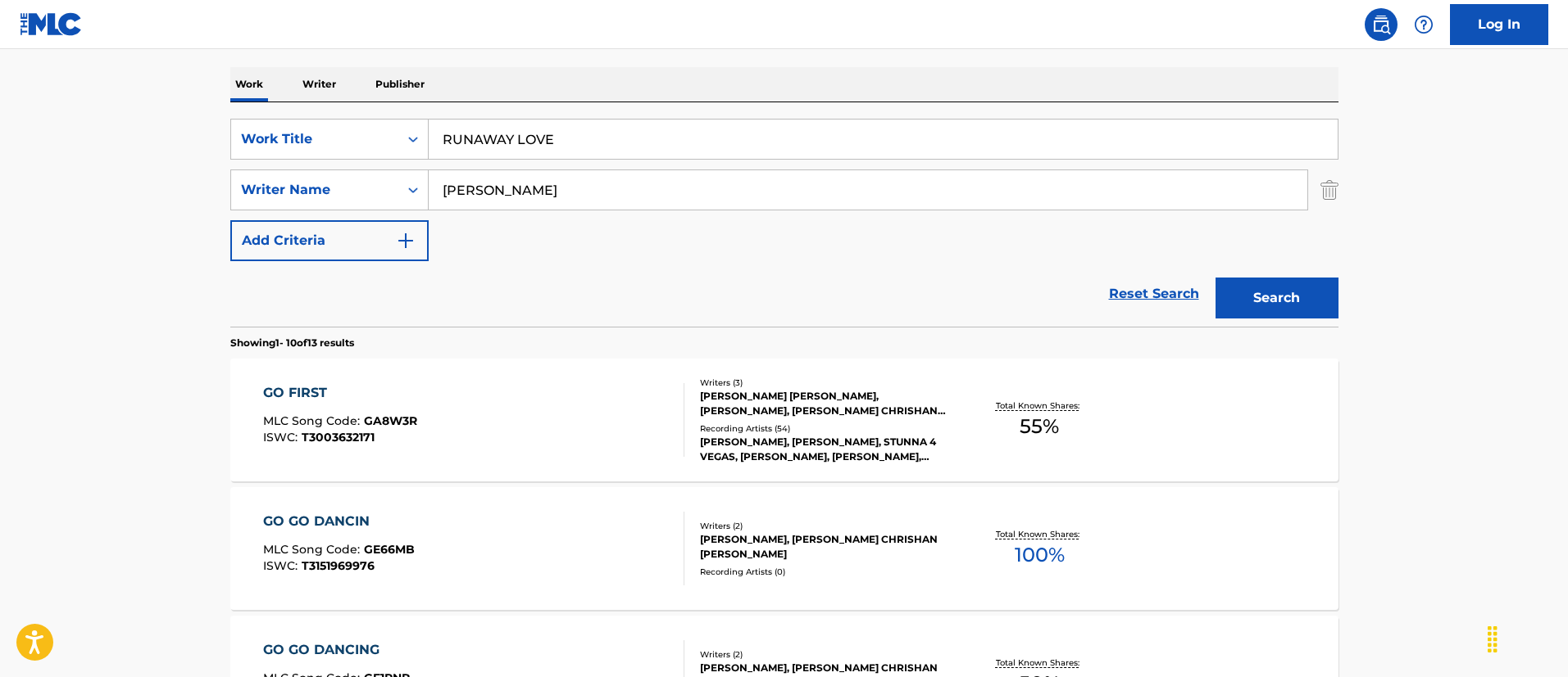
click at [1215, 277] on button "Search" at bounding box center [1276, 298] width 123 height 41
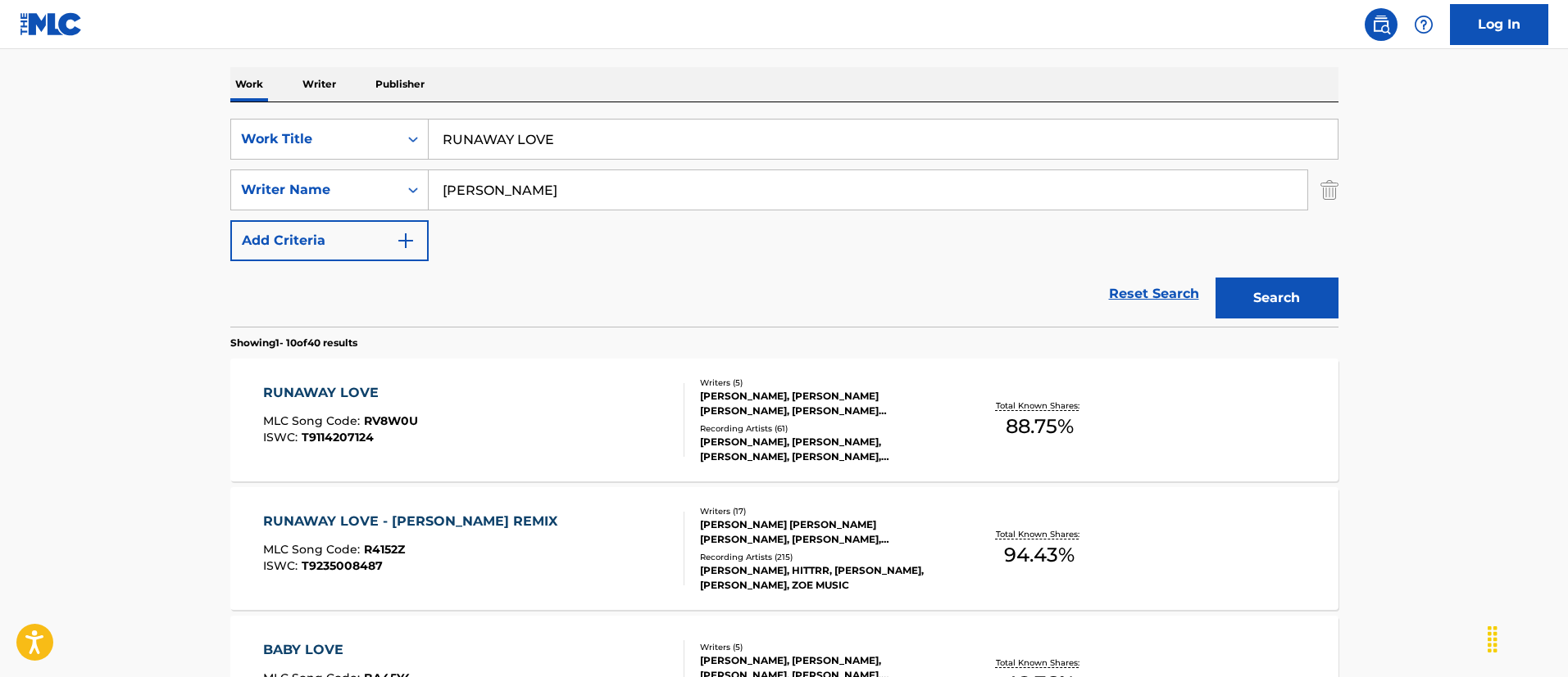
click at [526, 400] on div "RUNAWAY LOVE MLC Song Code : RV8W0U ISWC : T9114207124" at bounding box center [474, 420] width 421 height 74
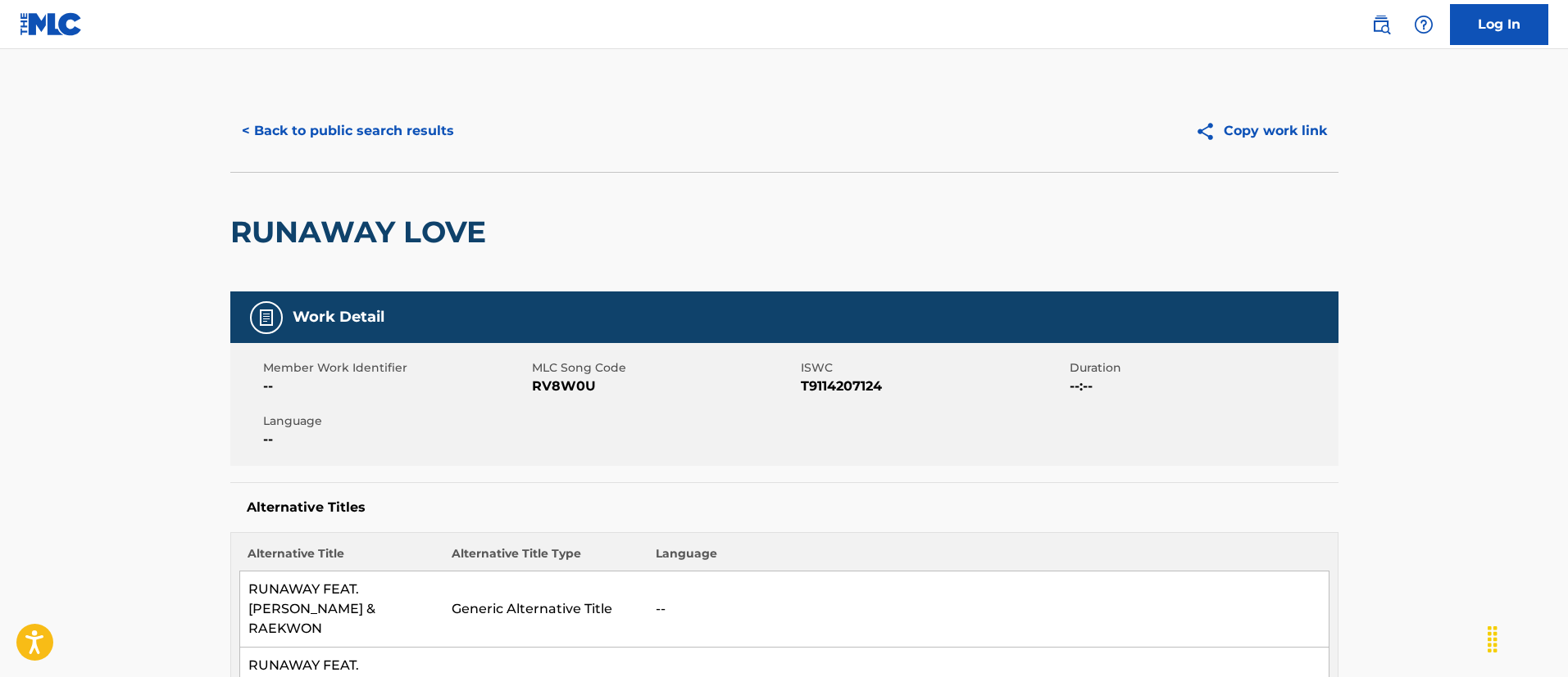
click at [345, 147] on button "< Back to public search results" at bounding box center [347, 130] width 235 height 41
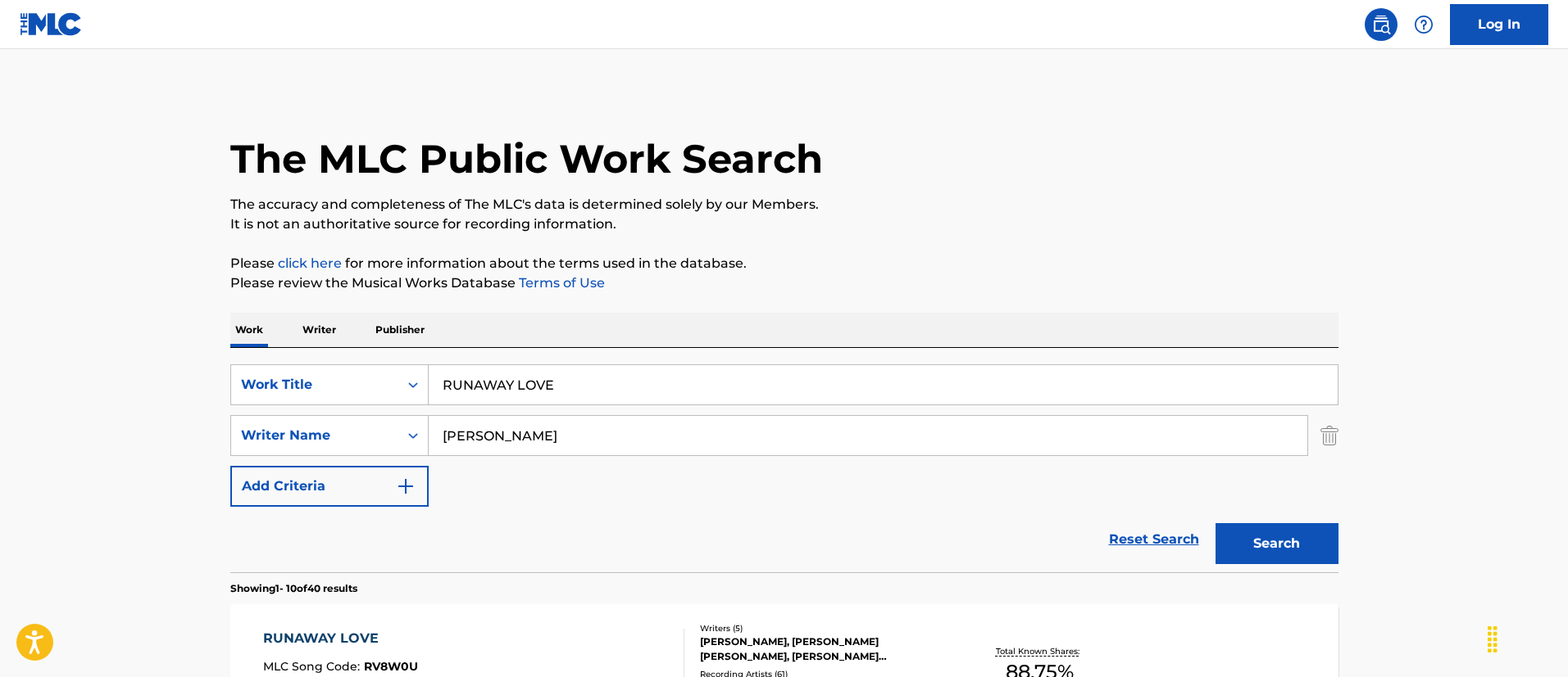
scroll to position [246, 0]
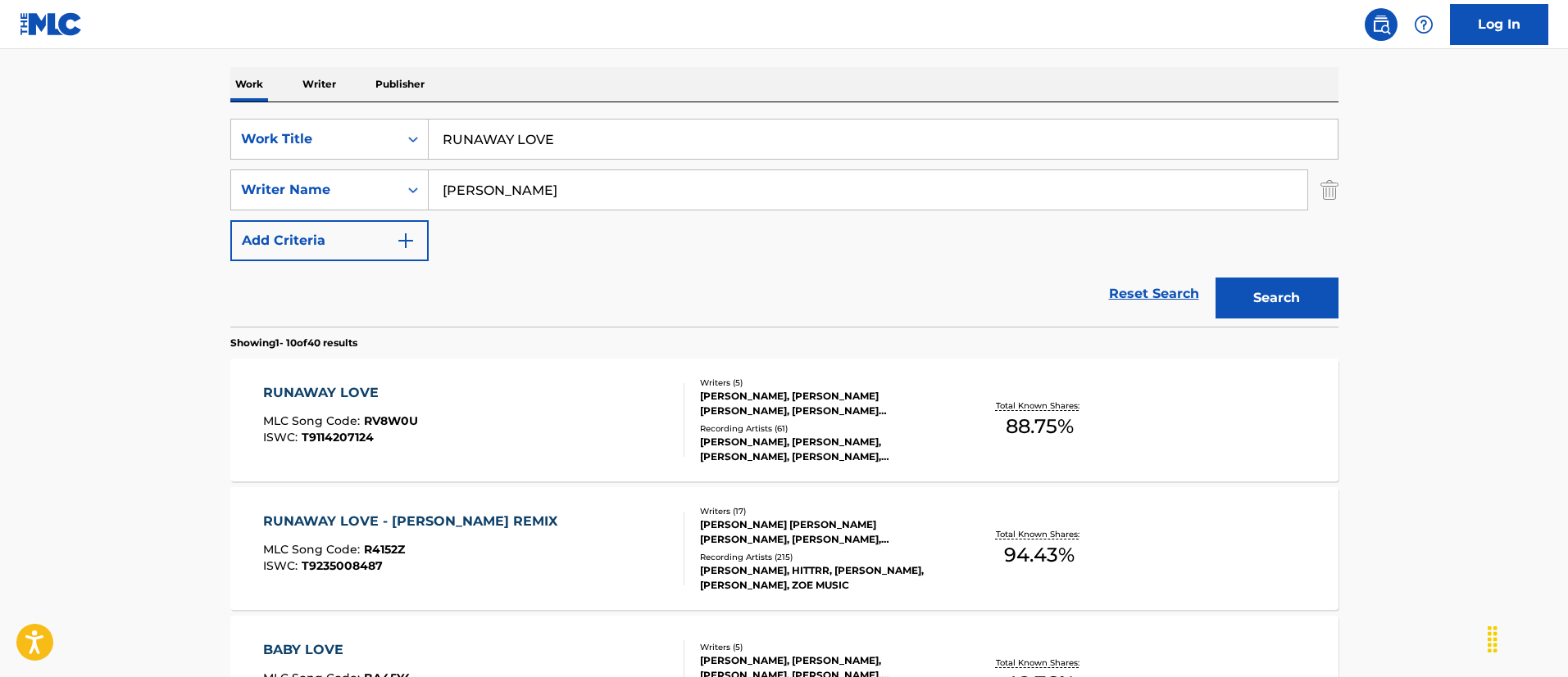
click at [588, 165] on div "SearchWithCriteria921e8e47-5d8d-4aca-a13a-f6e6ad4ef2f0 Work Title RUNAWAY LOVE …" at bounding box center [784, 190] width 1108 height 143
click at [568, 193] on input "Theron Thomas" at bounding box center [868, 190] width 878 height 39
paste input "SHEERAN EDWARD CHRISTOPHER"
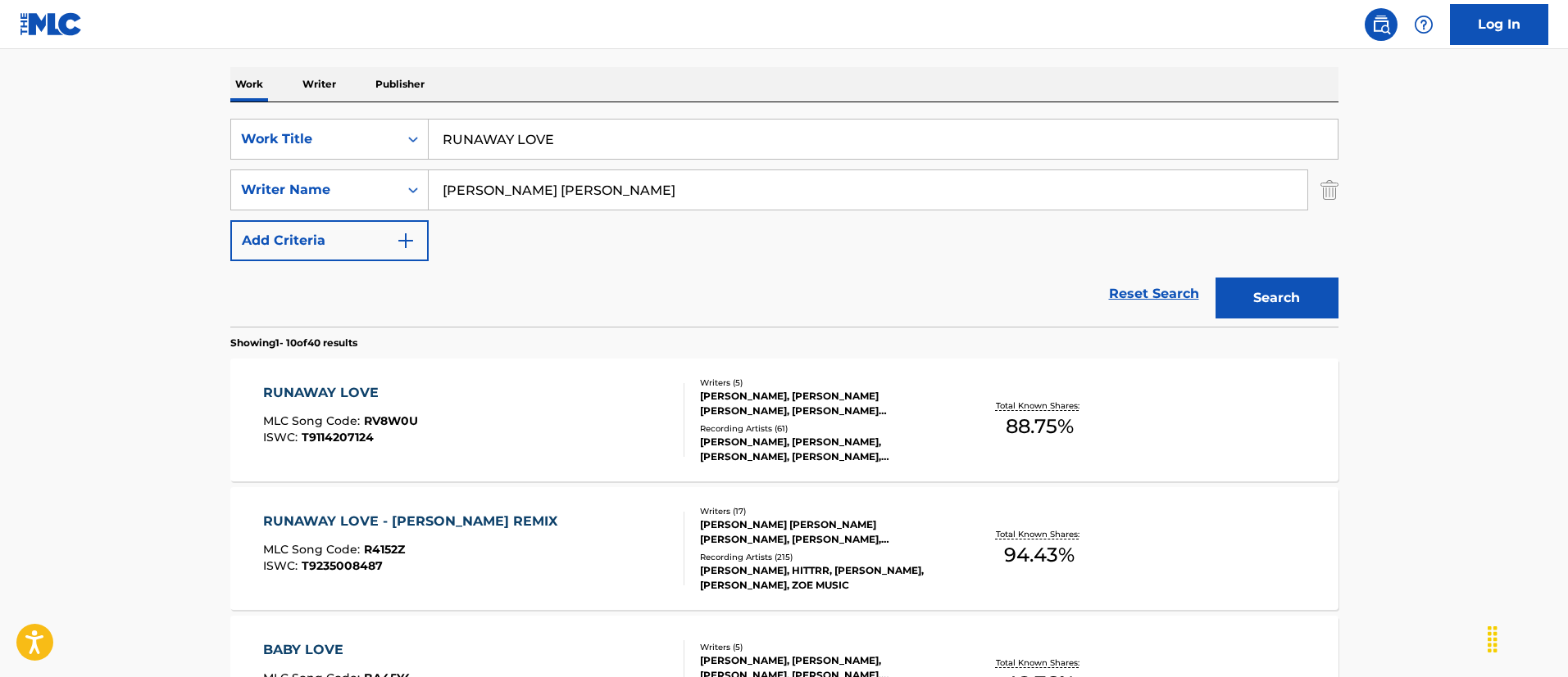
type input "SHEERAN EDWARD CHRISTOPHER"
click at [533, 158] on input "RUNAWAY LOVE" at bounding box center [883, 139] width 909 height 39
paste input "TENERIFE SEA"
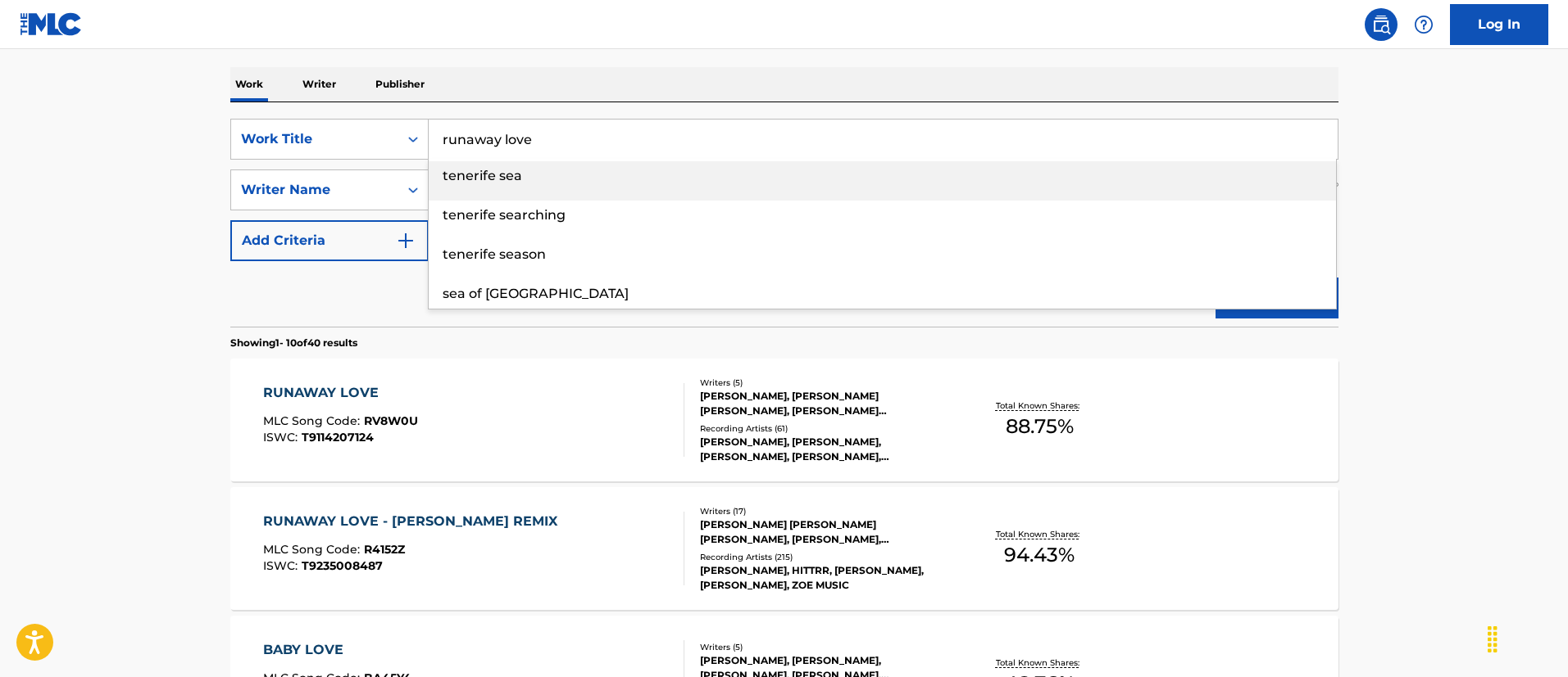
click at [516, 156] on input "runaway love" at bounding box center [883, 139] width 909 height 39
paste input "TENERIFE SEA"
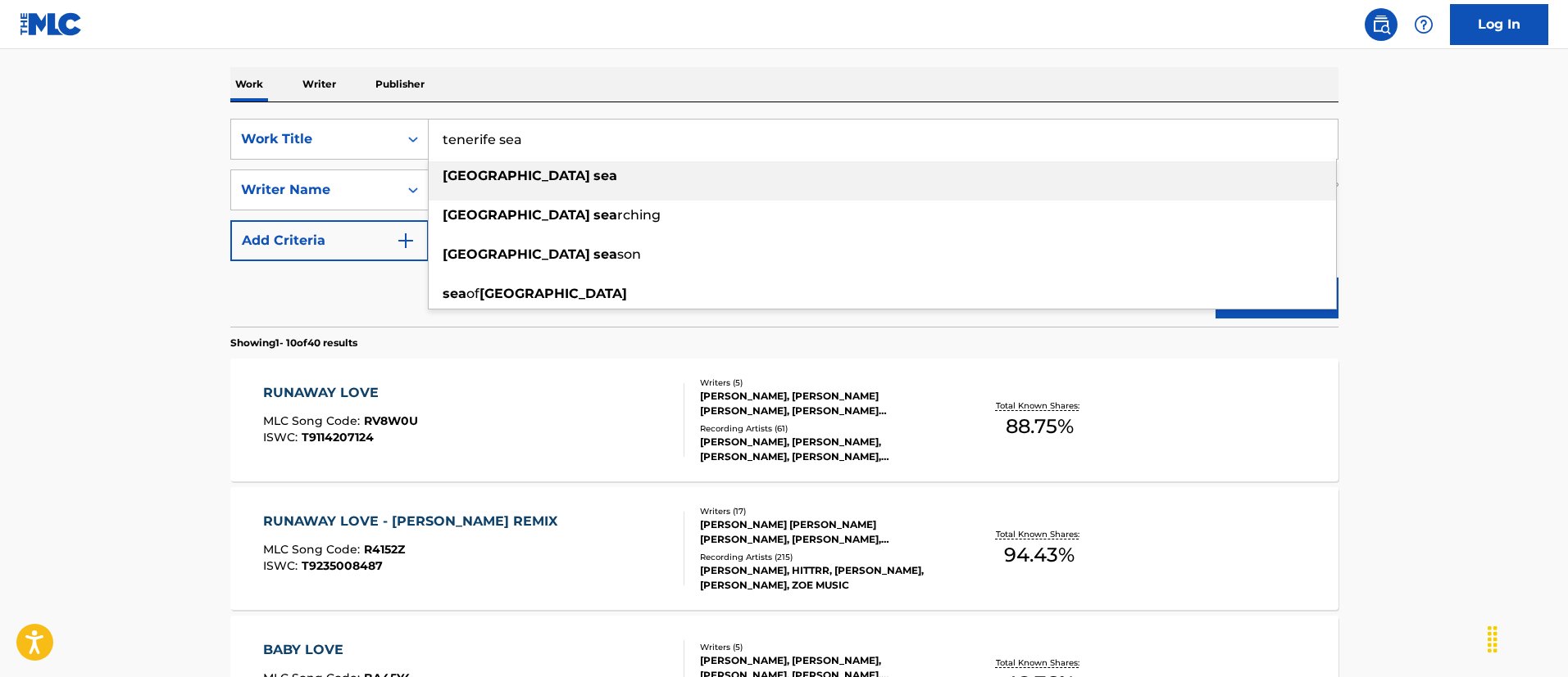
click at [516, 156] on input "tenerife sea" at bounding box center [883, 139] width 909 height 39
paste input "TENERIFE SEA"
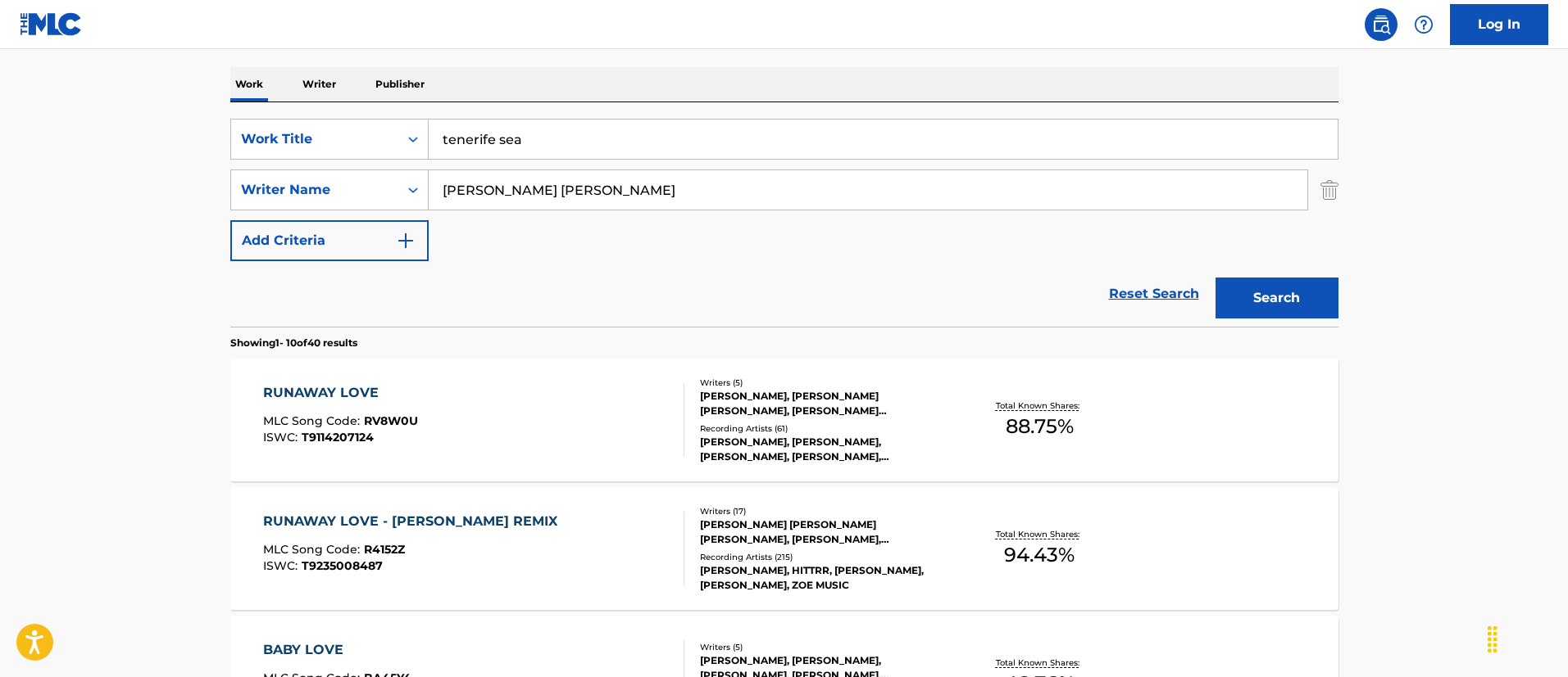
click at [504, 140] on input "tenerife sea" at bounding box center [883, 139] width 909 height 39
paste input "TENERIFE SEA"
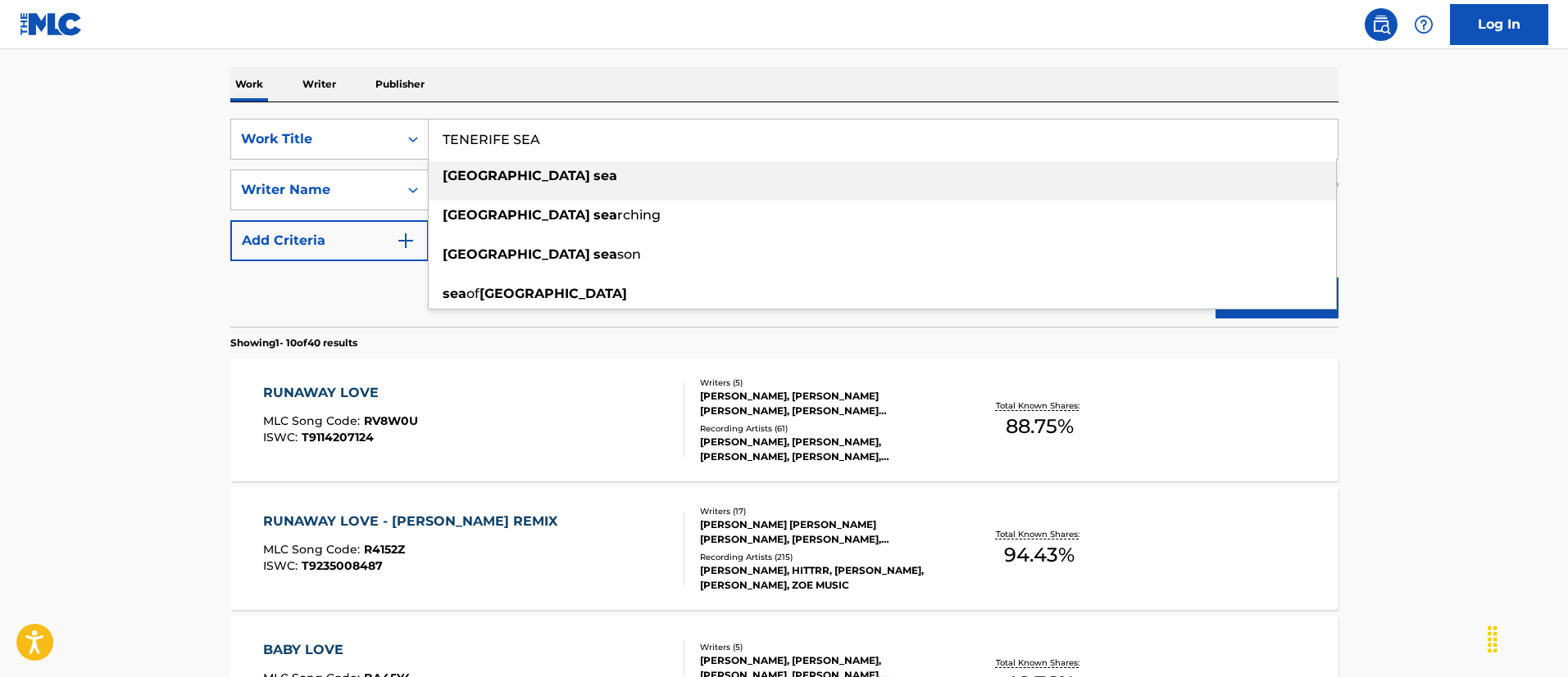
type input "TENERIFE SEA"
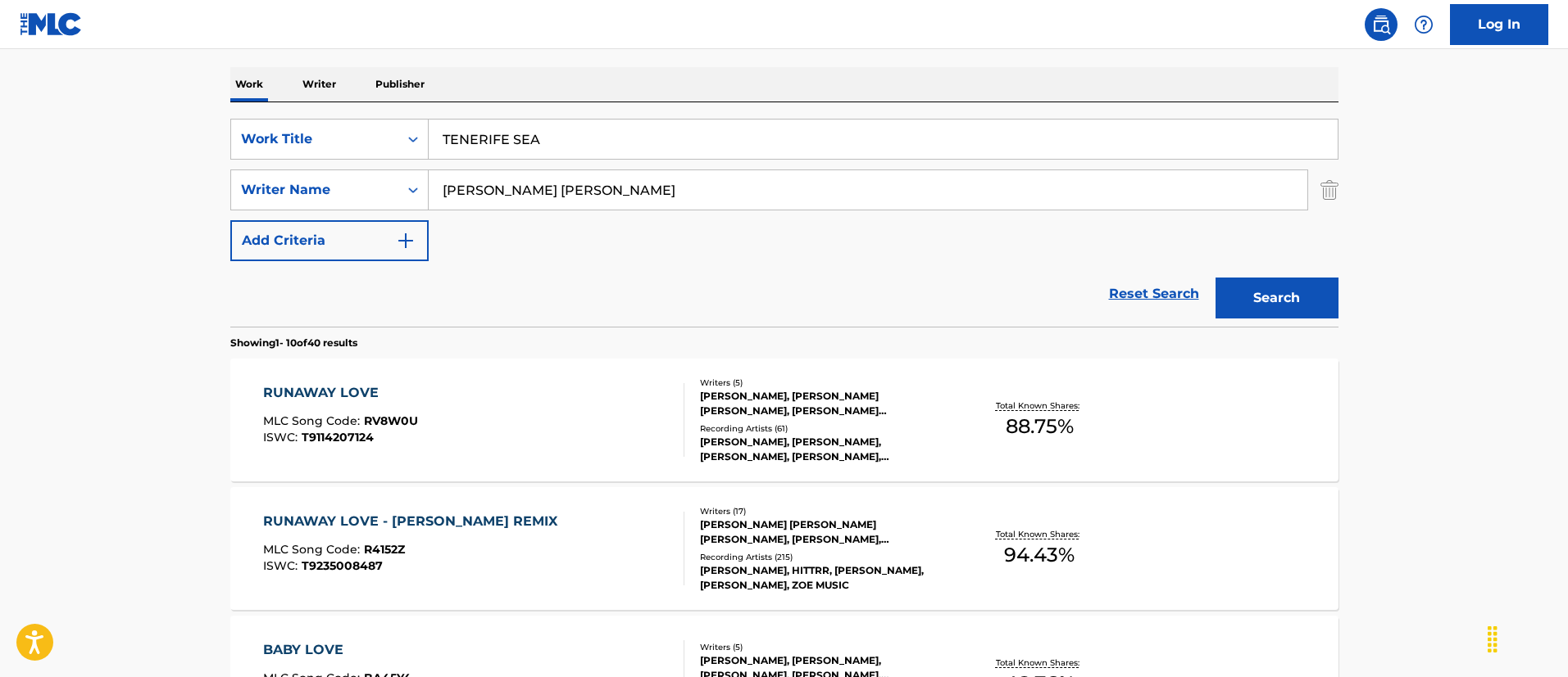
click at [1295, 309] on button "Search" at bounding box center [1276, 298] width 123 height 41
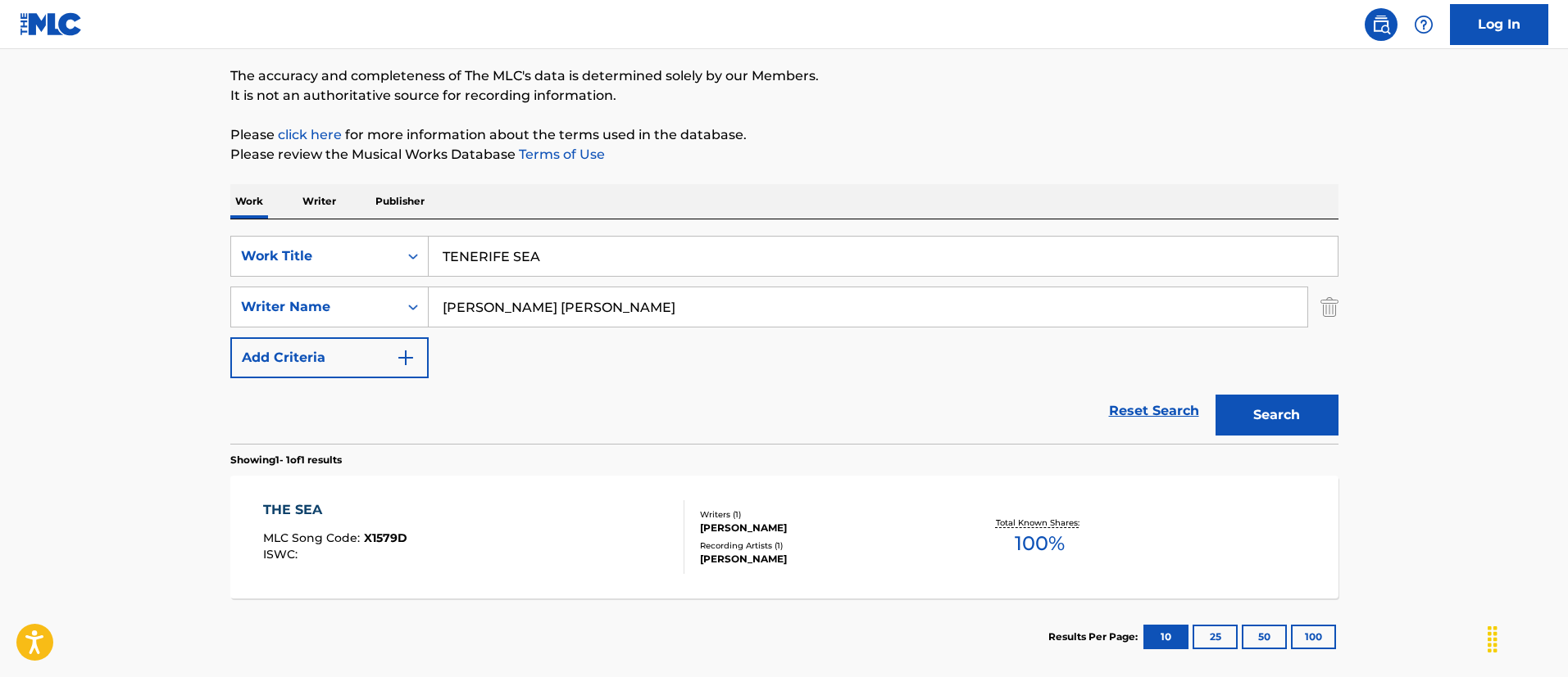
scroll to position [214, 0]
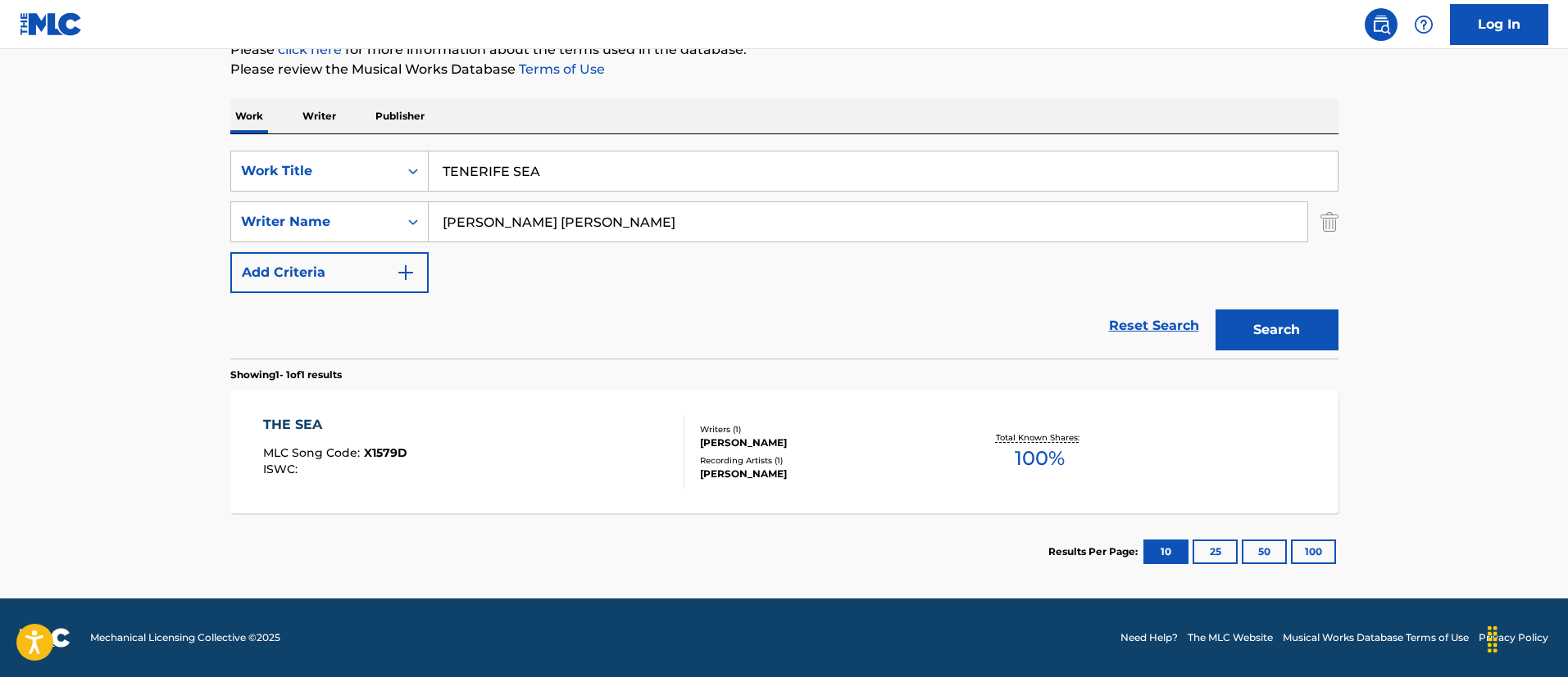
click at [635, 443] on div "THE SEA MLC Song Code : X1579D ISWC :" at bounding box center [474, 452] width 421 height 74
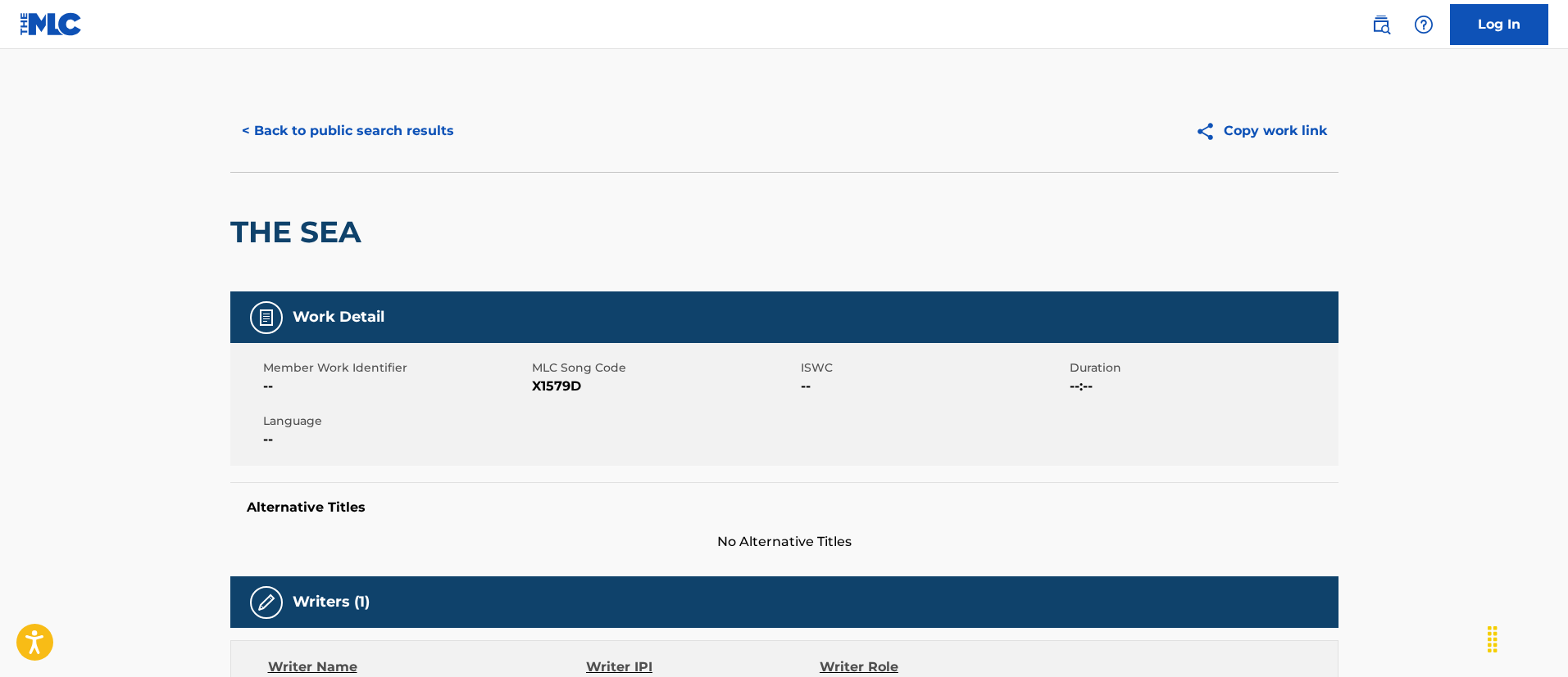
click at [436, 128] on button "< Back to public search results" at bounding box center [347, 130] width 235 height 41
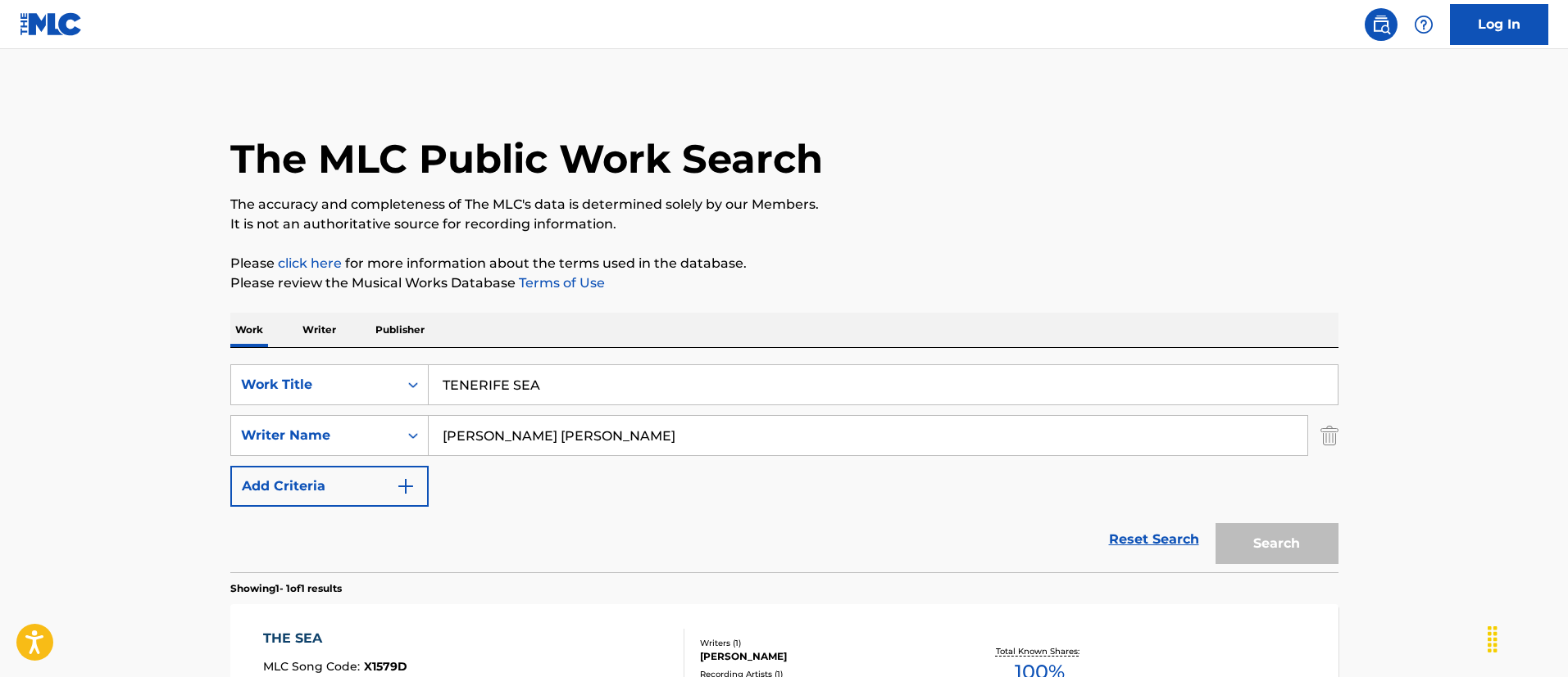
scroll to position [120, 0]
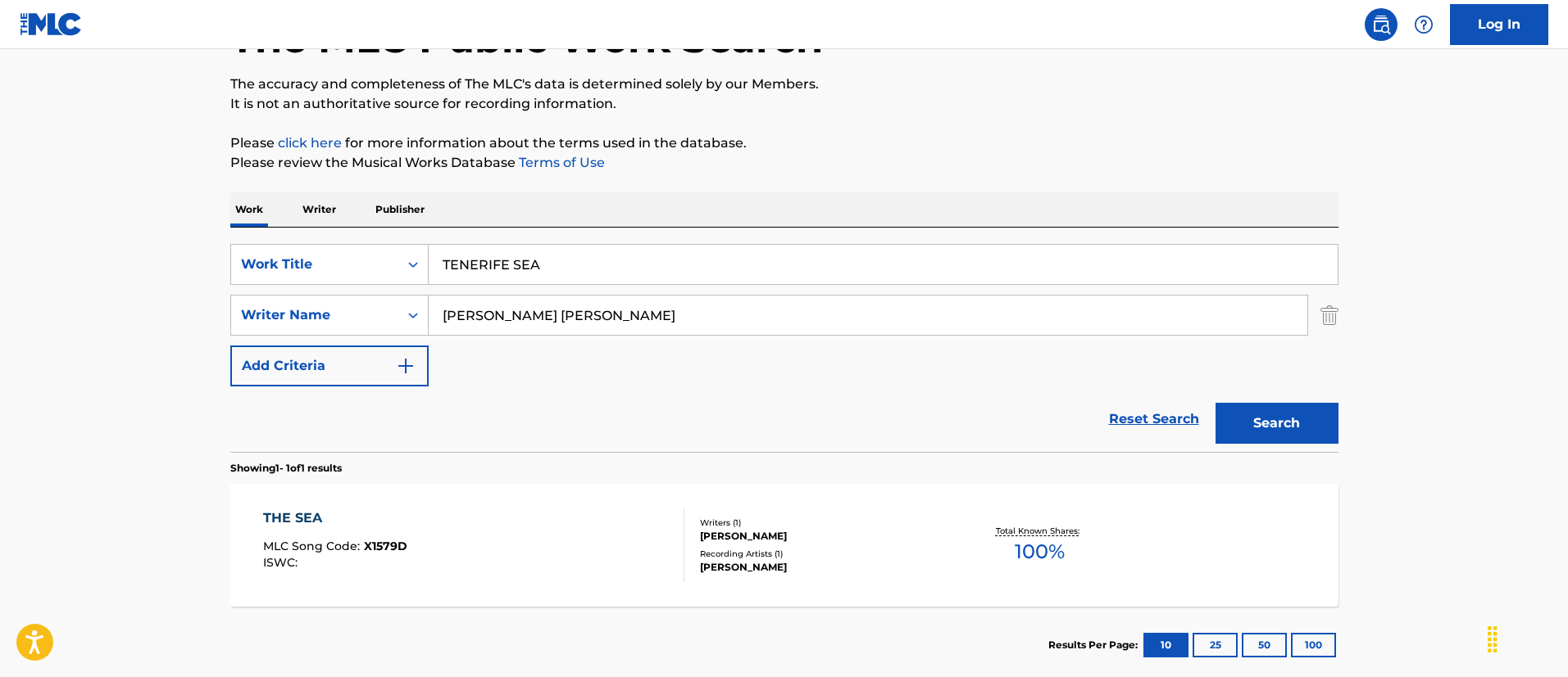
click at [603, 263] on input "TENERIFE SEA" at bounding box center [883, 264] width 909 height 39
click at [603, 262] on input "TENERIFE SEA" at bounding box center [883, 264] width 909 height 39
paste input "HEAVYWEIGHT"
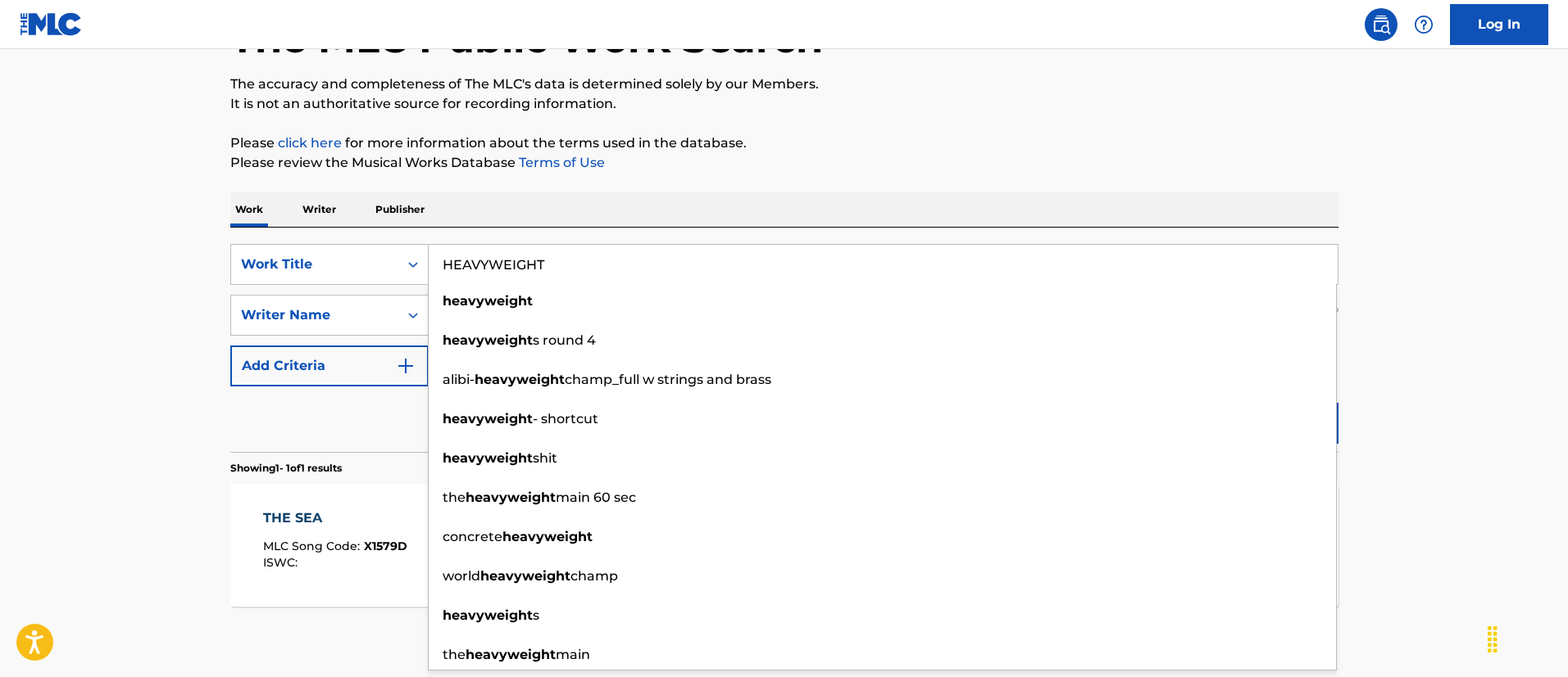
click at [207, 286] on main "The MLC Public Work Search The accuracy and completeness of The MLC's data is d…" at bounding box center [784, 310] width 1568 height 763
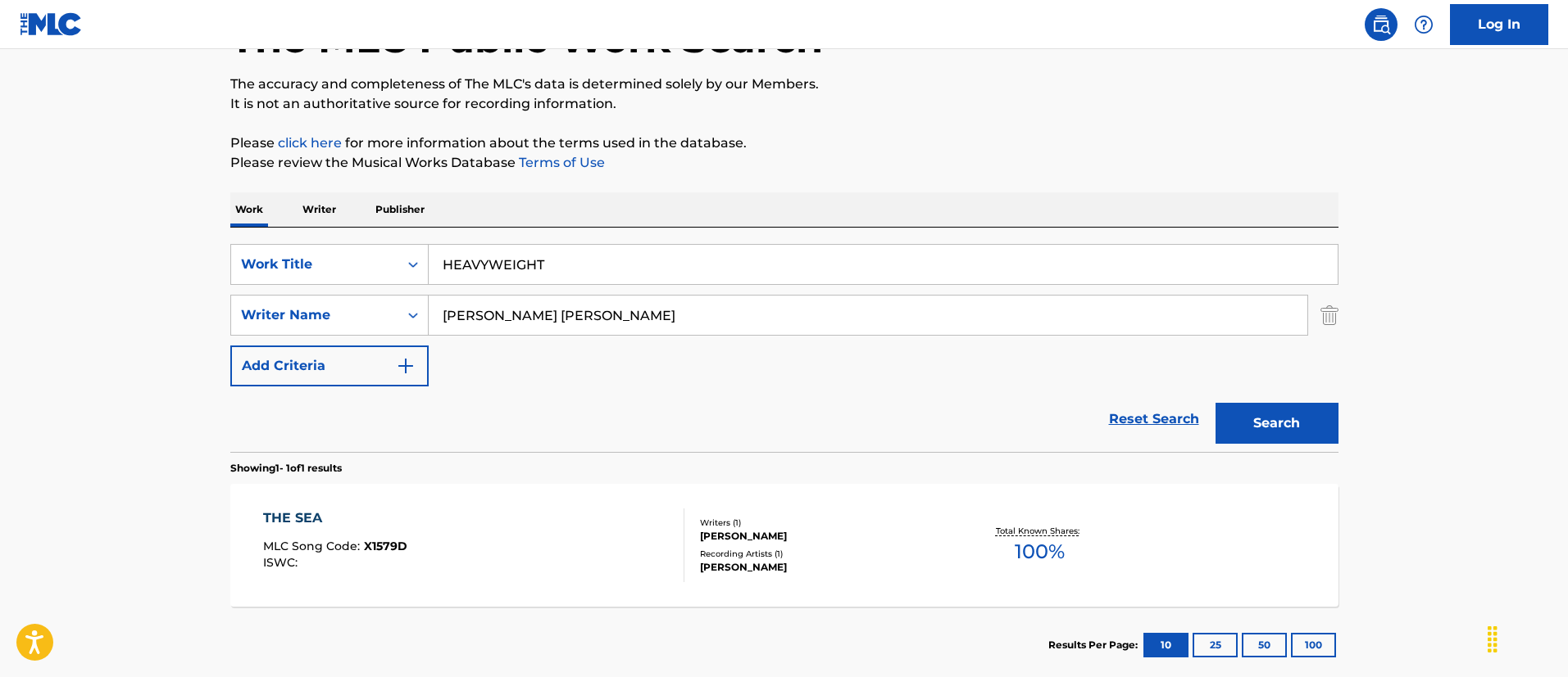
click at [517, 281] on input "HEAVYWEIGHT" at bounding box center [883, 264] width 909 height 39
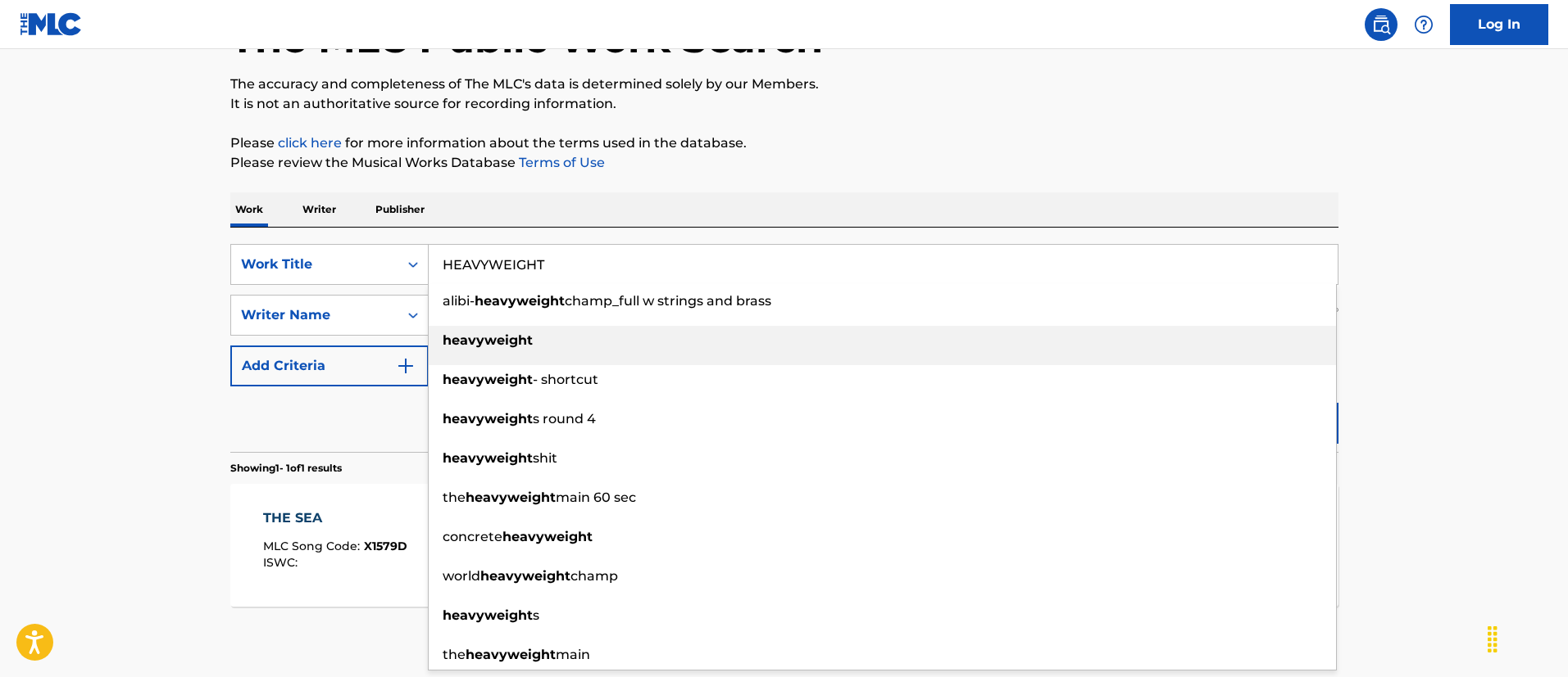
click at [529, 333] on strong "heavyweight" at bounding box center [488, 340] width 90 height 16
type input "heavyweight"
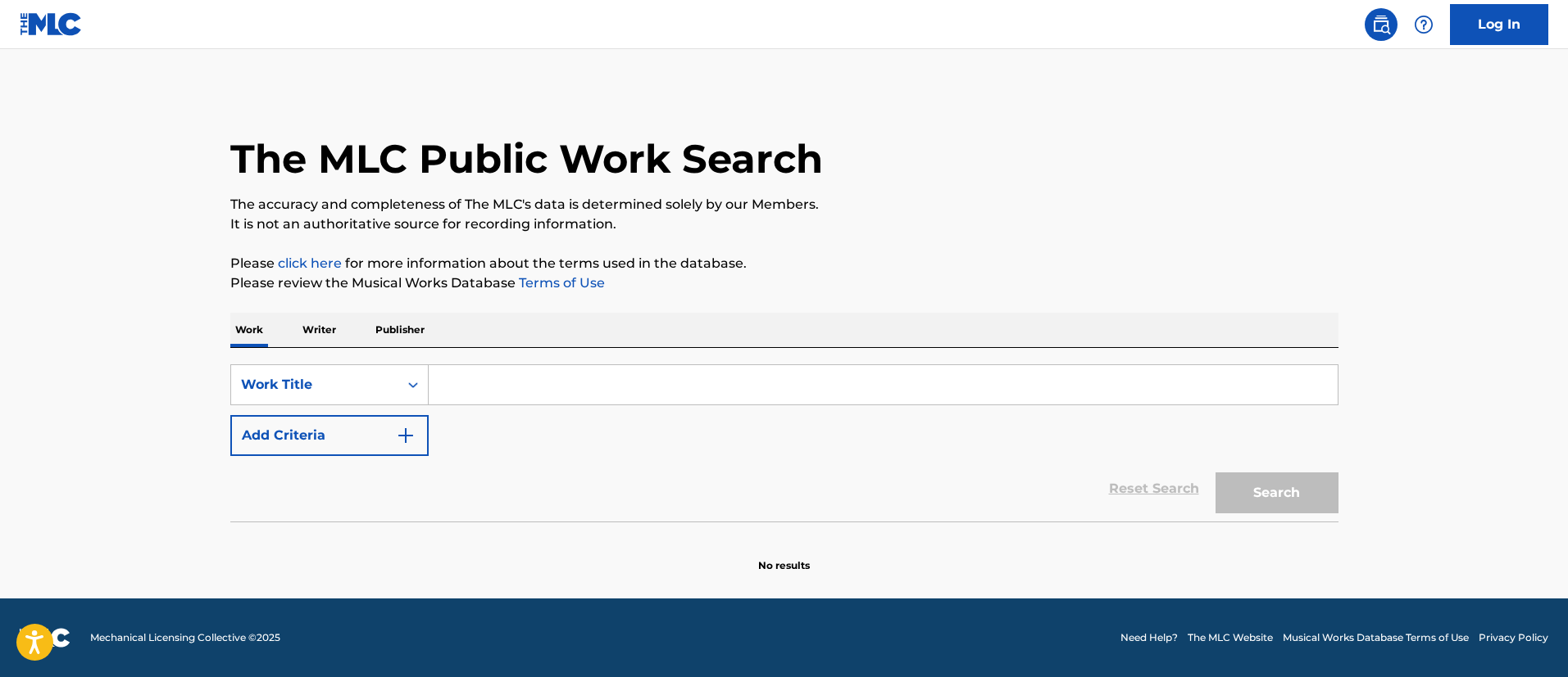
click at [416, 433] on button "Add Criteria" at bounding box center [329, 435] width 198 height 41
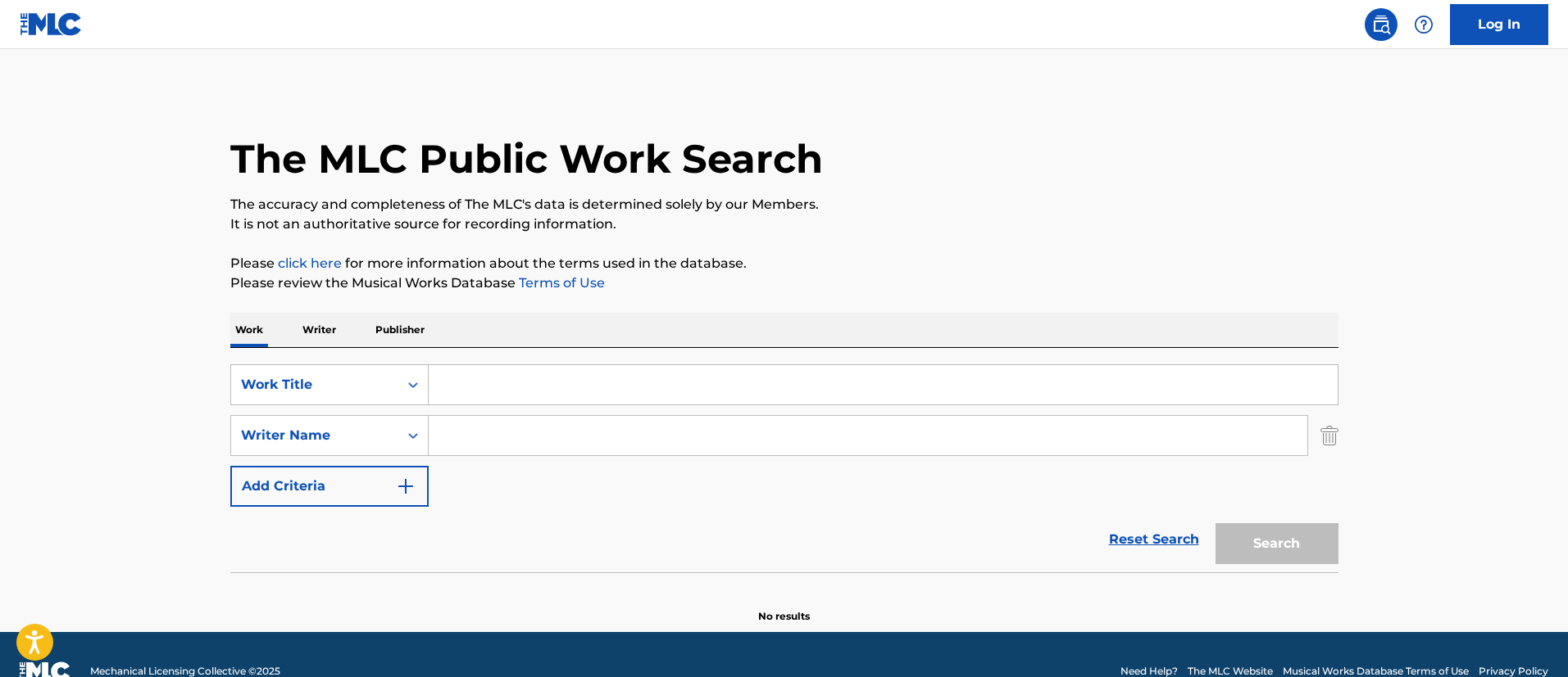
click at [498, 430] on input "Search Form" at bounding box center [868, 435] width 878 height 39
type input "[PERSON_NAME] [PERSON_NAME]"
click at [610, 379] on input "Search Form" at bounding box center [883, 384] width 909 height 39
paste input "HEAVYWEIGHT"
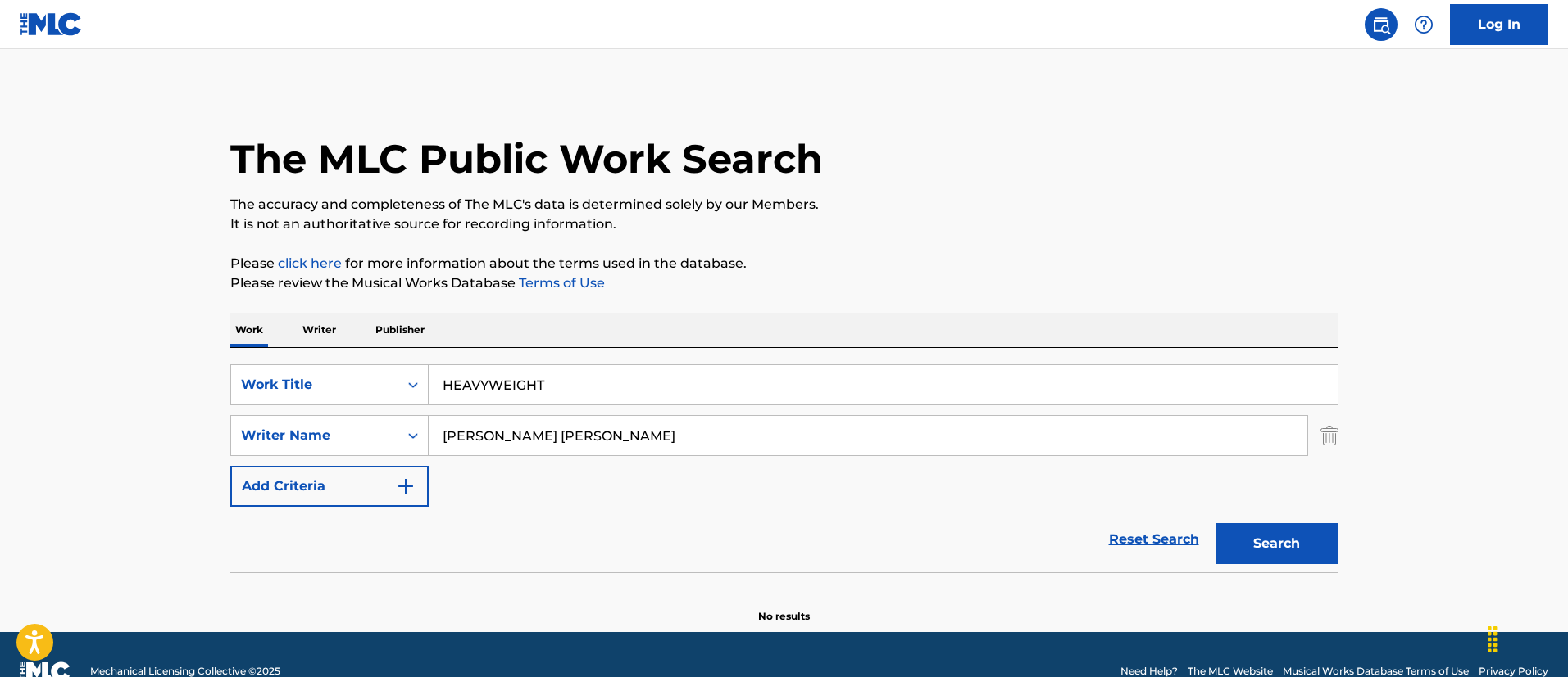
click at [1215, 523] on button "Search" at bounding box center [1276, 543] width 123 height 41
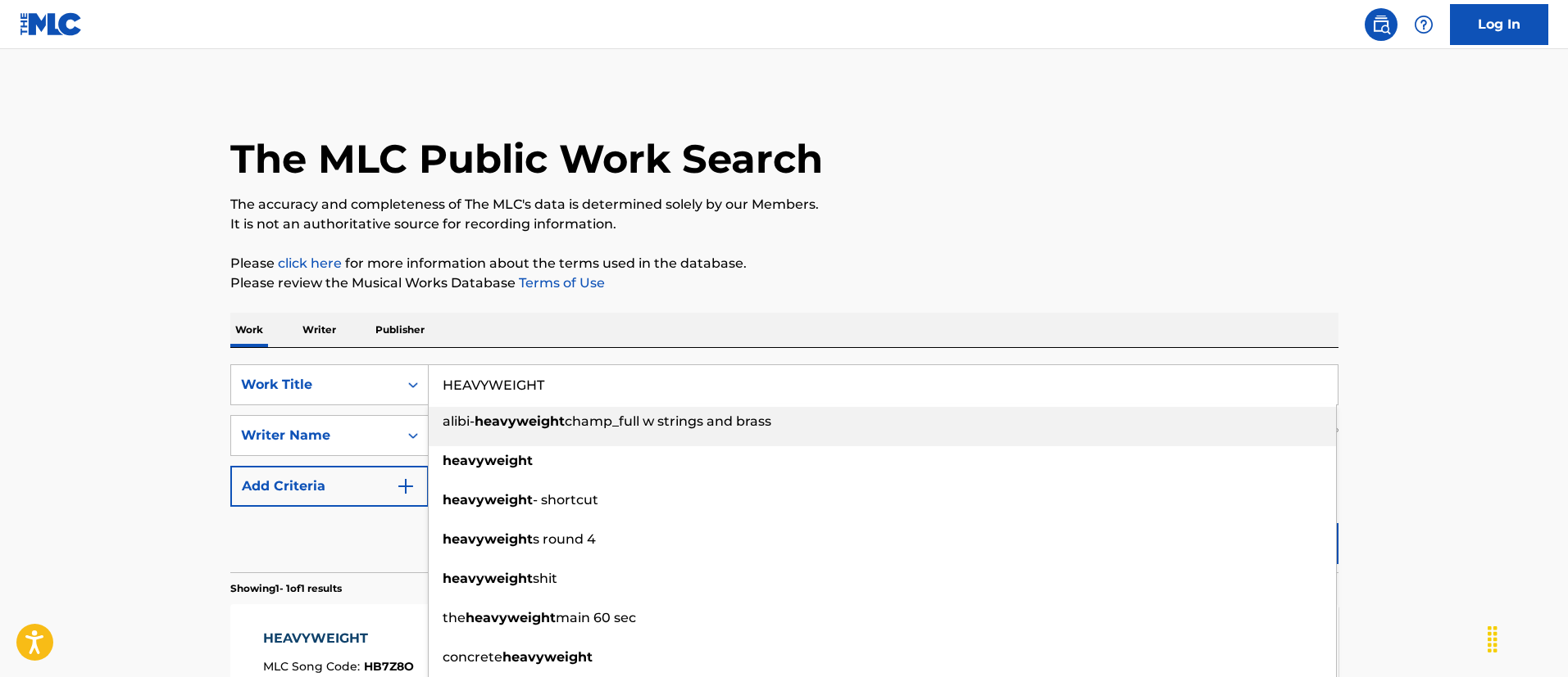
click at [569, 374] on input "HEAVYWEIGHT" at bounding box center [883, 384] width 909 height 39
paste input "CONO"
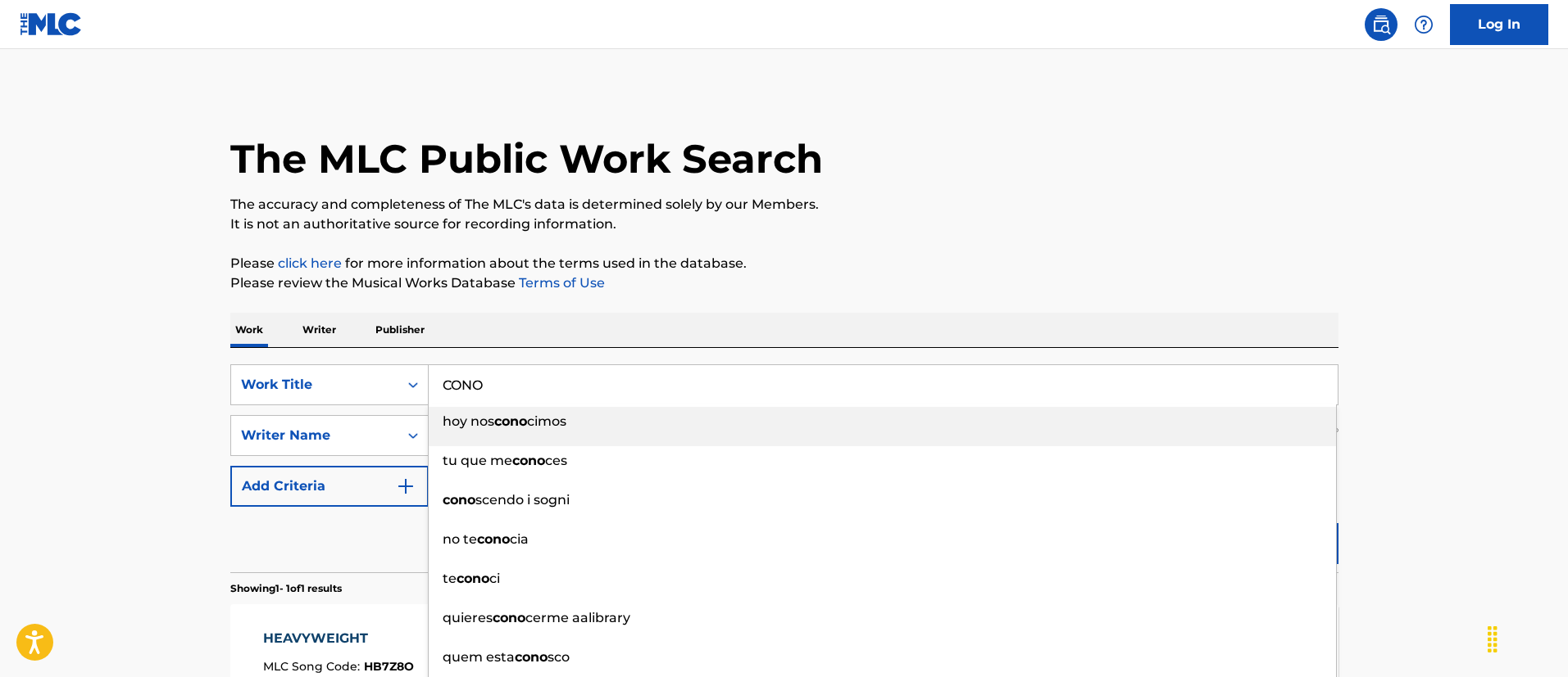
type input "CONO"
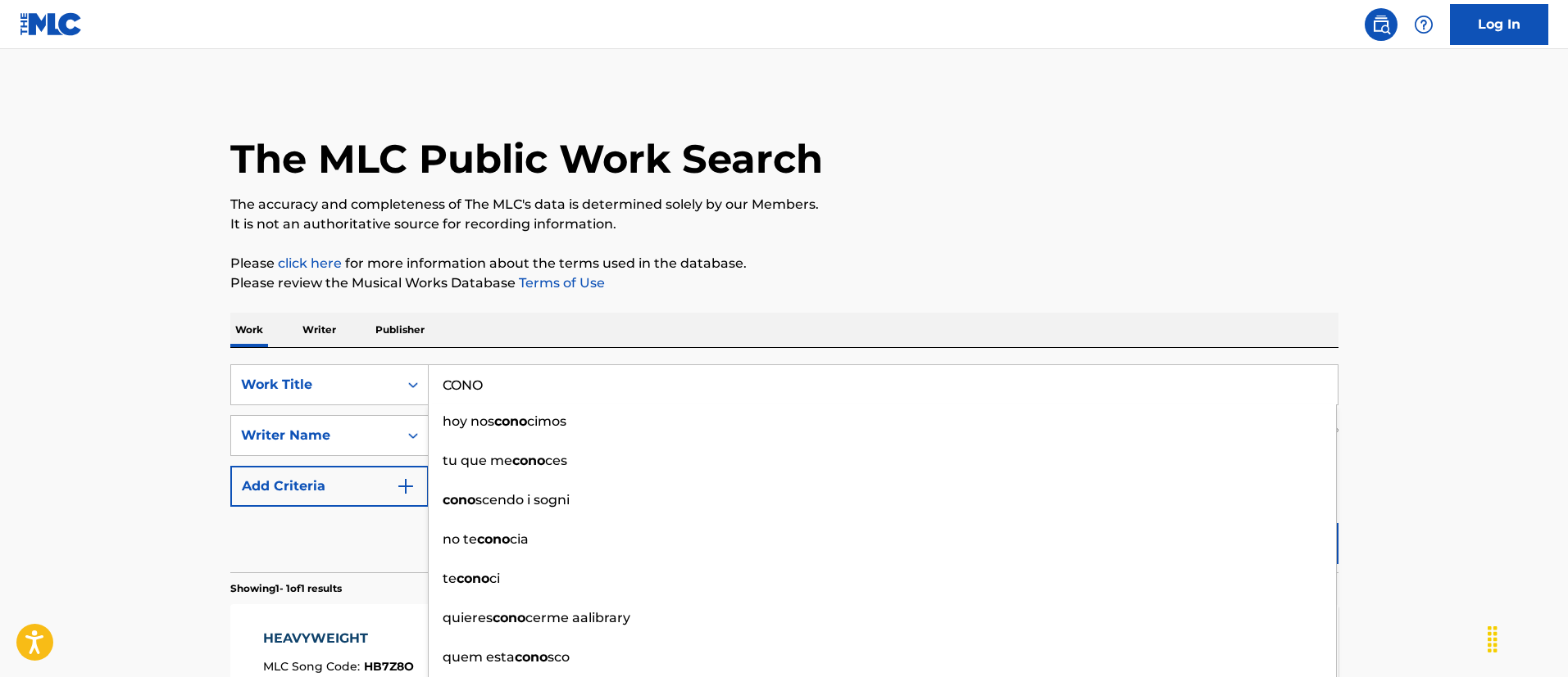
click at [124, 333] on main "The MLC Public Work Search The accuracy and completeness of The MLC's data is d…" at bounding box center [784, 430] width 1568 height 763
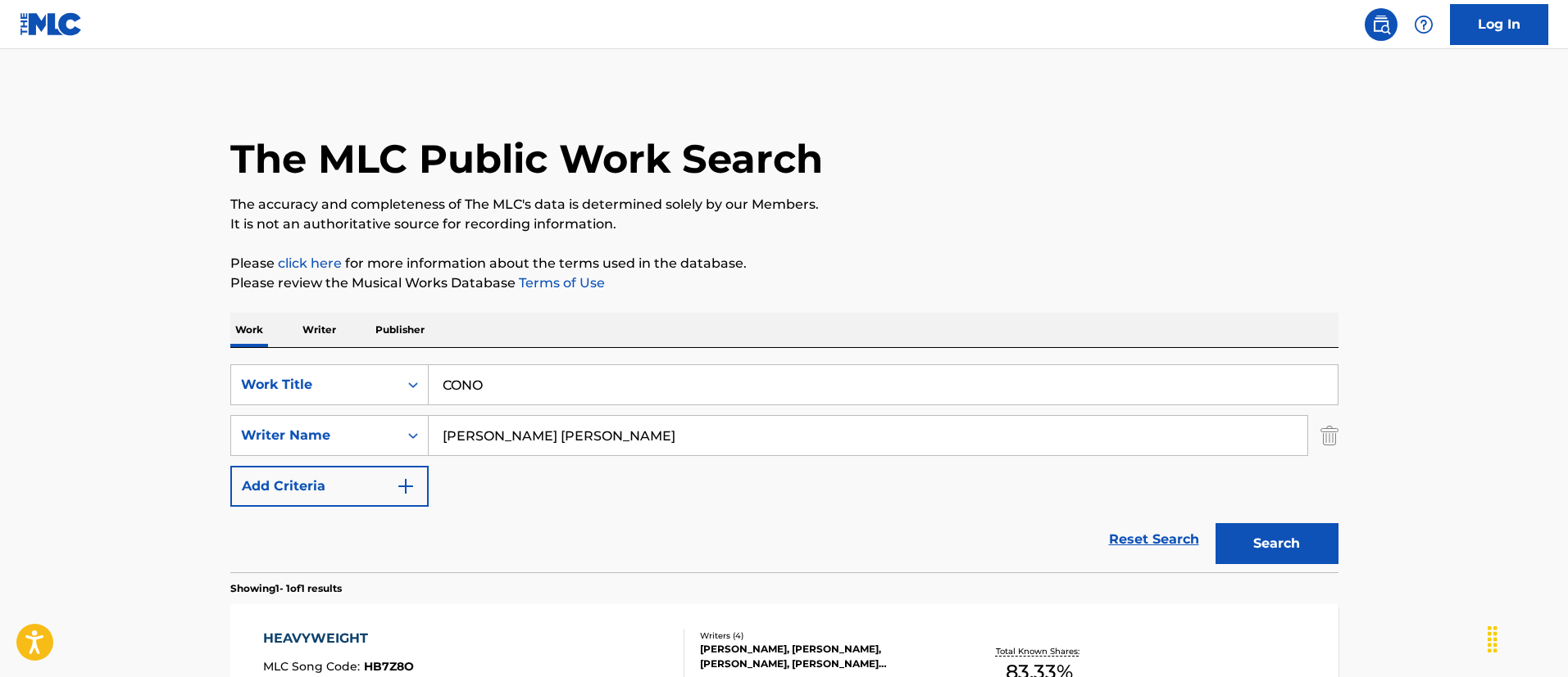
click at [506, 451] on input "[PERSON_NAME] [PERSON_NAME]" at bounding box center [868, 435] width 878 height 39
paste input "[PERSON_NAME]"
type input "[PERSON_NAME]"
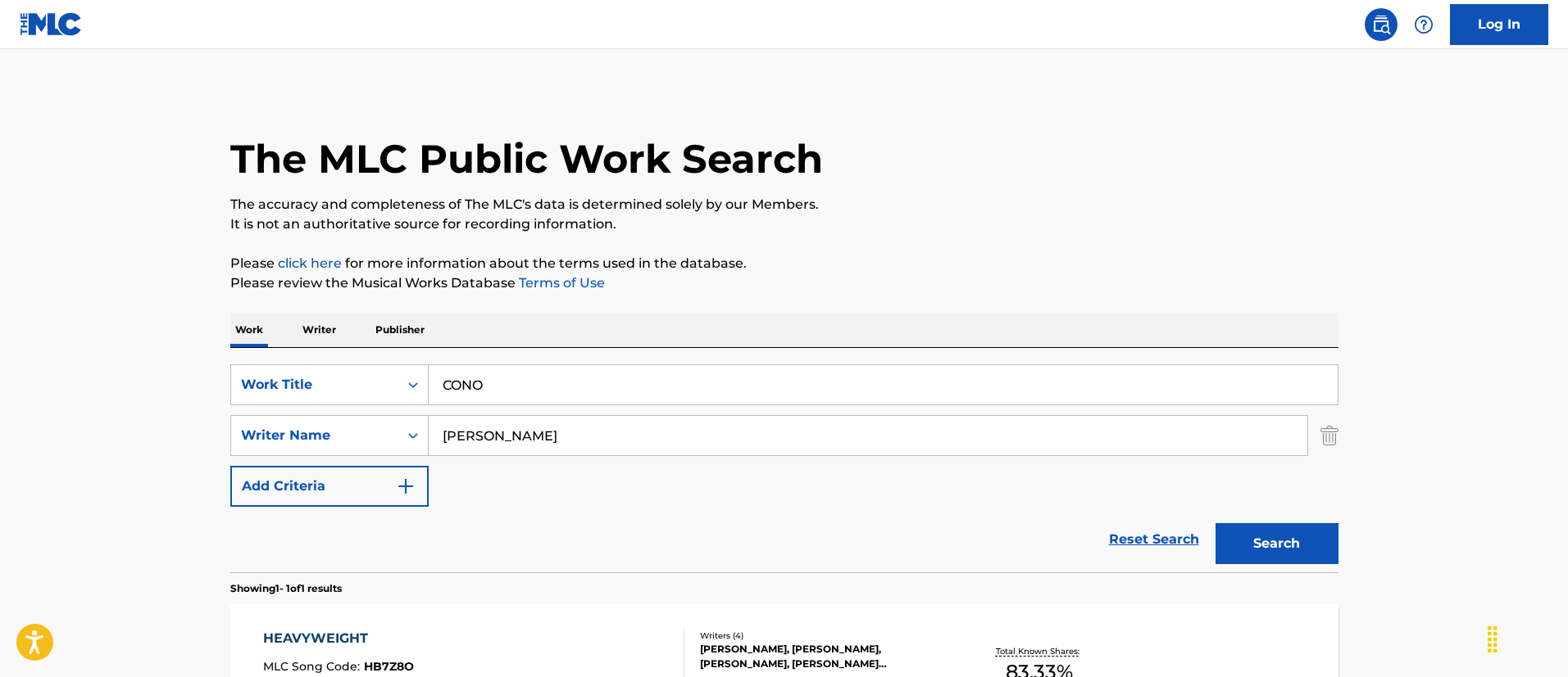
click at [1215, 523] on button "Search" at bounding box center [1276, 543] width 123 height 41
